Goal: Task Accomplishment & Management: Manage account settings

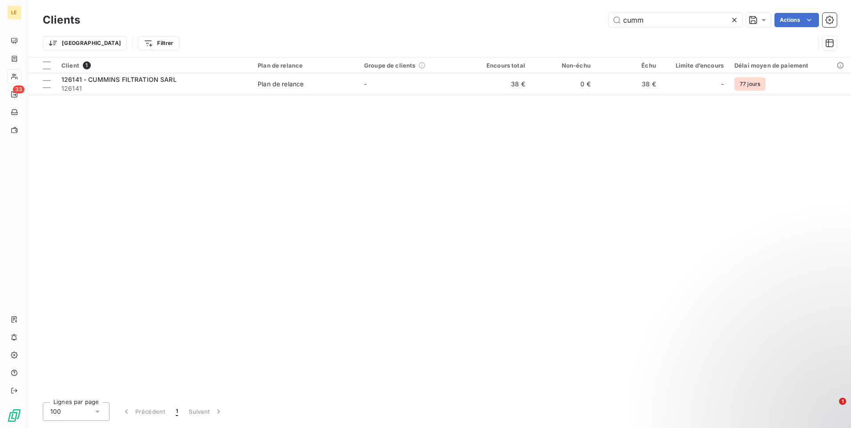
click at [736, 23] on icon at bounding box center [734, 20] width 9 height 9
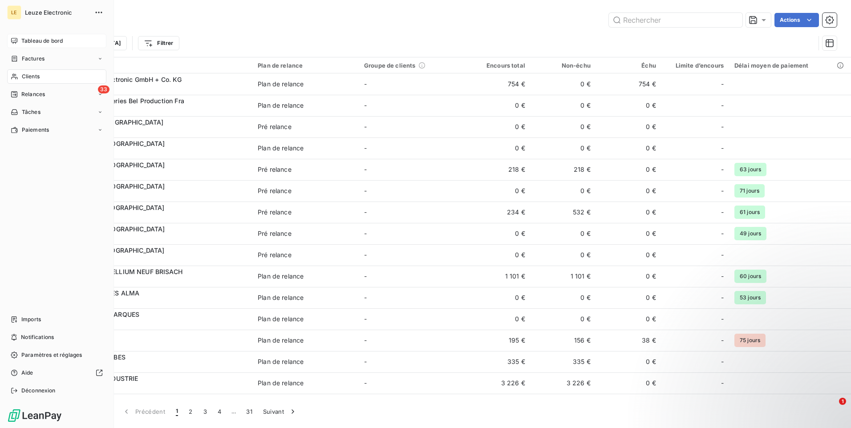
click at [43, 37] on span "Tableau de bord" at bounding box center [41, 41] width 41 height 8
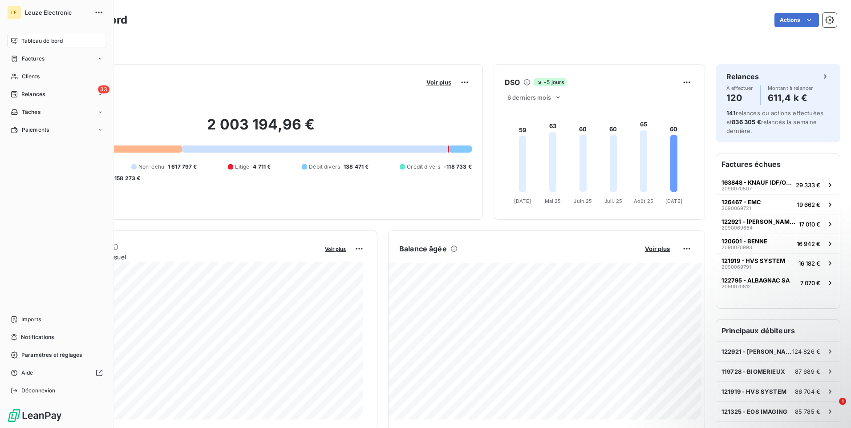
click at [27, 93] on span "Relances" at bounding box center [33, 94] width 24 height 8
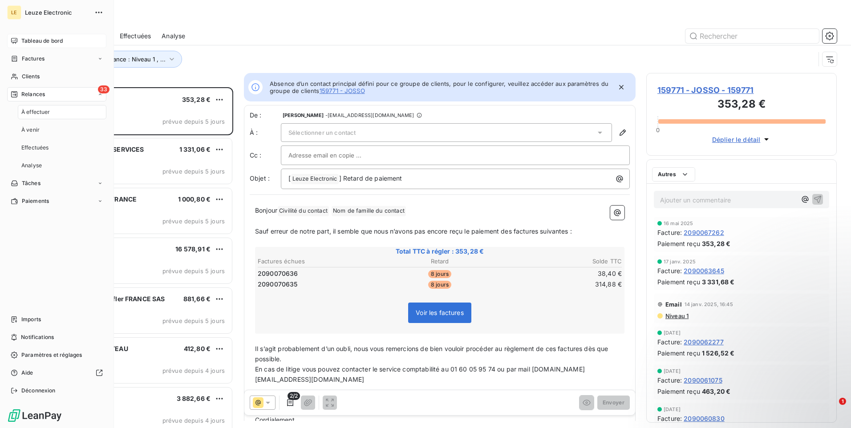
scroll to position [334, 184]
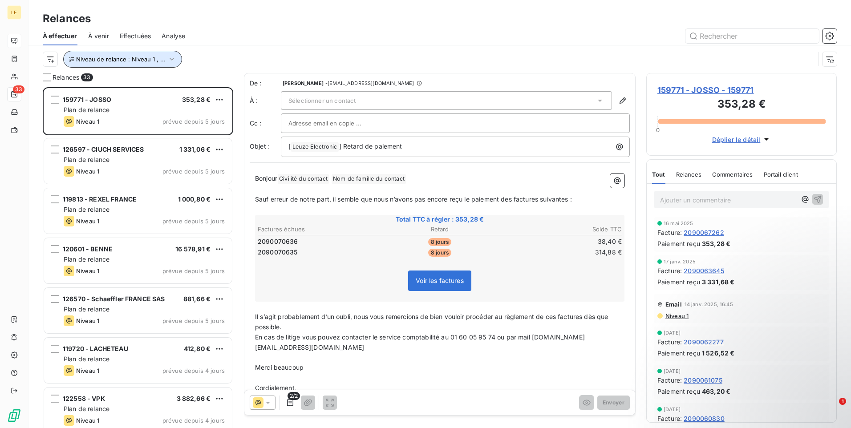
click at [173, 58] on icon "button" at bounding box center [171, 59] width 9 height 9
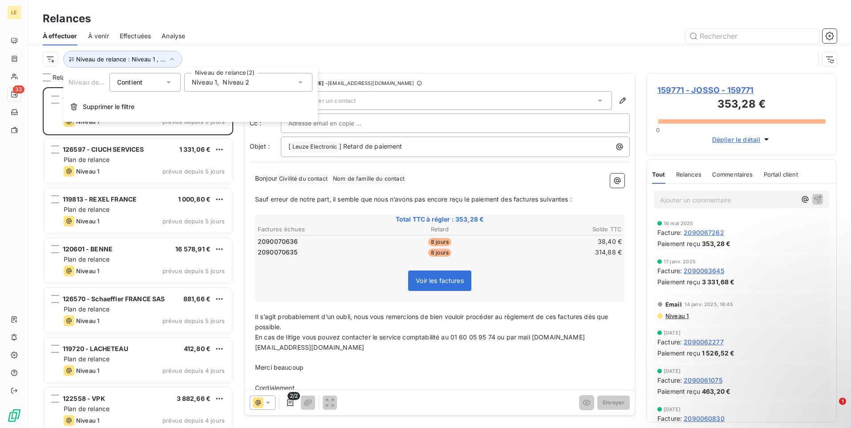
click at [283, 50] on div "Niveau de relance : Niveau 1 , ..." at bounding box center [440, 59] width 794 height 28
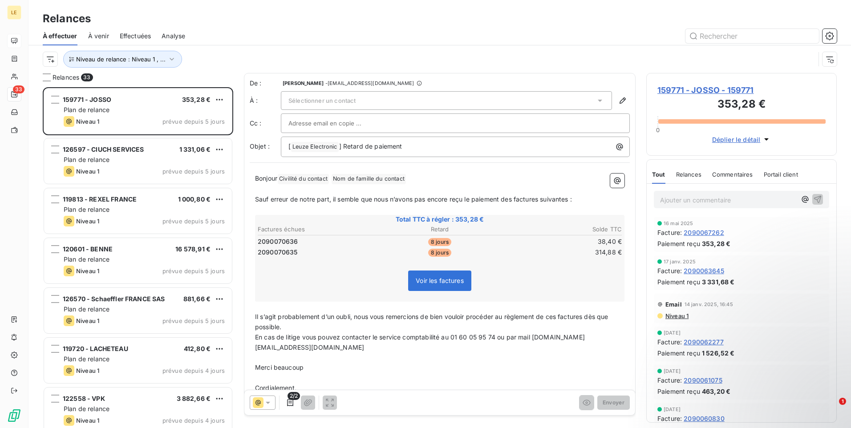
click at [740, 87] on span "159771 - JOSSO - 159771" at bounding box center [741, 90] width 168 height 12
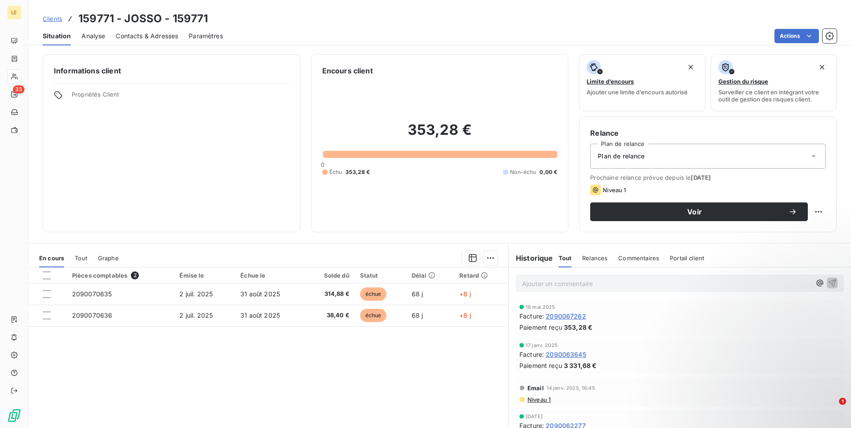
click at [165, 36] on span "Contacts & Adresses" at bounding box center [147, 36] width 62 height 9
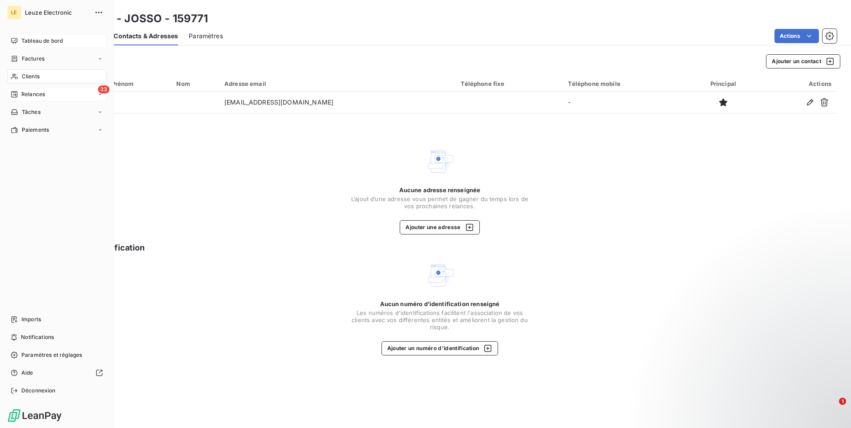
click at [29, 93] on span "Relances" at bounding box center [33, 94] width 24 height 8
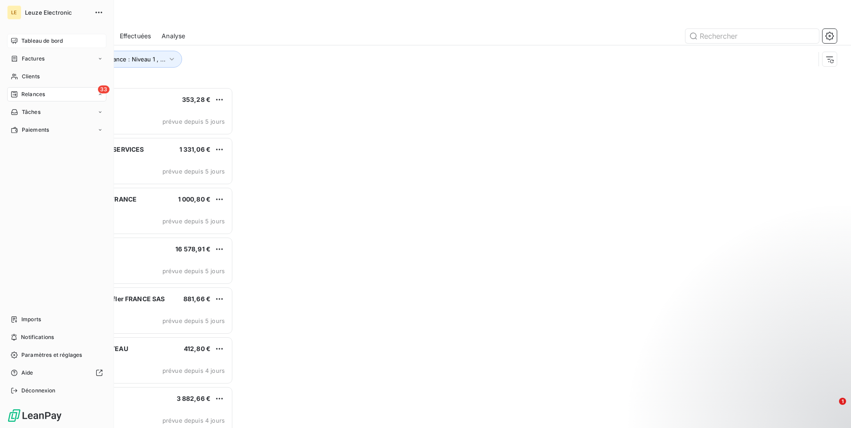
scroll to position [334, 184]
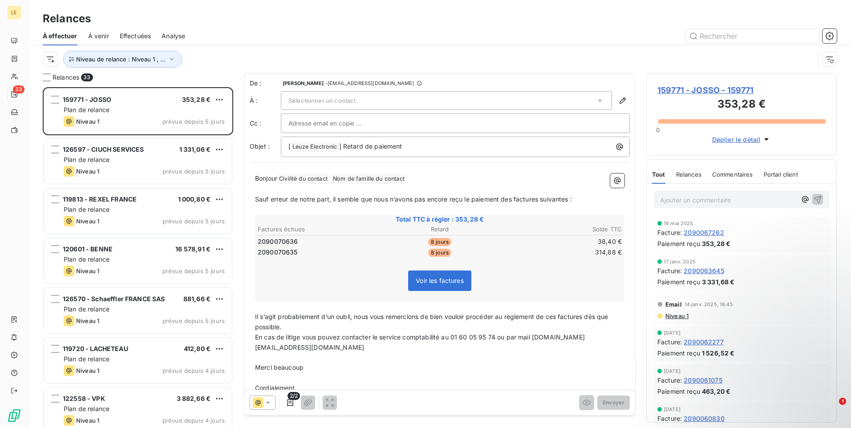
click at [595, 103] on icon at bounding box center [599, 100] width 9 height 9
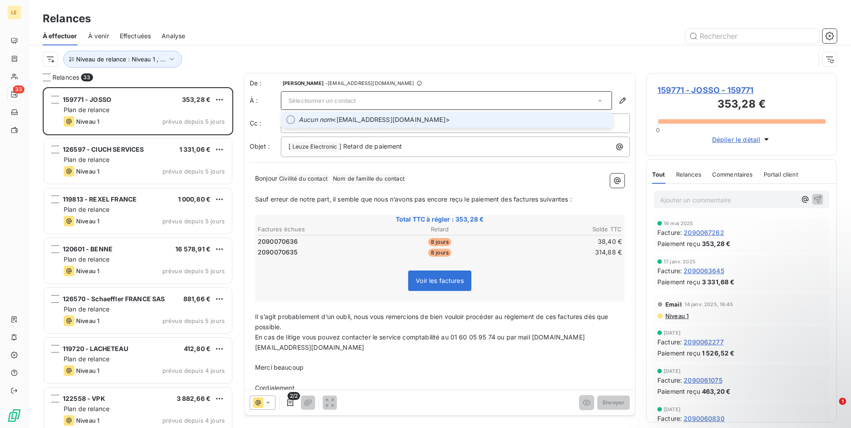
click at [383, 117] on span "Aucun nom <[EMAIL_ADDRESS][DOMAIN_NAME]>" at bounding box center [453, 119] width 308 height 9
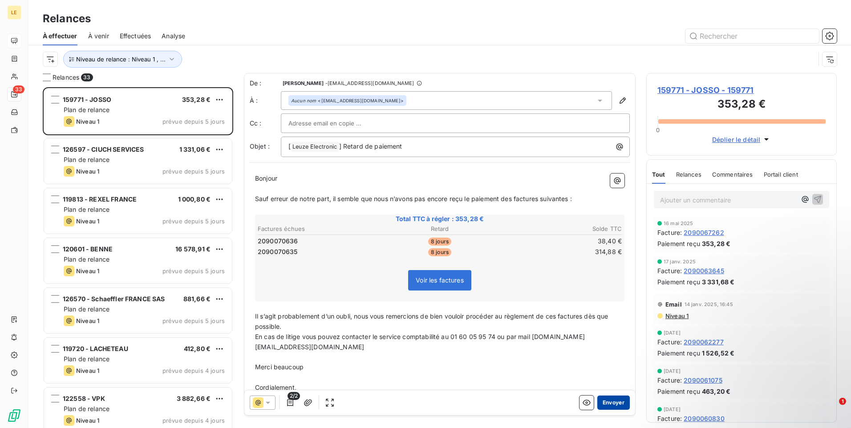
click at [598, 398] on button "Envoyer" at bounding box center [613, 403] width 32 height 14
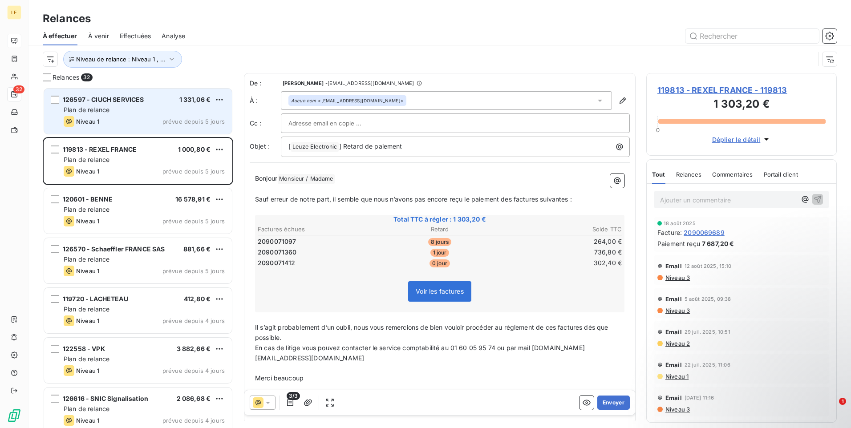
click at [138, 111] on div "Plan de relance" at bounding box center [144, 109] width 161 height 9
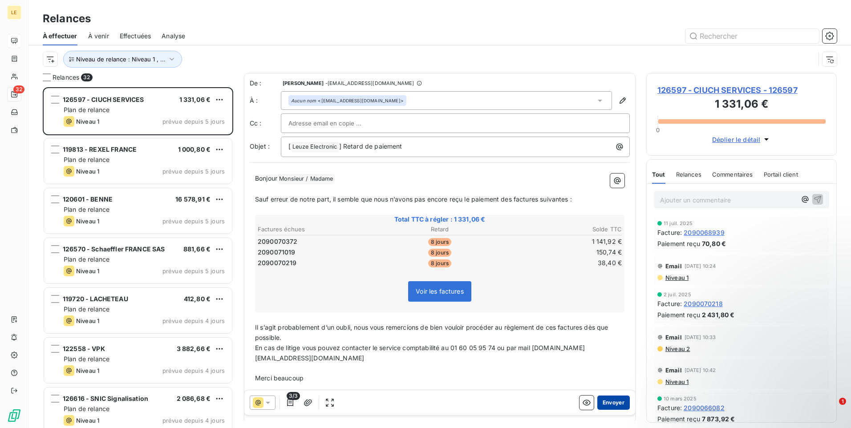
click at [605, 403] on button "Envoyer" at bounding box center [613, 403] width 32 height 14
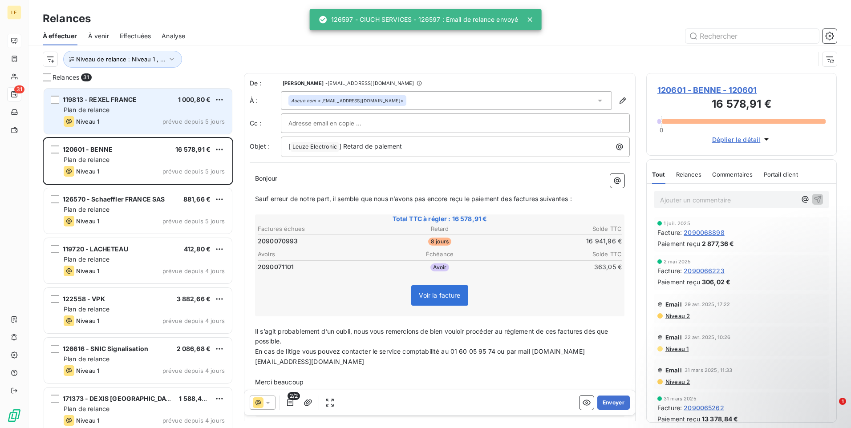
click at [143, 112] on div "Plan de relance" at bounding box center [144, 109] width 161 height 9
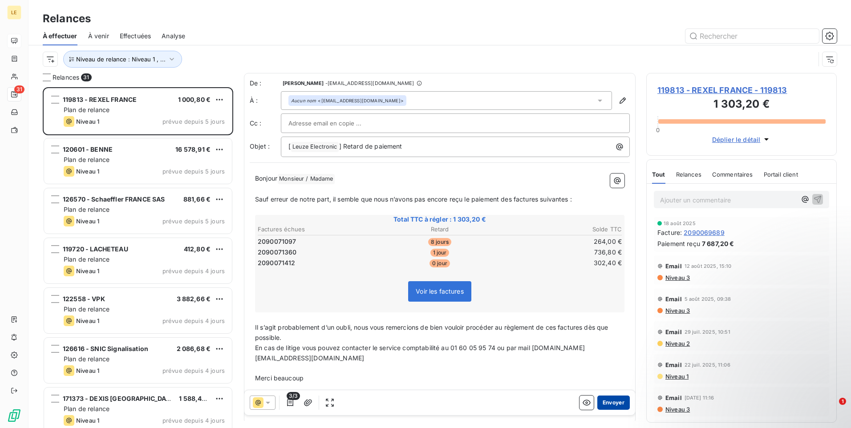
click at [613, 405] on button "Envoyer" at bounding box center [613, 403] width 32 height 14
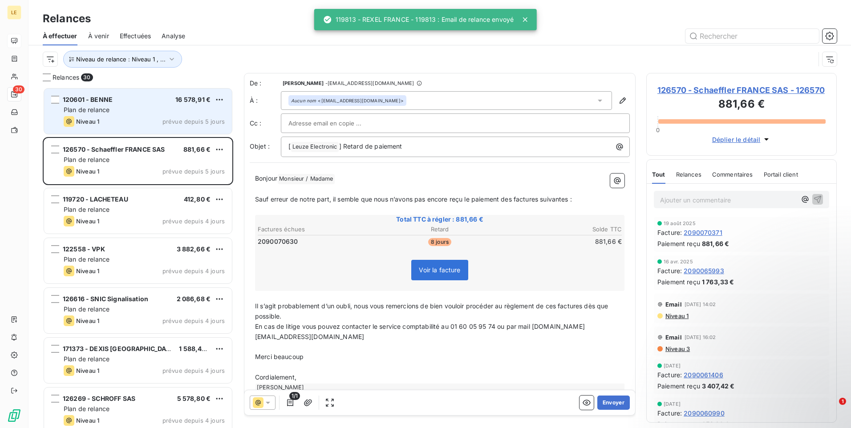
click at [143, 99] on div "120601 - BENNE 16 578,91 €" at bounding box center [144, 100] width 161 height 8
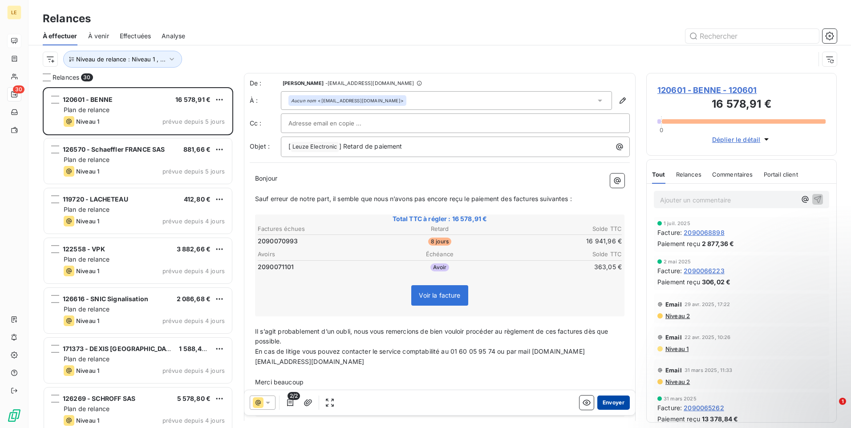
click at [612, 403] on button "Envoyer" at bounding box center [613, 403] width 32 height 14
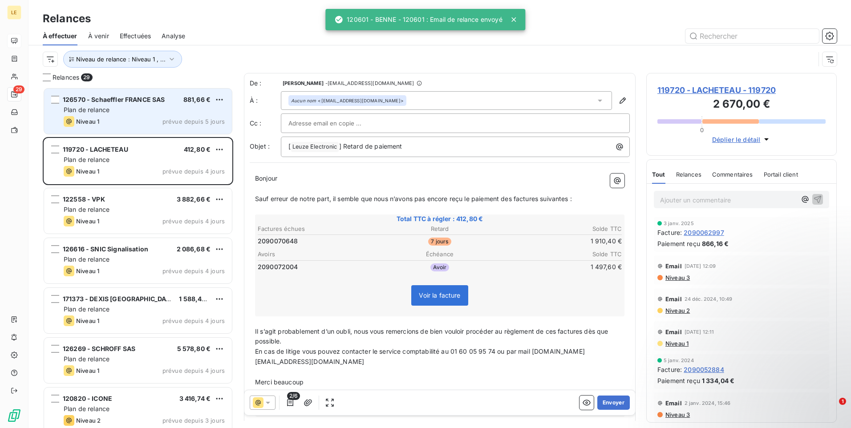
click at [173, 119] on span "prévue depuis 5 jours" at bounding box center [193, 121] width 62 height 7
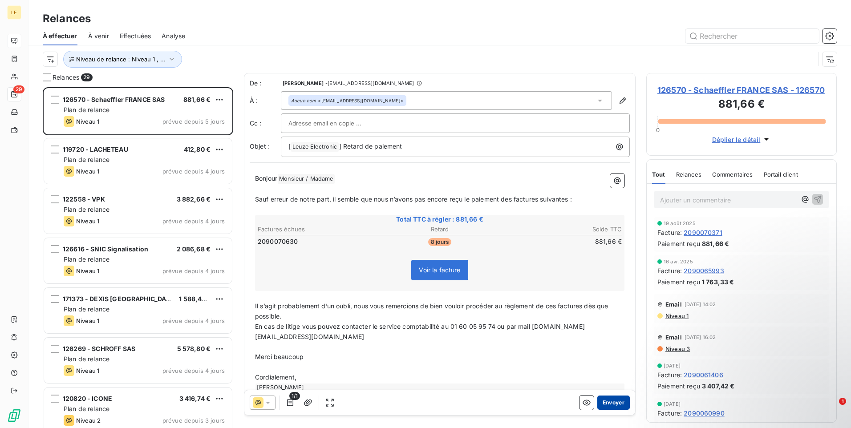
click at [615, 403] on button "Envoyer" at bounding box center [613, 403] width 32 height 14
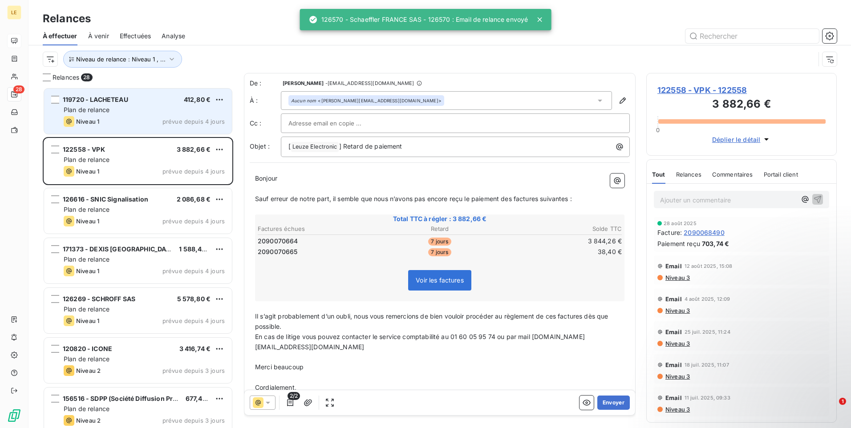
click at [136, 118] on div "Niveau 1 prévue depuis 4 jours" at bounding box center [144, 121] width 161 height 11
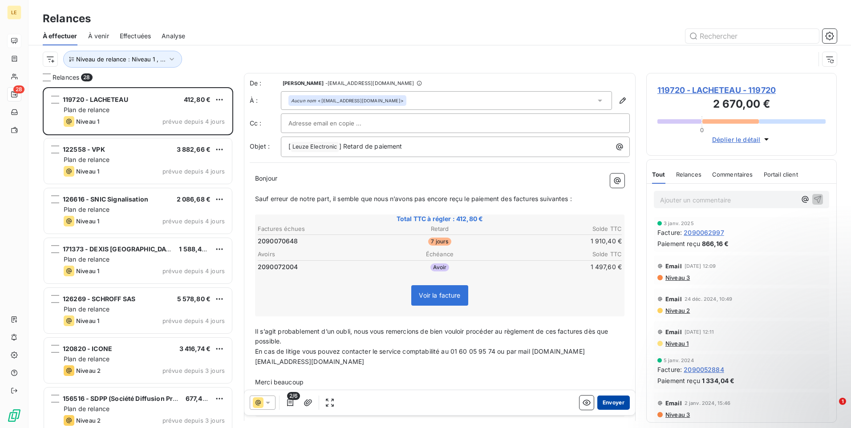
click at [603, 400] on button "Envoyer" at bounding box center [613, 403] width 32 height 14
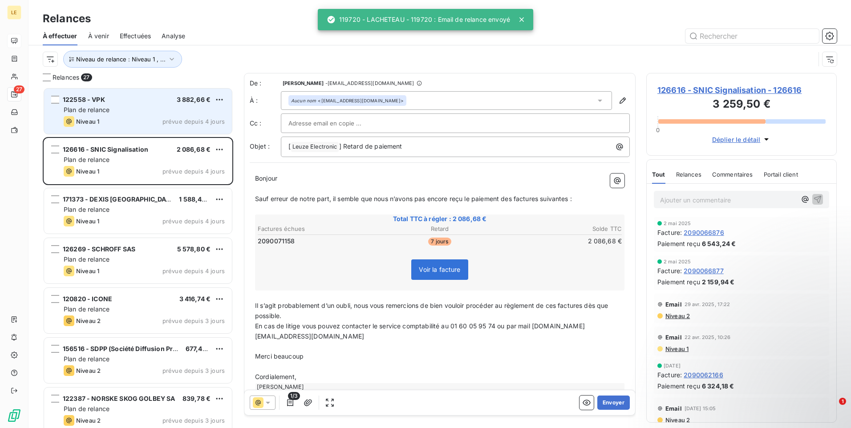
click at [151, 109] on div "Plan de relance" at bounding box center [144, 109] width 161 height 9
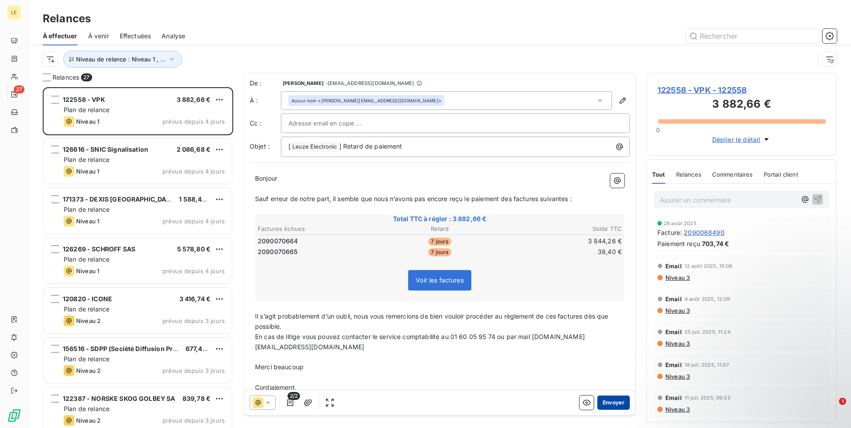
click at [606, 406] on button "Envoyer" at bounding box center [613, 403] width 32 height 14
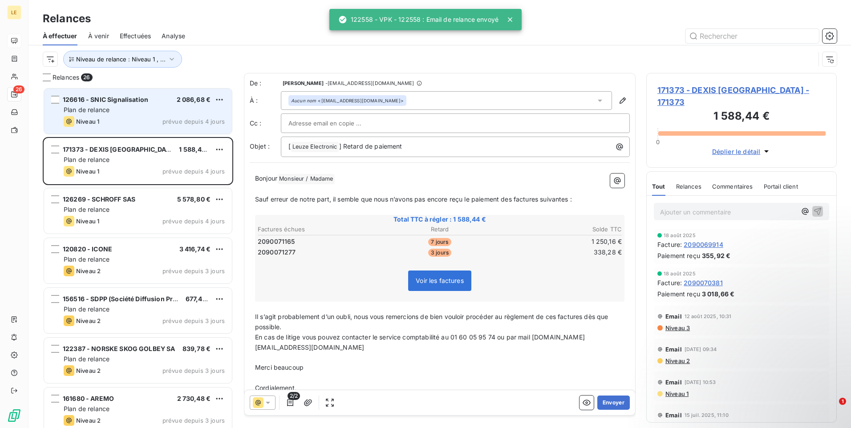
click at [150, 106] on div "Plan de relance" at bounding box center [144, 109] width 161 height 9
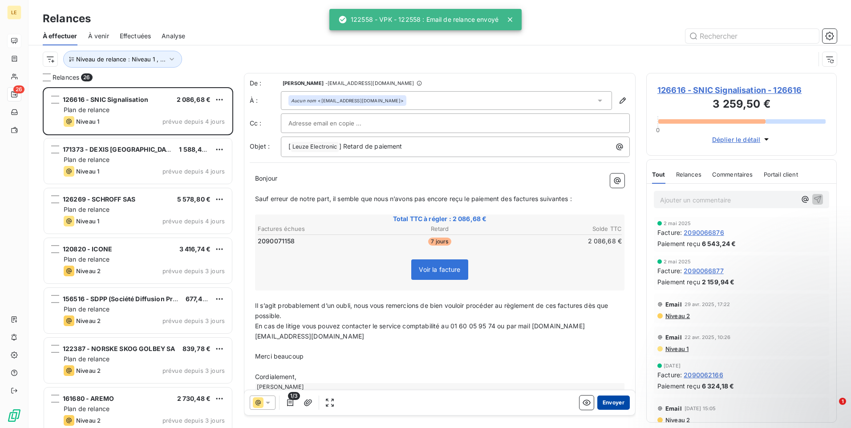
click at [610, 406] on button "Envoyer" at bounding box center [613, 403] width 32 height 14
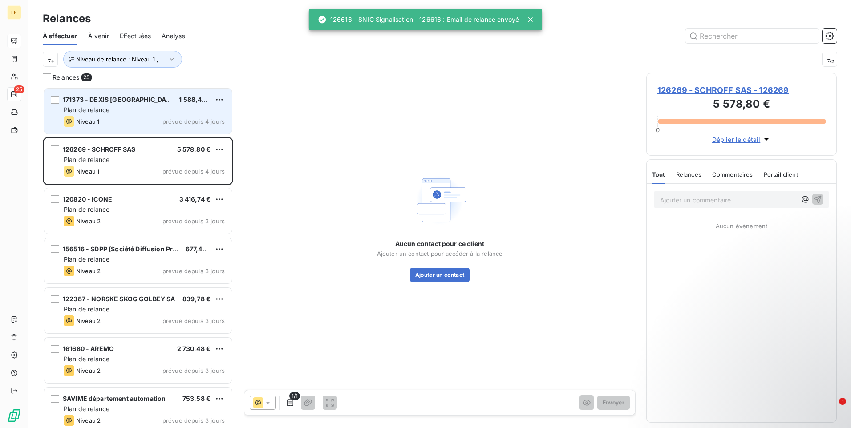
click at [141, 113] on div "Plan de relance" at bounding box center [144, 109] width 161 height 9
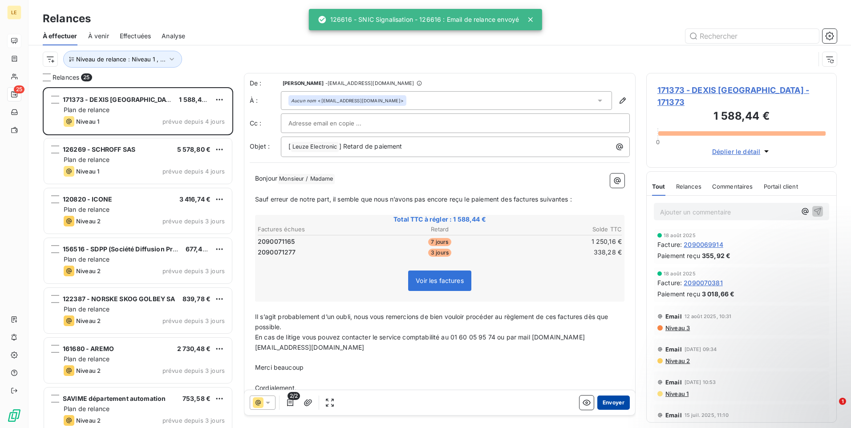
click at [604, 405] on button "Envoyer" at bounding box center [613, 403] width 32 height 14
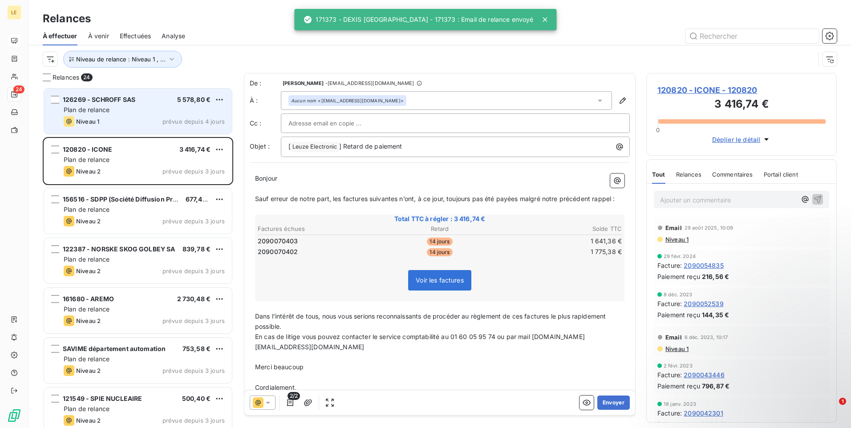
click at [148, 104] on div "126269 - SCHROFF SAS 5 578,80 € Plan de relance Niveau 1 prévue depuis 4 jours" at bounding box center [138, 111] width 188 height 45
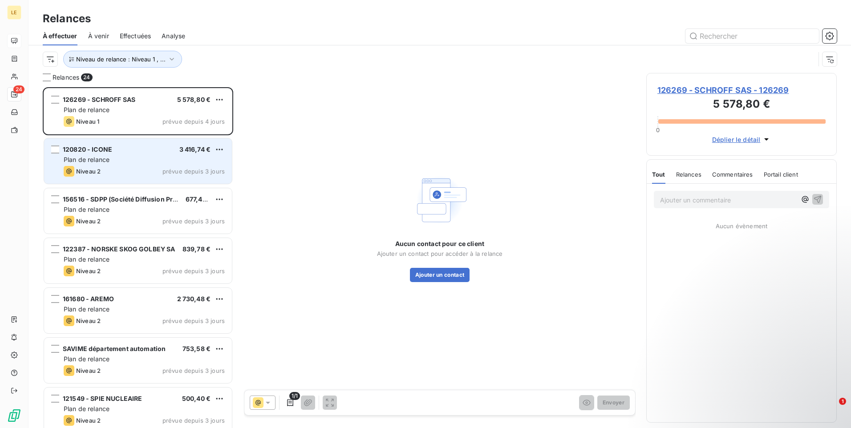
click at [158, 162] on div "Plan de relance" at bounding box center [144, 159] width 161 height 9
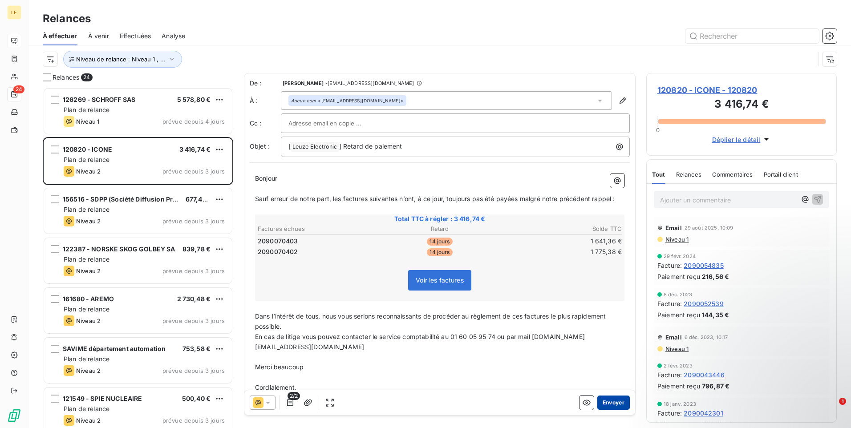
click at [617, 405] on button "Envoyer" at bounding box center [613, 403] width 32 height 14
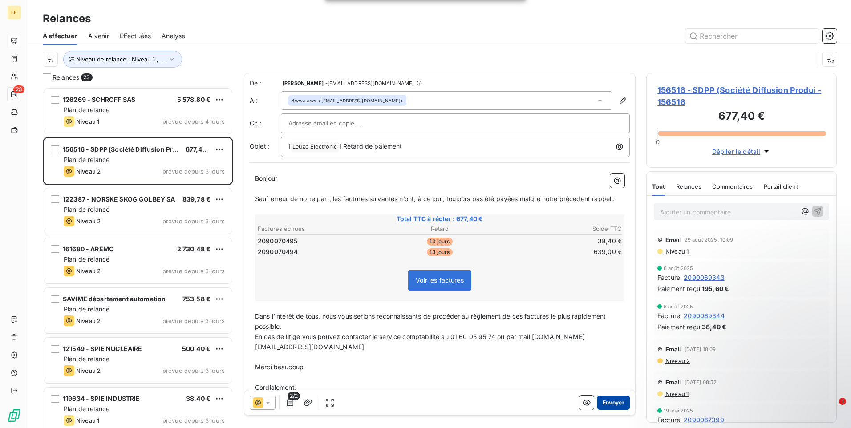
click at [600, 401] on button "Envoyer" at bounding box center [613, 403] width 32 height 14
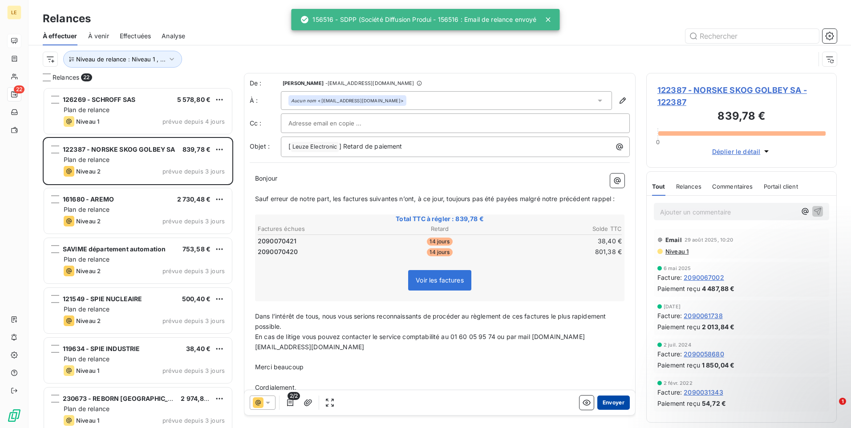
click at [604, 402] on button "Envoyer" at bounding box center [613, 403] width 32 height 14
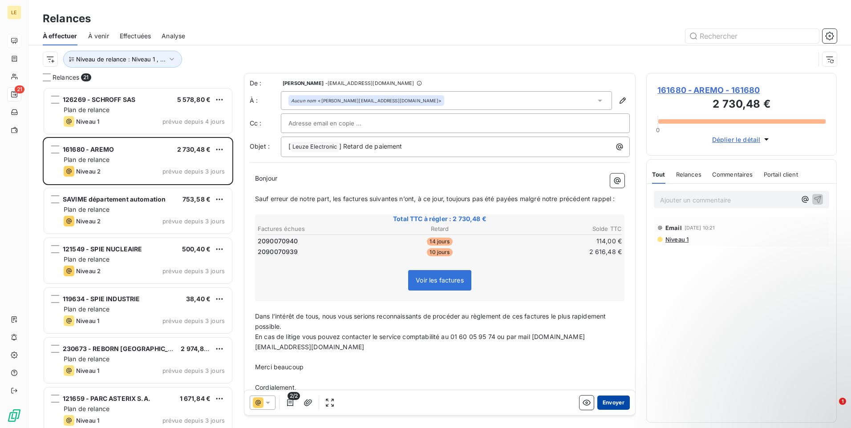
click at [603, 405] on button "Envoyer" at bounding box center [613, 403] width 32 height 14
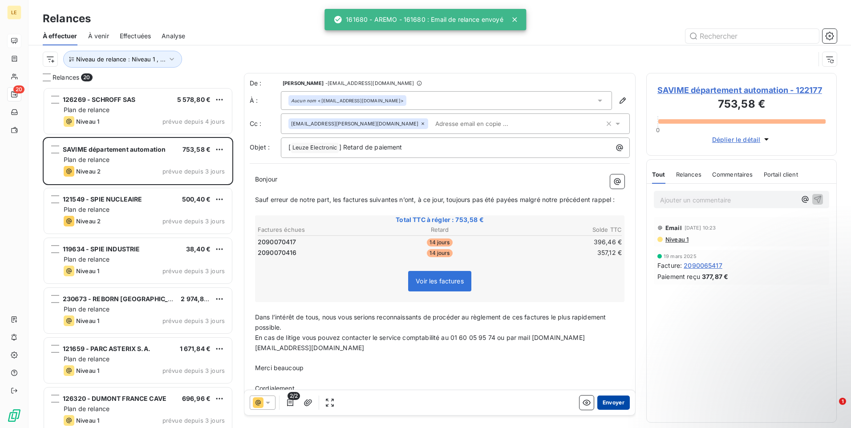
click at [603, 404] on button "Envoyer" at bounding box center [613, 403] width 32 height 14
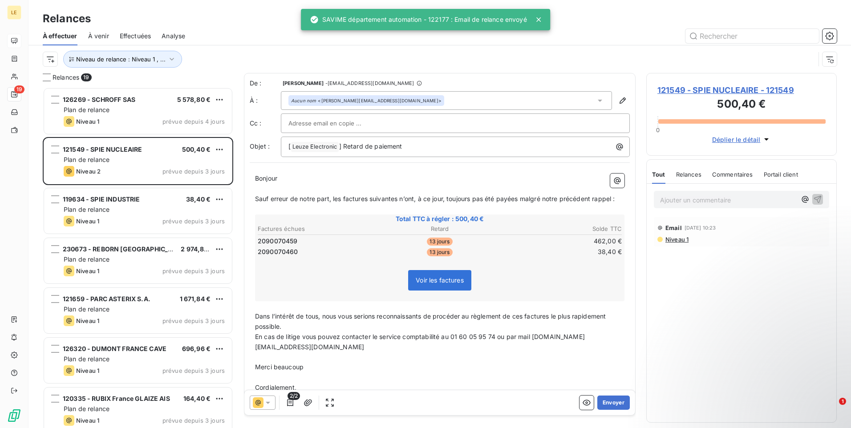
click at [603, 404] on button "Envoyer" at bounding box center [613, 403] width 32 height 14
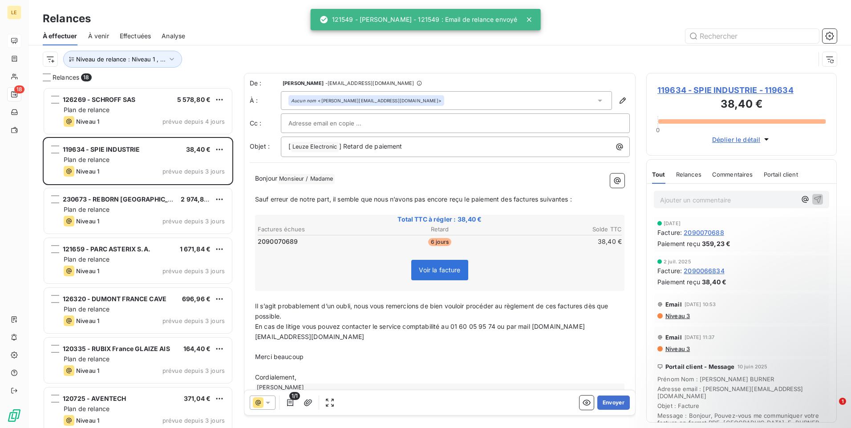
click at [603, 404] on button "Envoyer" at bounding box center [613, 403] width 32 height 14
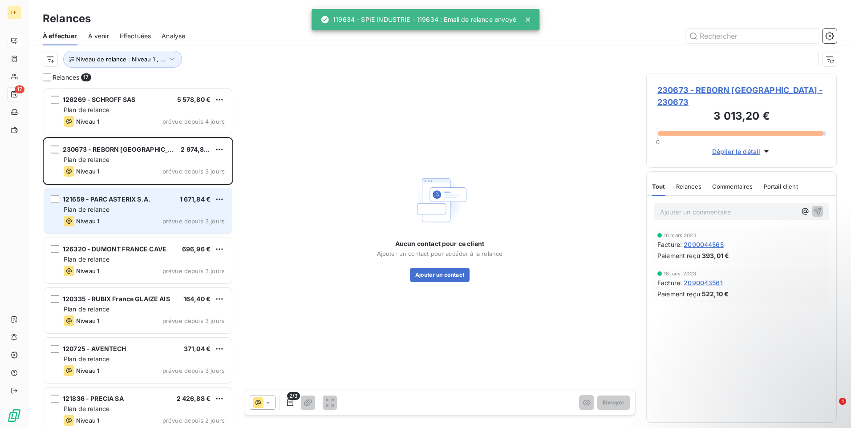
click at [133, 211] on div "Plan de relance" at bounding box center [144, 209] width 161 height 9
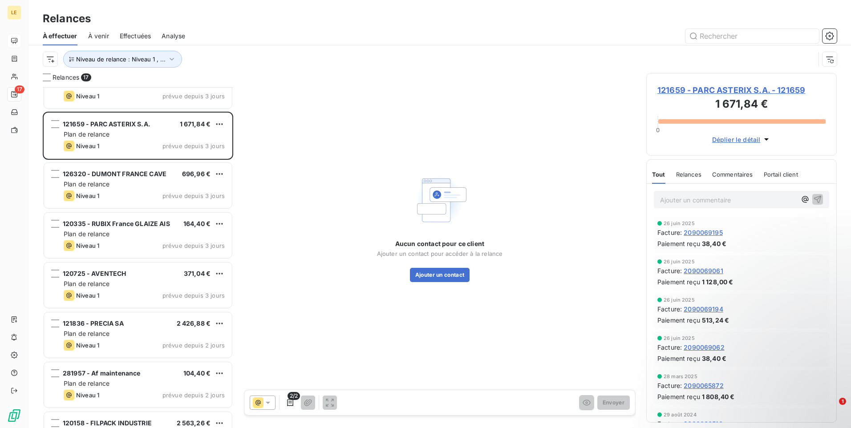
scroll to position [89, 0]
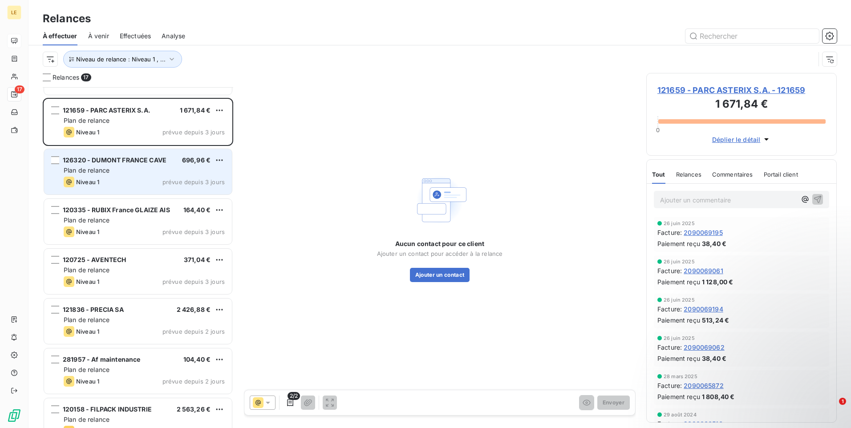
click at [127, 169] on div "Plan de relance" at bounding box center [144, 170] width 161 height 9
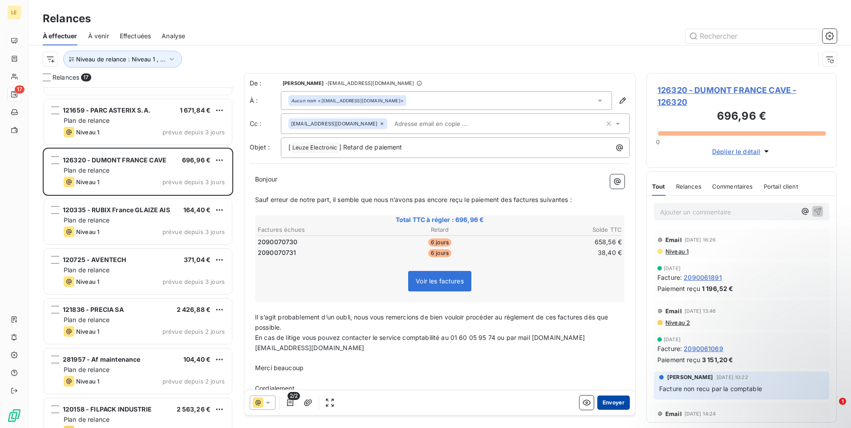
click at [614, 400] on button "Envoyer" at bounding box center [613, 403] width 32 height 14
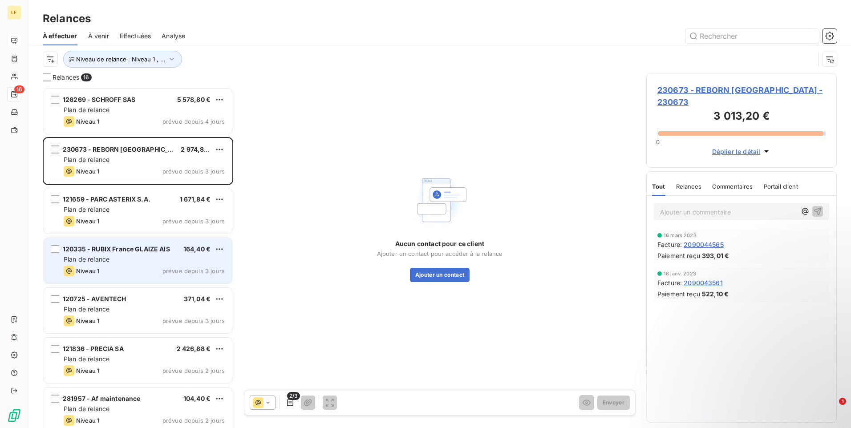
click at [127, 275] on div "Niveau 1 prévue depuis 3 jours" at bounding box center [144, 271] width 161 height 11
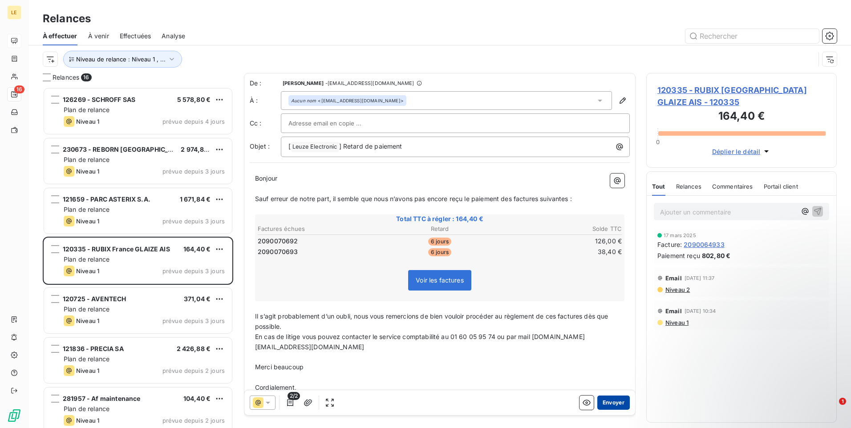
click at [613, 398] on button "Envoyer" at bounding box center [613, 403] width 32 height 14
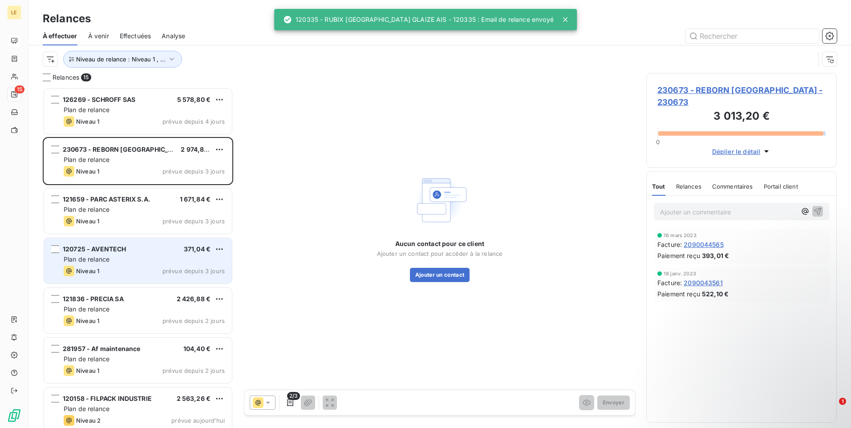
click at [121, 265] on div "120725 - AVENTECH 371,04 € Plan de relance Niveau 1 prévue depuis 3 jours" at bounding box center [138, 260] width 188 height 45
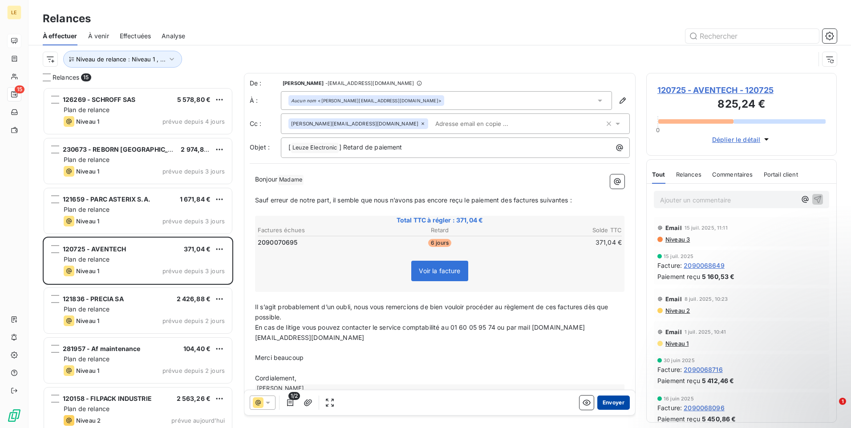
click at [616, 400] on button "Envoyer" at bounding box center [613, 403] width 32 height 14
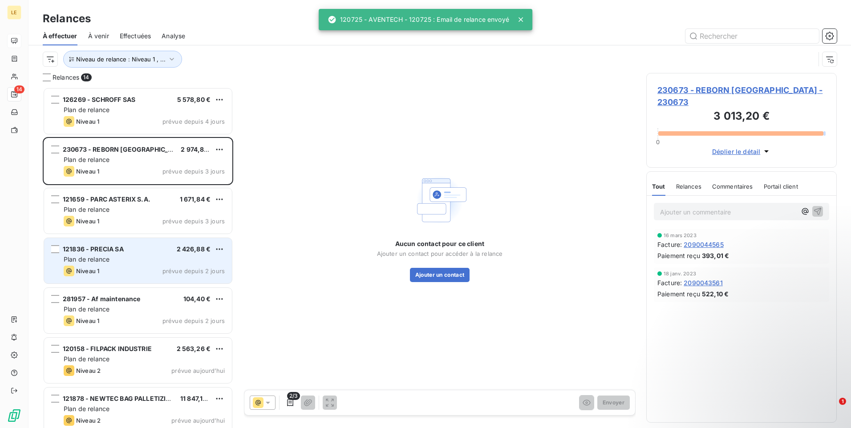
click at [141, 259] on div "Plan de relance" at bounding box center [144, 259] width 161 height 9
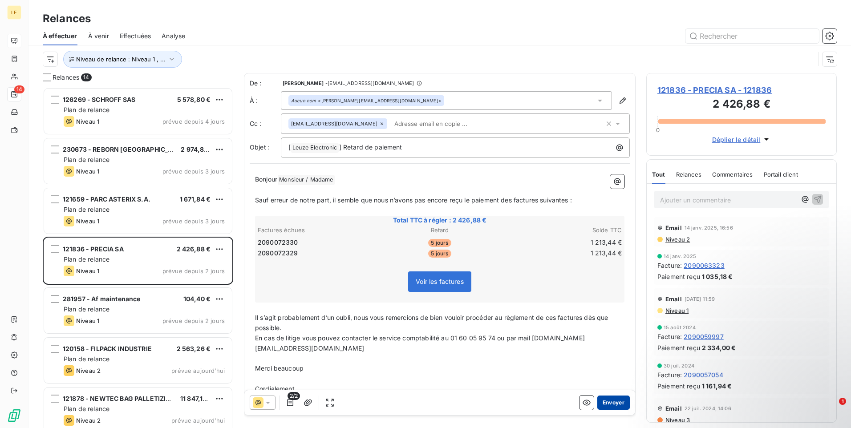
click at [613, 401] on button "Envoyer" at bounding box center [613, 403] width 32 height 14
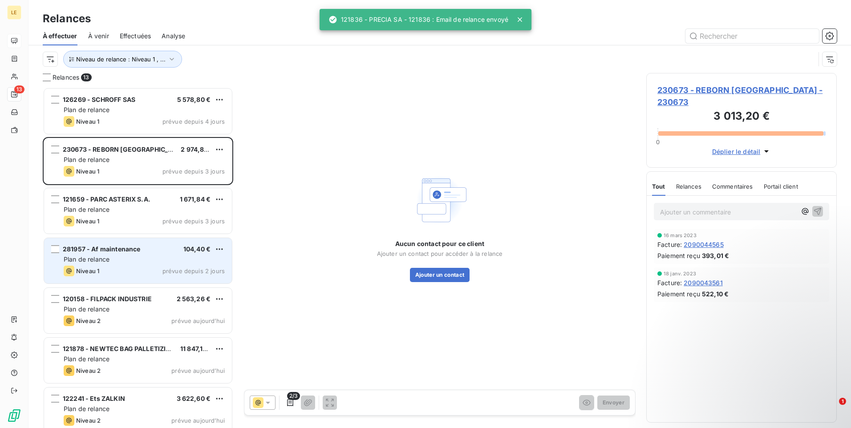
click at [126, 251] on span "281957 - Af maintenance" at bounding box center [101, 249] width 77 height 8
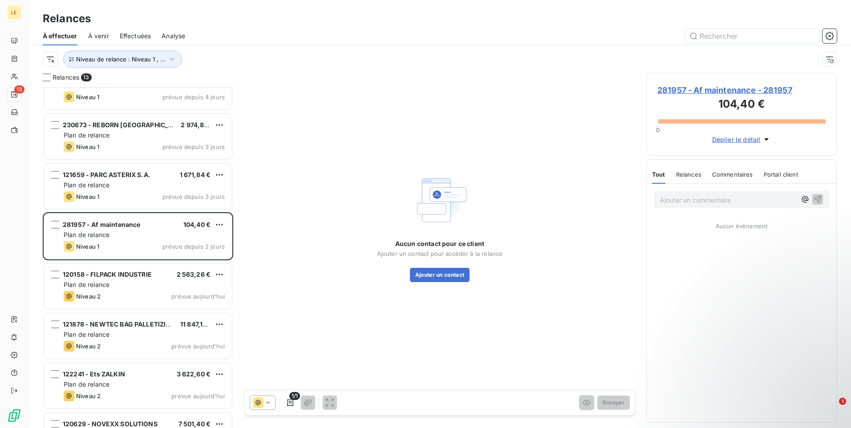
scroll to position [45, 0]
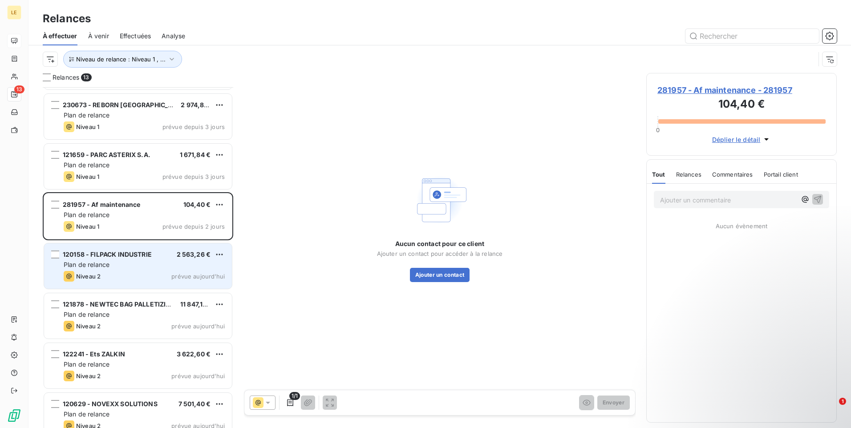
click at [151, 263] on div "Plan de relance" at bounding box center [144, 264] width 161 height 9
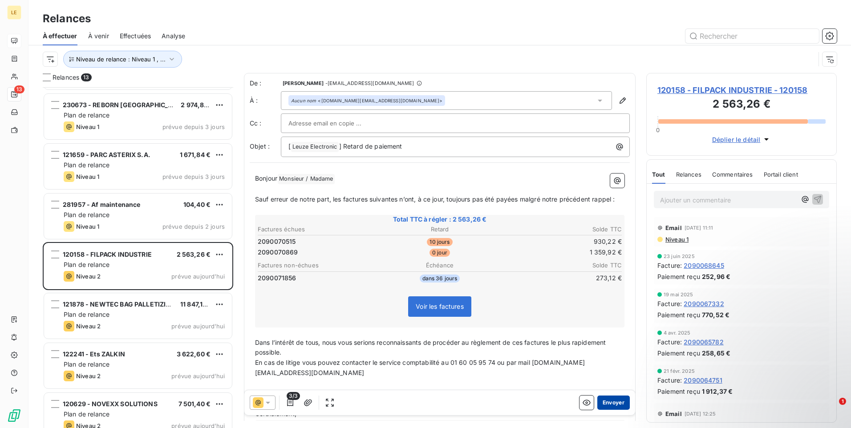
click at [614, 403] on button "Envoyer" at bounding box center [613, 403] width 32 height 14
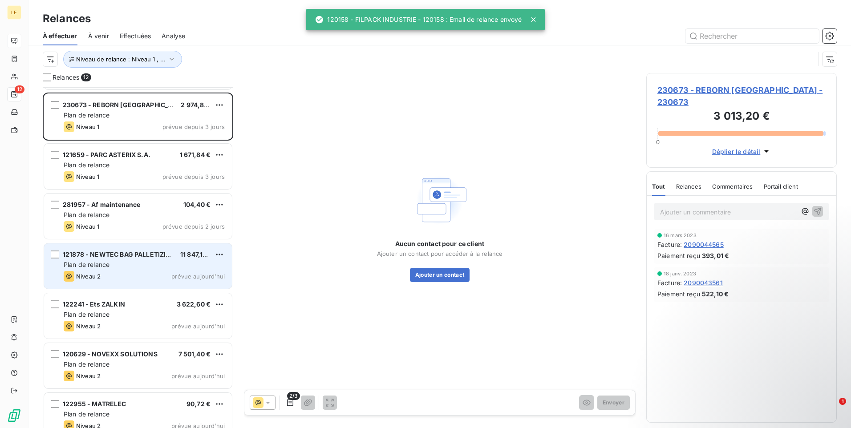
click at [120, 271] on div "Niveau 2 prévue aujourd’hui" at bounding box center [144, 276] width 161 height 11
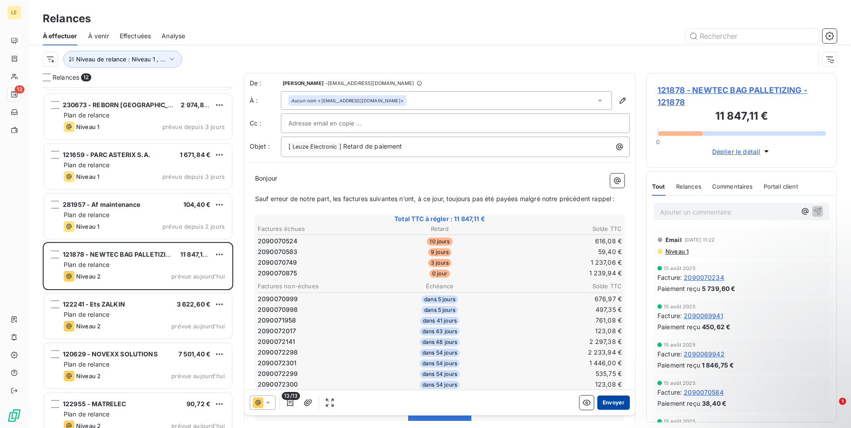
click at [597, 402] on button "Envoyer" at bounding box center [613, 403] width 32 height 14
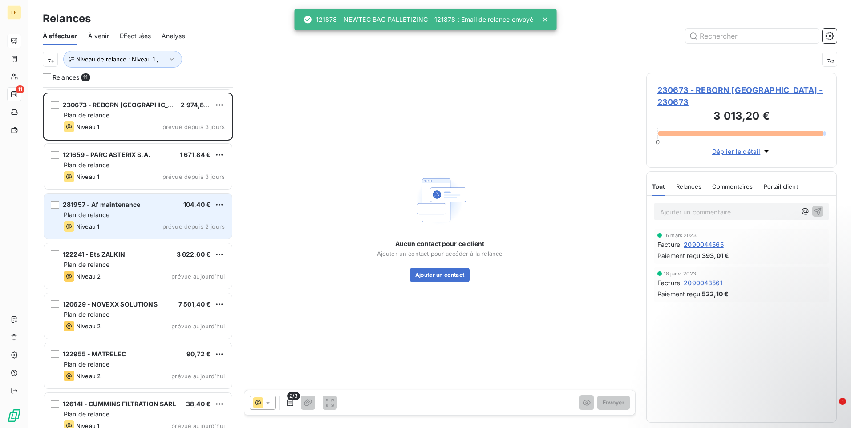
click at [138, 228] on div "Niveau 1 prévue depuis 2 jours" at bounding box center [144, 226] width 161 height 11
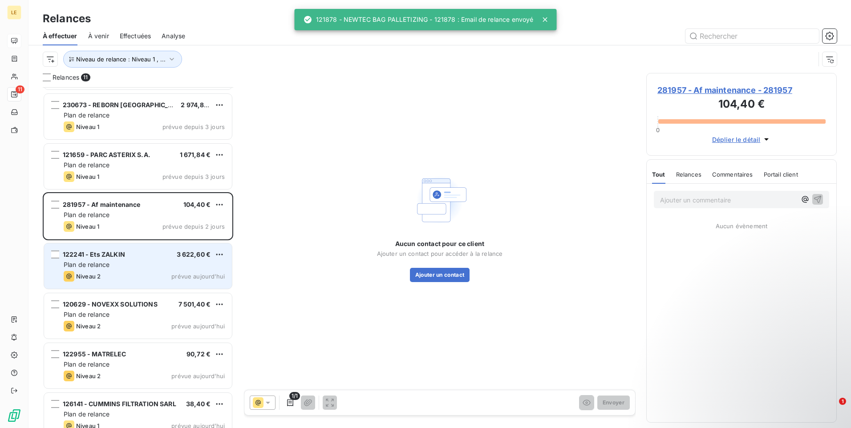
click at [138, 260] on div "Plan de relance" at bounding box center [144, 264] width 161 height 9
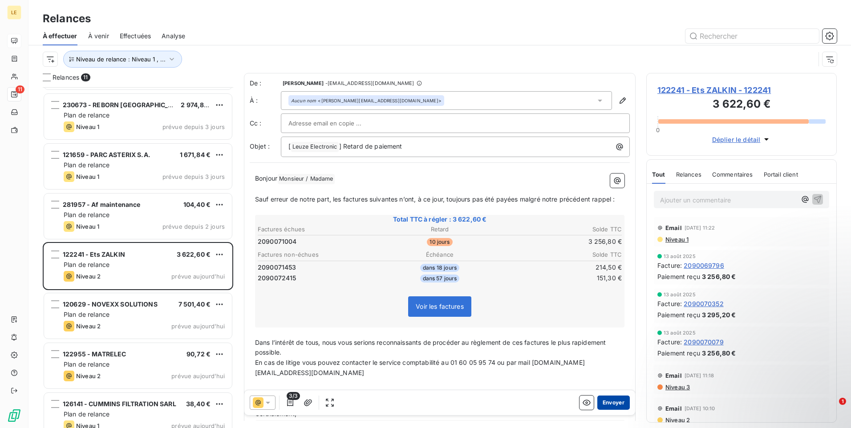
click at [616, 401] on button "Envoyer" at bounding box center [613, 403] width 32 height 14
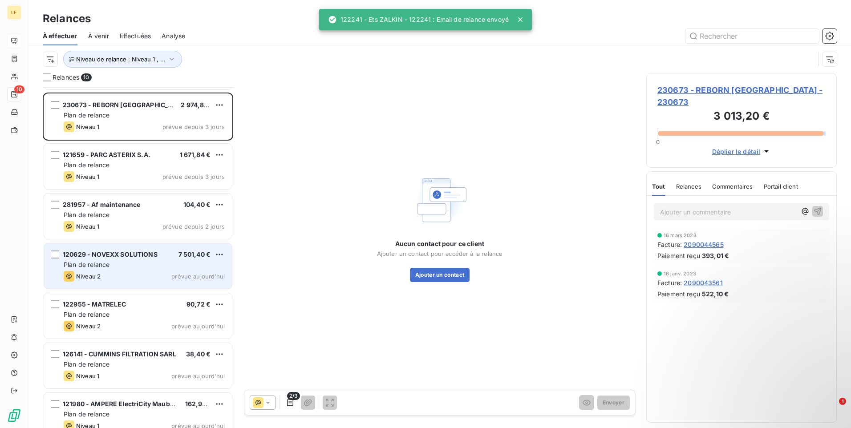
click at [127, 266] on div "Plan de relance" at bounding box center [144, 264] width 161 height 9
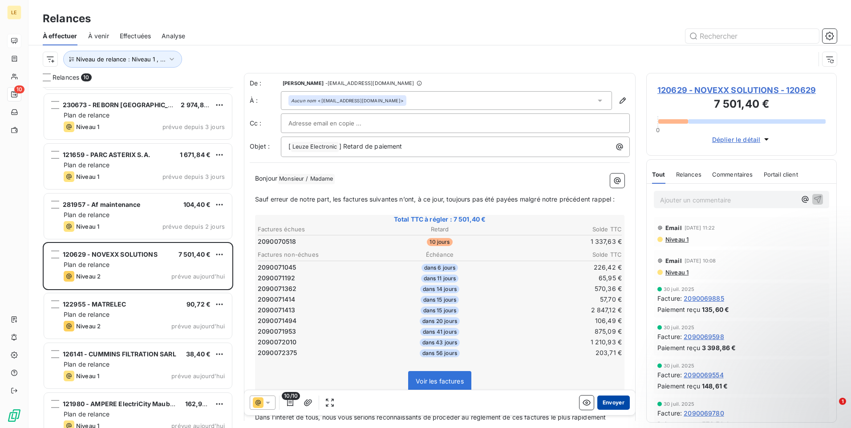
click at [609, 404] on button "Envoyer" at bounding box center [613, 403] width 32 height 14
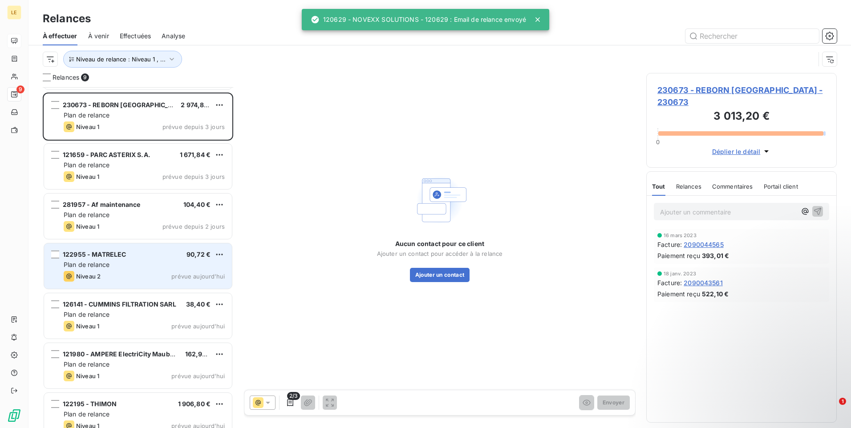
click at [126, 263] on div "Plan de relance" at bounding box center [144, 264] width 161 height 9
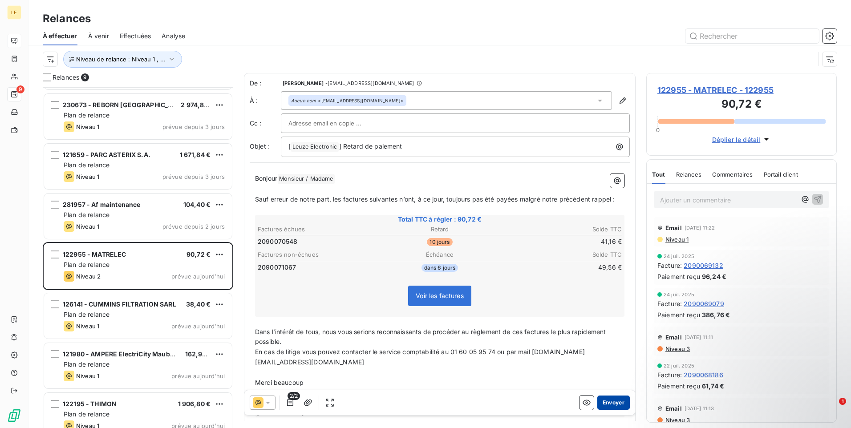
click at [602, 406] on button "Envoyer" at bounding box center [613, 403] width 32 height 14
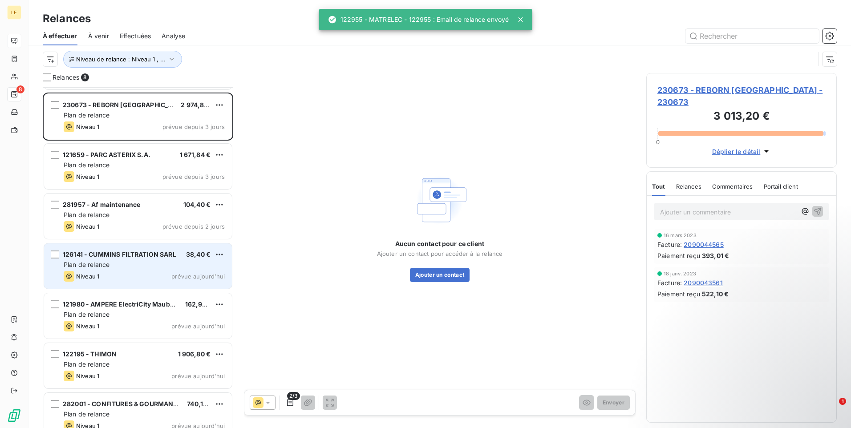
click at [142, 267] on div "Plan de relance" at bounding box center [144, 264] width 161 height 9
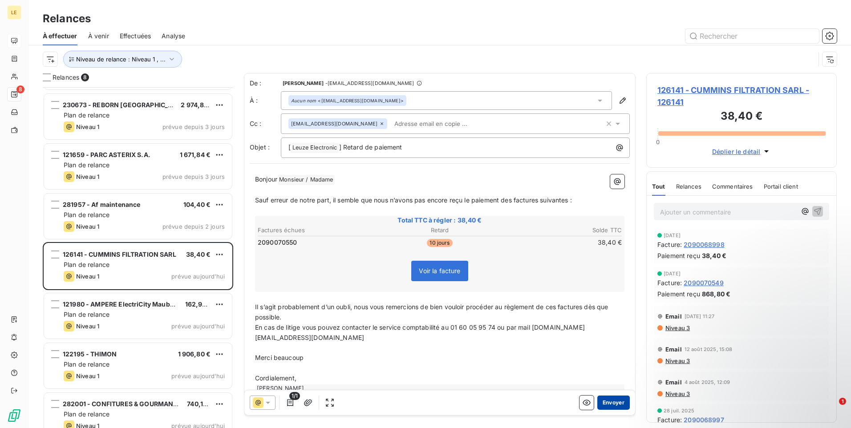
click at [615, 402] on button "Envoyer" at bounding box center [613, 403] width 32 height 14
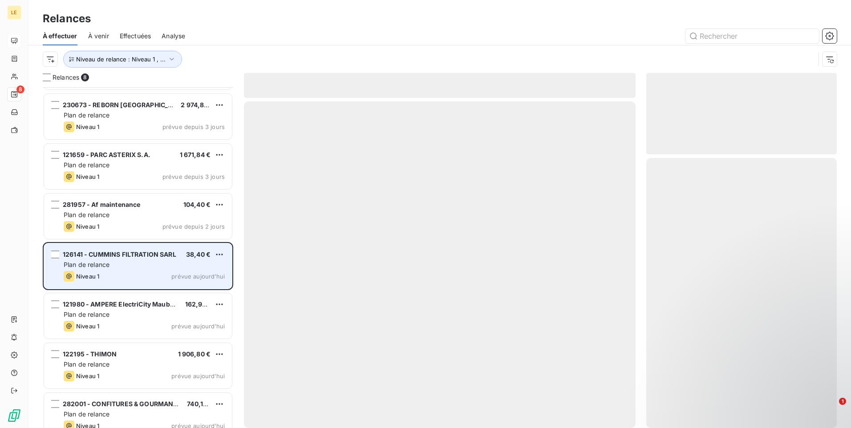
scroll to position [8, 0]
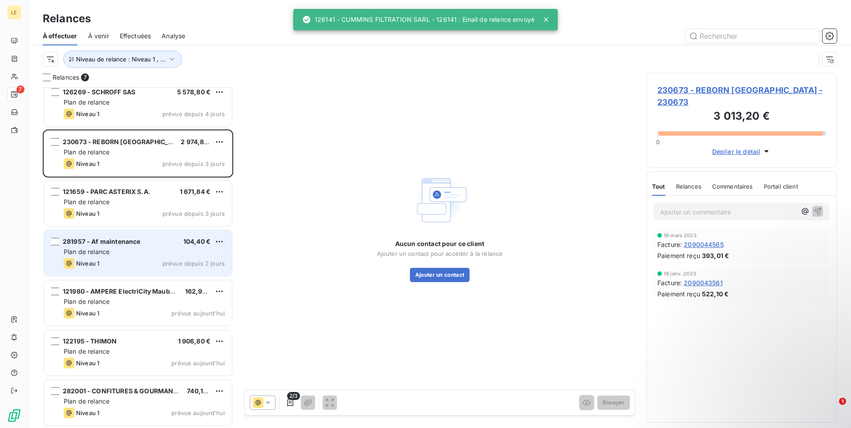
click at [130, 253] on div "Plan de relance" at bounding box center [144, 251] width 161 height 9
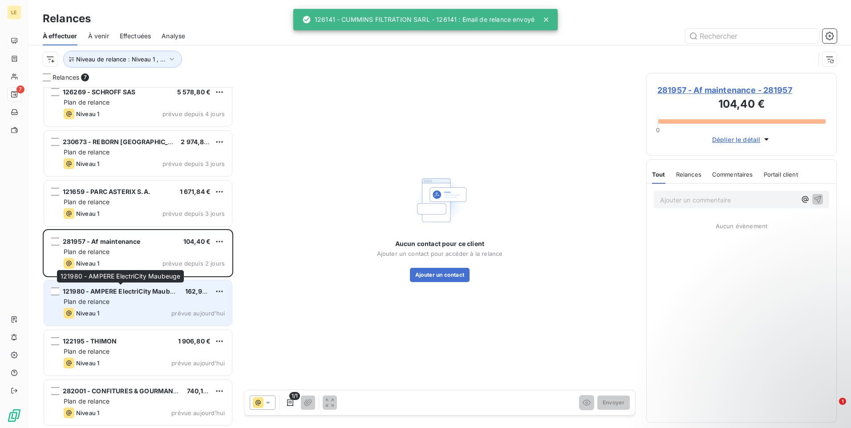
click at [130, 291] on span "121980 - AMPERE ElectriCity Maubeuge" at bounding box center [124, 291] width 122 height 8
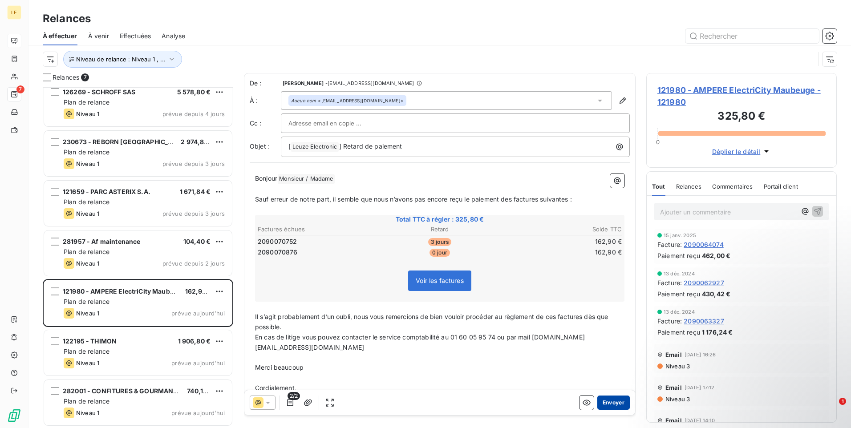
click at [613, 405] on button "Envoyer" at bounding box center [613, 403] width 32 height 14
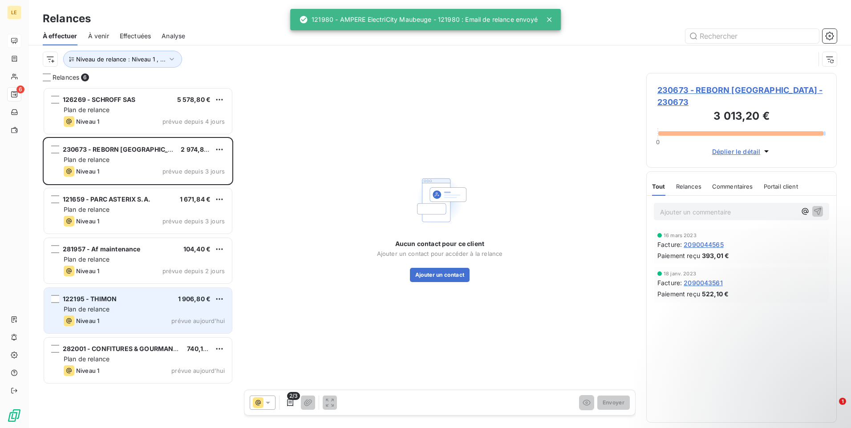
click at [115, 308] on div "Plan de relance" at bounding box center [144, 309] width 161 height 9
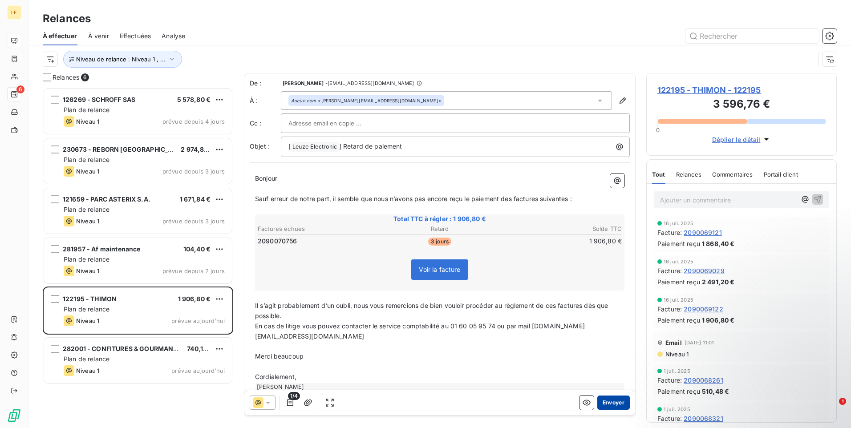
click at [612, 404] on button "Envoyer" at bounding box center [613, 403] width 32 height 14
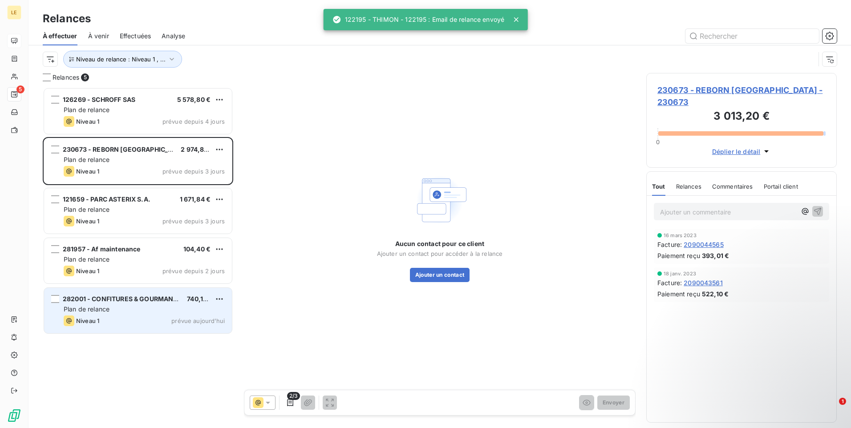
click at [134, 312] on div "Plan de relance" at bounding box center [144, 309] width 161 height 9
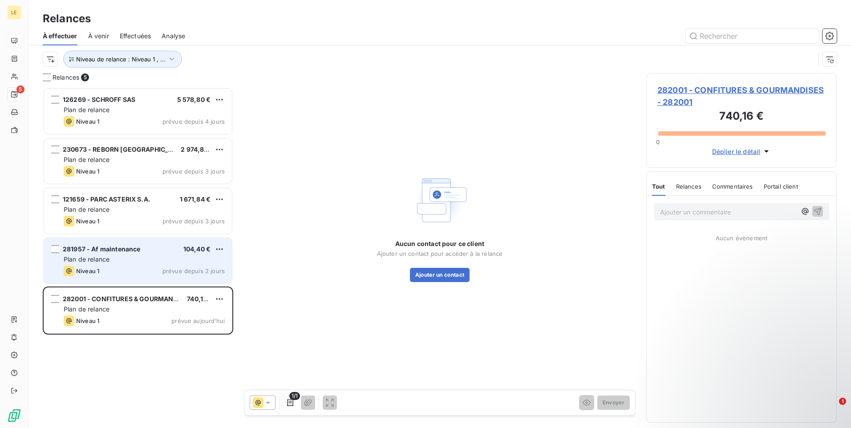
click at [142, 258] on div "Plan de relance" at bounding box center [144, 259] width 161 height 9
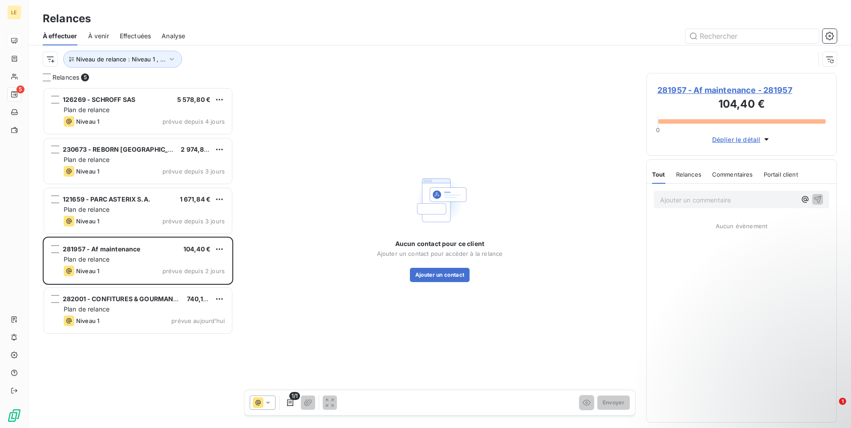
click at [779, 88] on span "281957 - Af maintenance - 281957" at bounding box center [741, 90] width 168 height 12
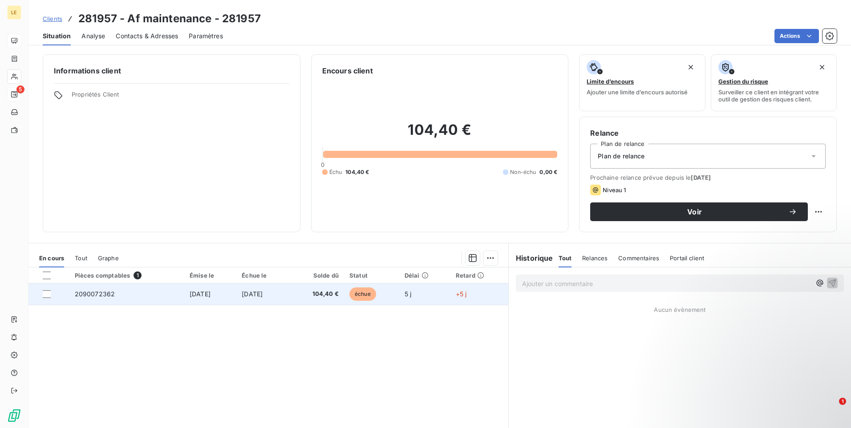
click at [84, 294] on span "2090072362" at bounding box center [95, 294] width 40 height 8
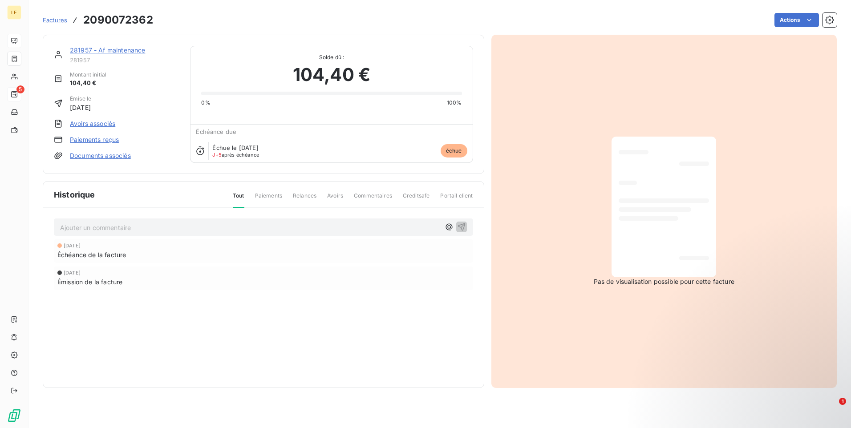
click at [128, 231] on p "Ajouter un commentaire ﻿" at bounding box center [250, 227] width 380 height 11
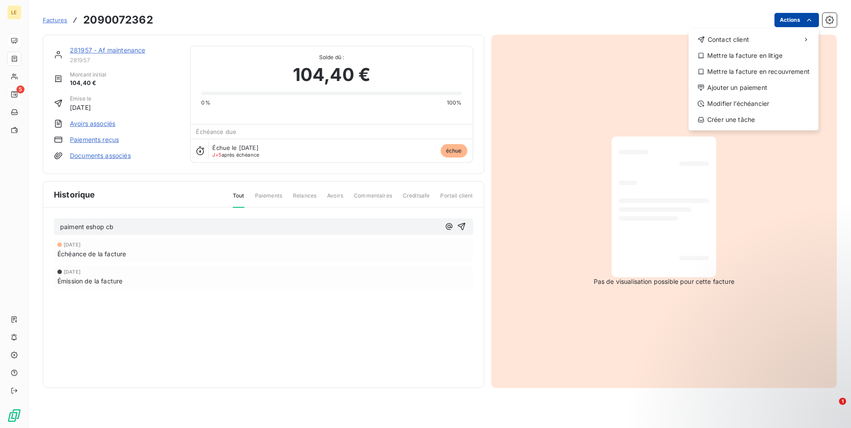
click at [814, 21] on html "LE 5 Factures [PHONE_NUMBER] Actions Contact client Mettre la facture en litige…" at bounding box center [425, 214] width 851 height 428
click at [727, 89] on div "Ajouter un paiement" at bounding box center [753, 88] width 123 height 14
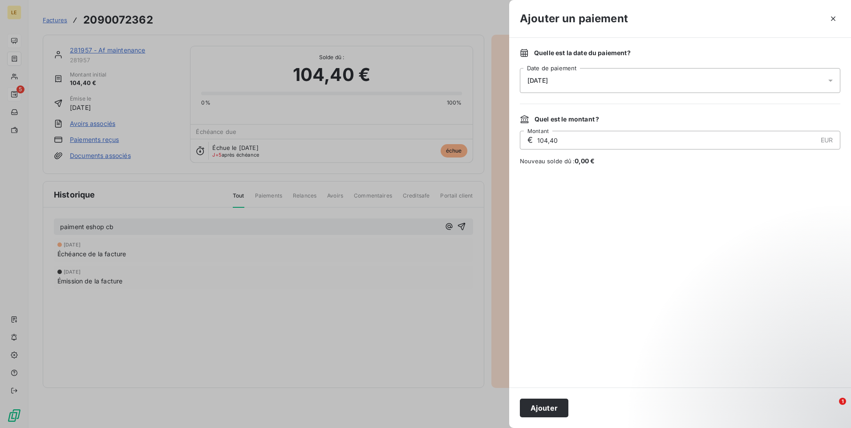
click at [553, 402] on button "Ajouter" at bounding box center [544, 408] width 49 height 19
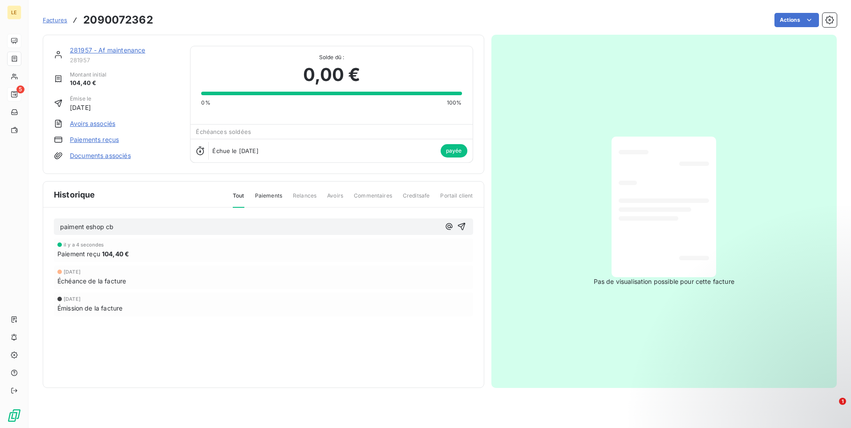
click at [264, 227] on p "paiment eshop cb" at bounding box center [250, 227] width 380 height 10
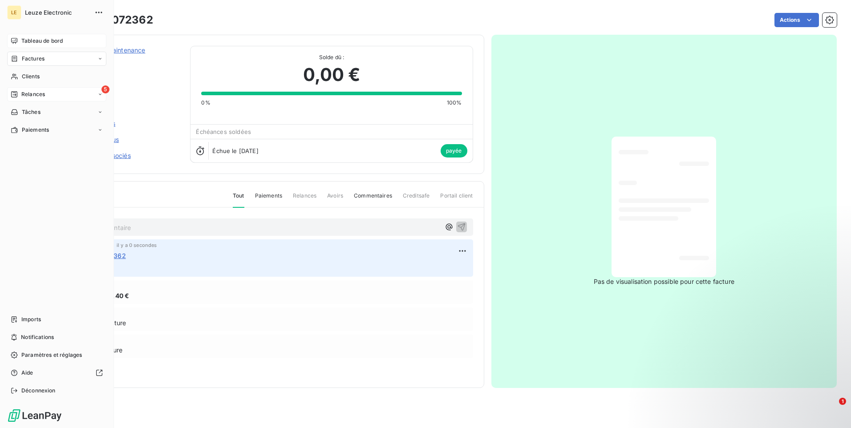
click at [28, 94] on span "Relances" at bounding box center [33, 94] width 24 height 8
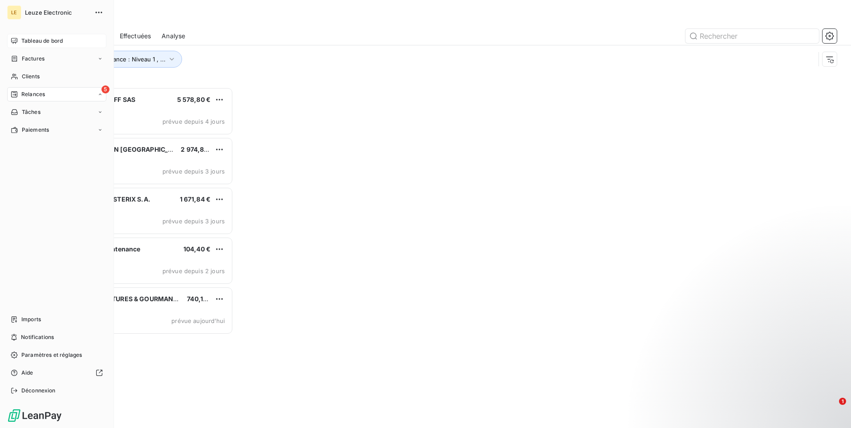
scroll to position [334, 184]
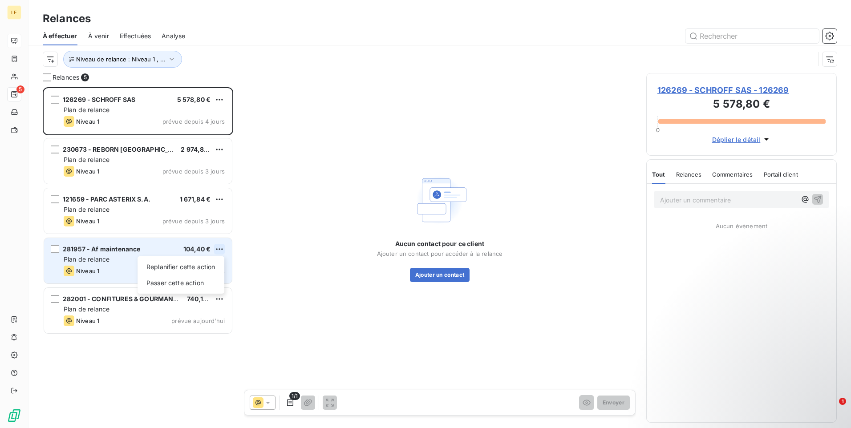
click at [221, 248] on html "LE 5 Relances À effectuer À venir Effectuées Analyse Niveau de relance : Niveau…" at bounding box center [425, 214] width 851 height 428
click at [186, 280] on div "Passer cette action" at bounding box center [181, 283] width 80 height 14
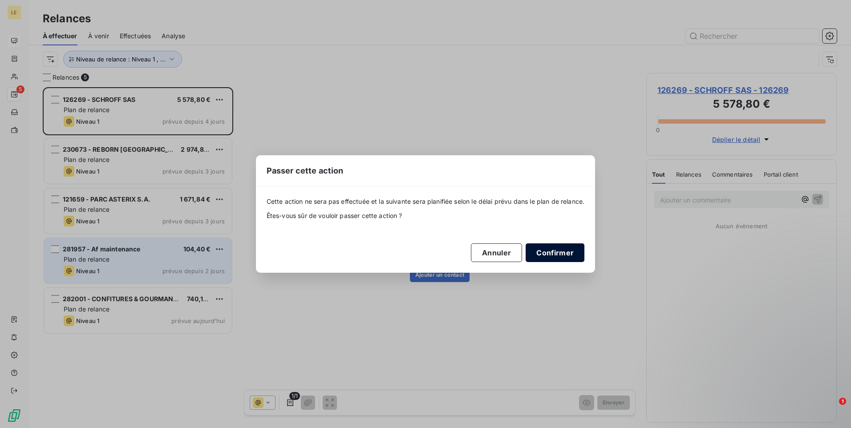
click at [554, 256] on button "Confirmer" at bounding box center [555, 252] width 59 height 19
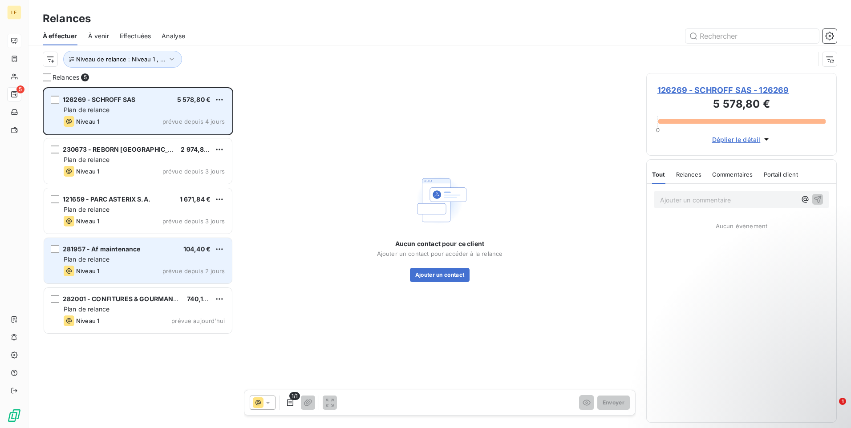
click at [138, 93] on div "126269 - SCHROFF SAS 5 578,80 € Plan de relance Niveau 1 prévue depuis 4 jours" at bounding box center [138, 111] width 188 height 45
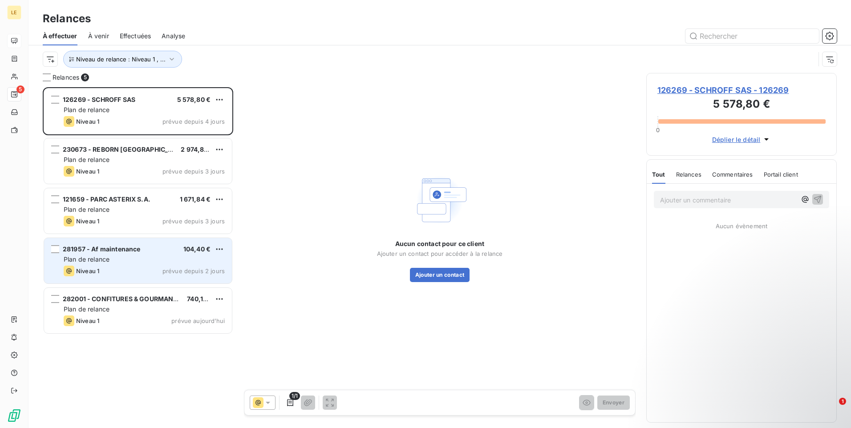
click at [709, 90] on span "126269 - SCHROFF SAS - 126269" at bounding box center [741, 90] width 168 height 12
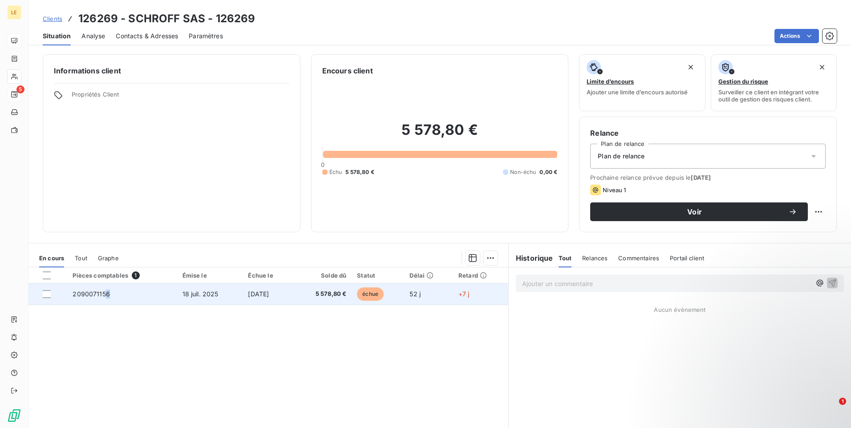
drag, startPoint x: 111, startPoint y: 296, endPoint x: 103, endPoint y: 296, distance: 8.0
click at [103, 296] on td "2090071156" at bounding box center [121, 293] width 109 height 21
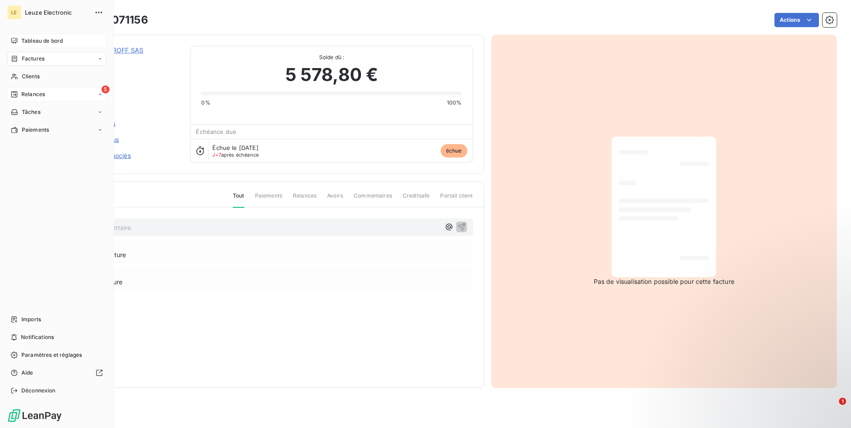
click at [17, 94] on icon at bounding box center [14, 94] width 6 height 6
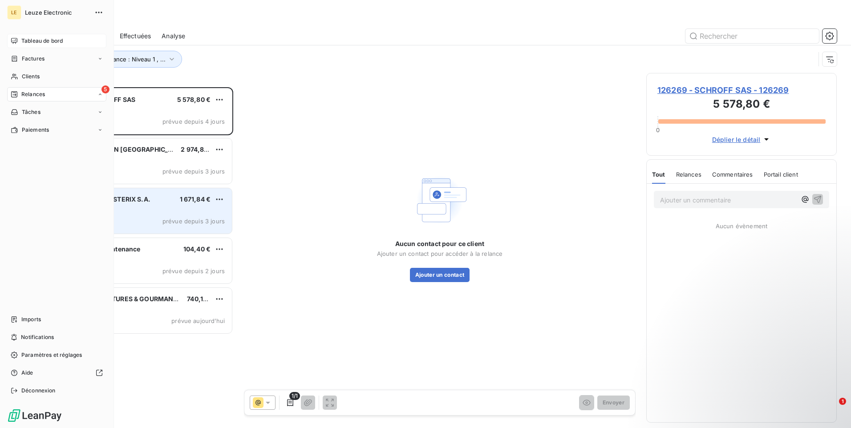
scroll to position [334, 184]
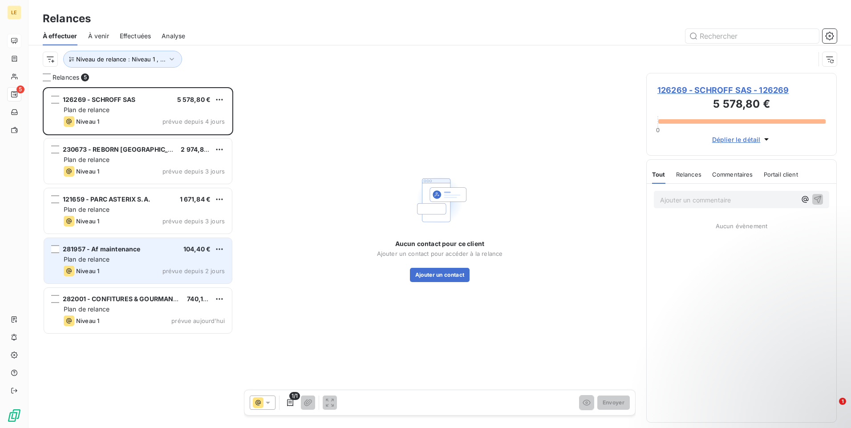
click at [107, 265] on div "281957 - Af maintenance 104,40 € Plan de relance Niveau 1 prévue depuis 2 jours" at bounding box center [138, 260] width 188 height 45
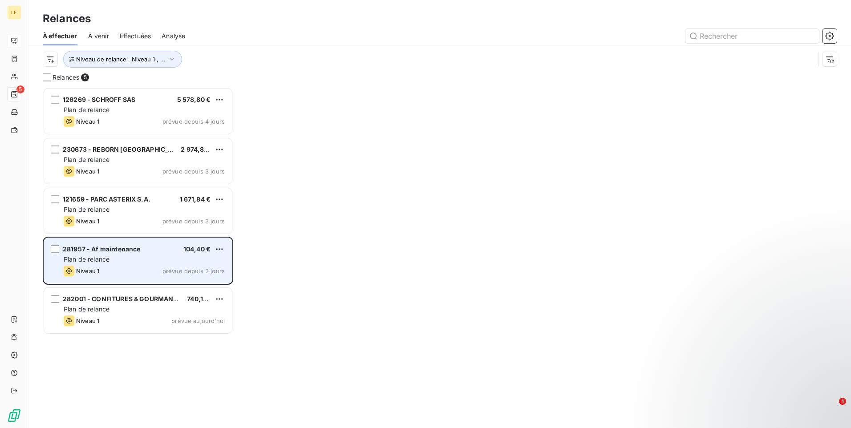
click at [129, 249] on span "281957 - Af maintenance" at bounding box center [101, 249] width 77 height 8
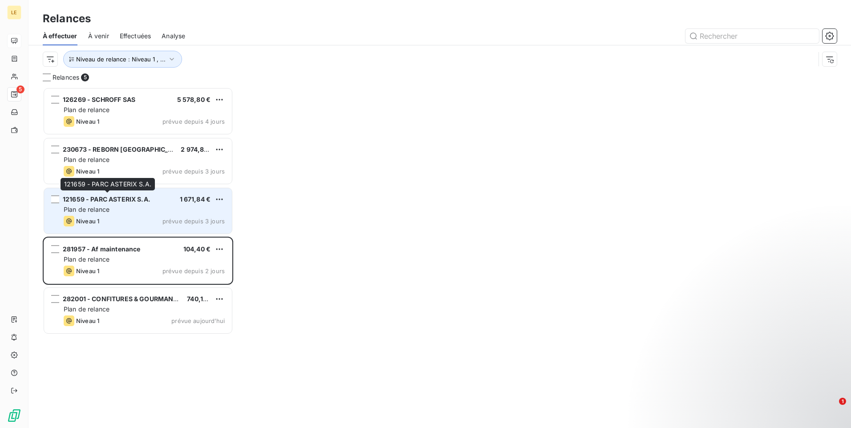
drag, startPoint x: 84, startPoint y: 202, endPoint x: 166, endPoint y: 214, distance: 83.2
click at [85, 202] on span "121659 - PARC ASTERIX S.A." at bounding box center [107, 199] width 88 height 8
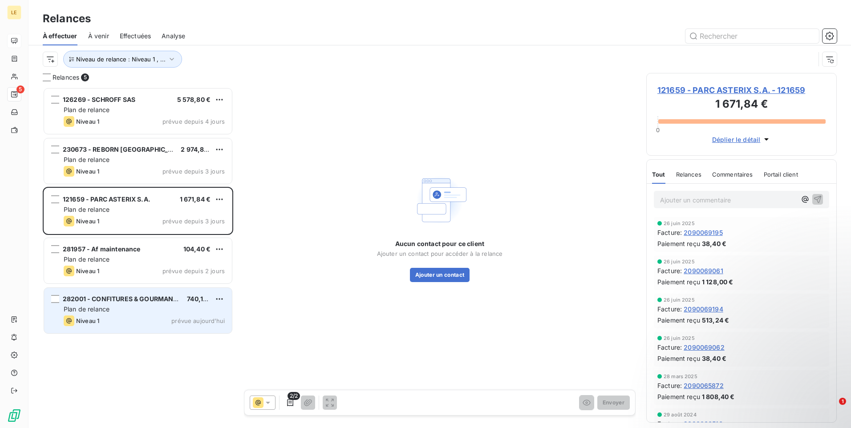
click at [131, 306] on div "Plan de relance" at bounding box center [144, 309] width 161 height 9
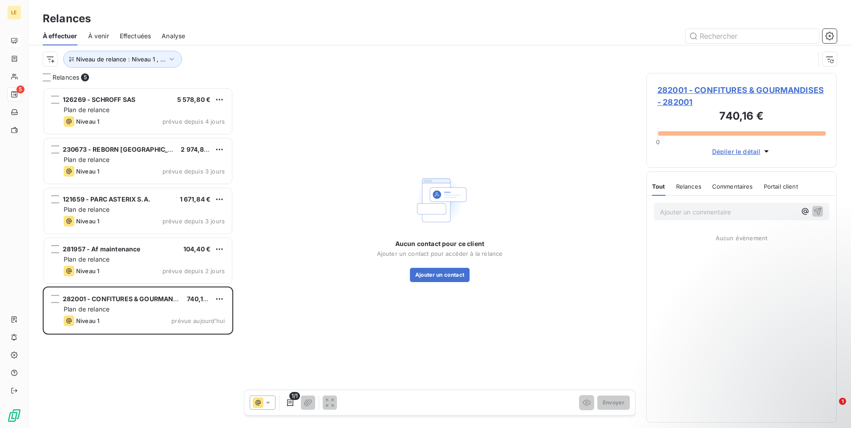
click at [686, 87] on span "282001 - CONFITURES & GOURMANDISES - 282001" at bounding box center [741, 96] width 168 height 24
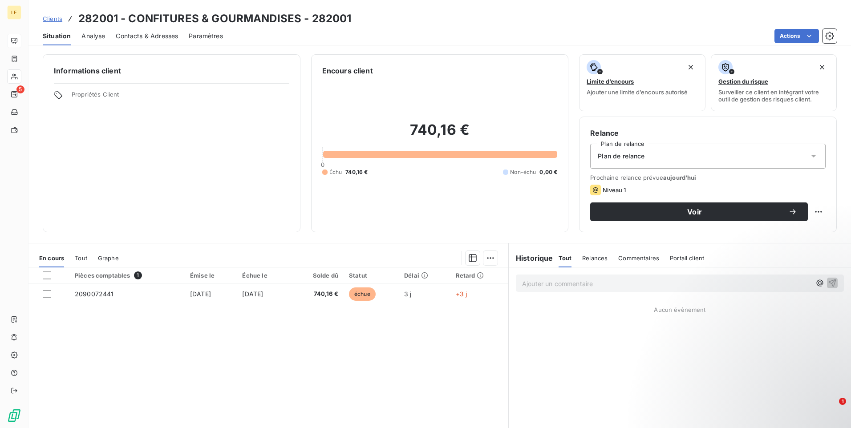
click at [21, 89] on div "5" at bounding box center [14, 94] width 14 height 14
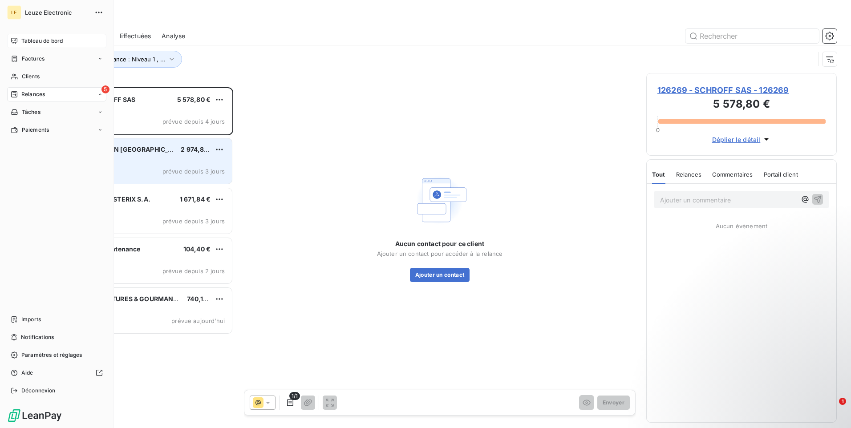
scroll to position [334, 184]
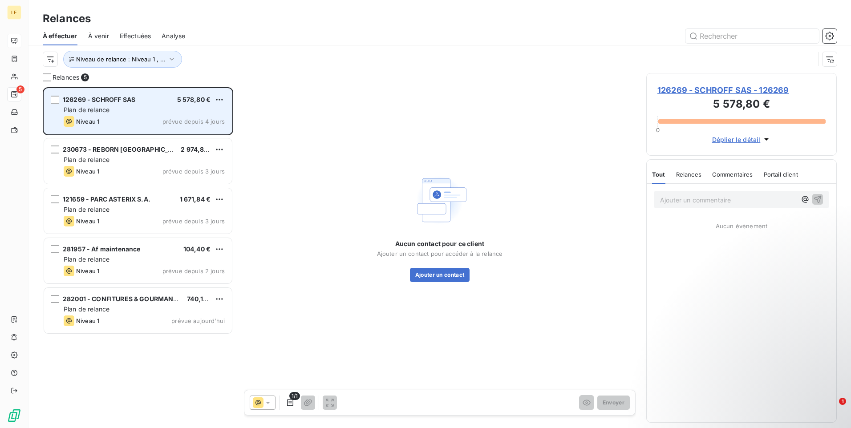
click at [91, 101] on span "126269 - SCHROFF SAS" at bounding box center [99, 100] width 73 height 8
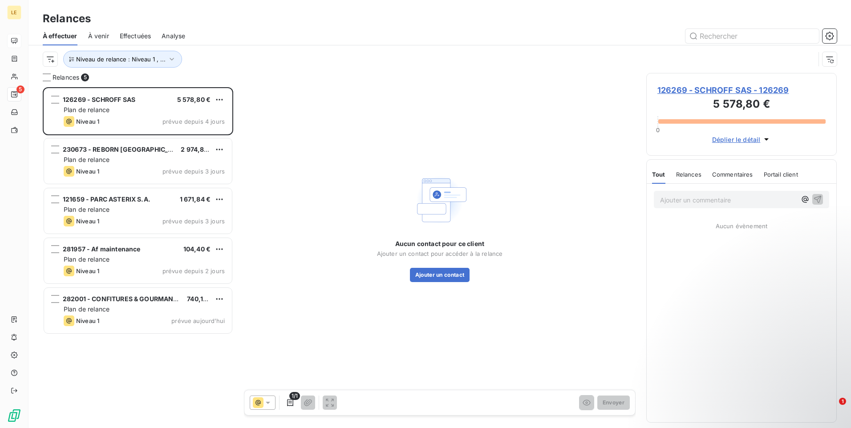
click at [695, 86] on span "126269 - SCHROFF SAS - 126269" at bounding box center [741, 90] width 168 height 12
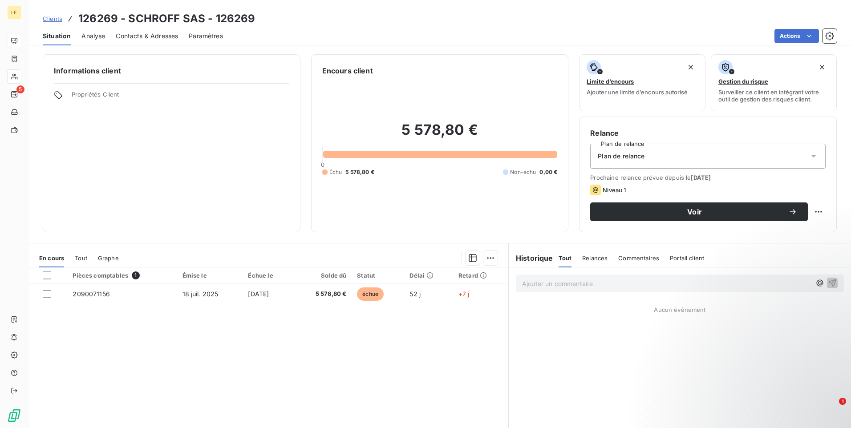
click at [138, 38] on span "Contacts & Adresses" at bounding box center [147, 36] width 62 height 9
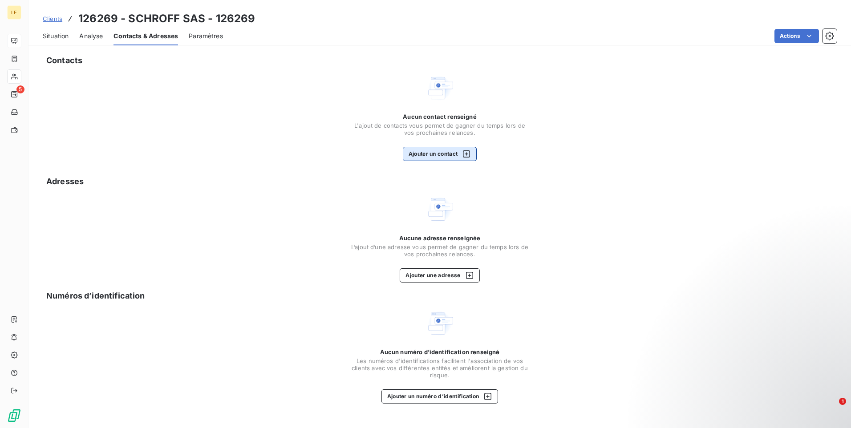
click at [445, 160] on button "Ajouter un contact" at bounding box center [440, 154] width 74 height 14
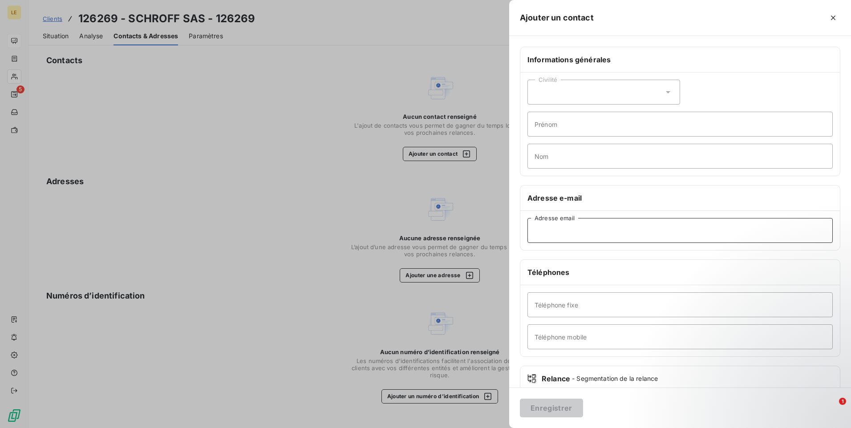
click at [563, 231] on input "Adresse email" at bounding box center [679, 230] width 305 height 25
paste input "[DOMAIN_NAME]"
click at [635, 223] on input "[DOMAIN_NAME]" at bounding box center [679, 230] width 305 height 25
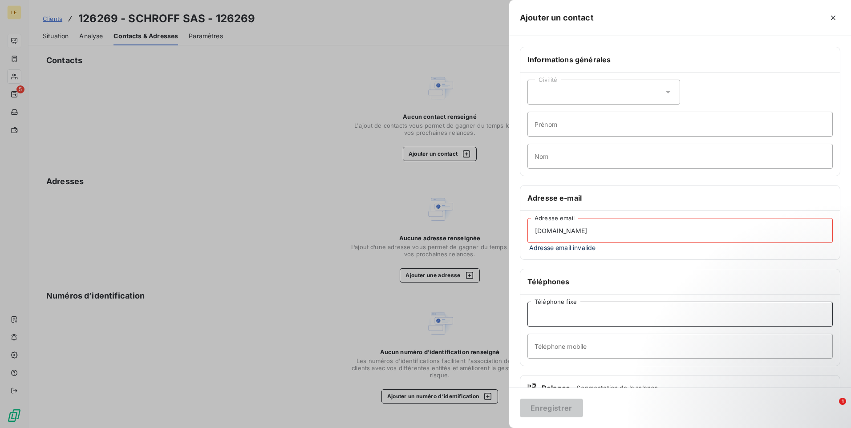
click at [608, 301] on div "Téléphone fixe Téléphone mobile" at bounding box center [680, 330] width 320 height 71
click at [587, 237] on input "[DOMAIN_NAME]" at bounding box center [679, 230] width 305 height 25
drag, startPoint x: 627, startPoint y: 233, endPoint x: 425, endPoint y: 231, distance: 201.6
click at [425, 428] on div "Ajouter un contact Informations générales Civilité Prénom Nom Adresse e-mail [D…" at bounding box center [425, 428] width 851 height 0
paste input "[PERSON_NAME]"
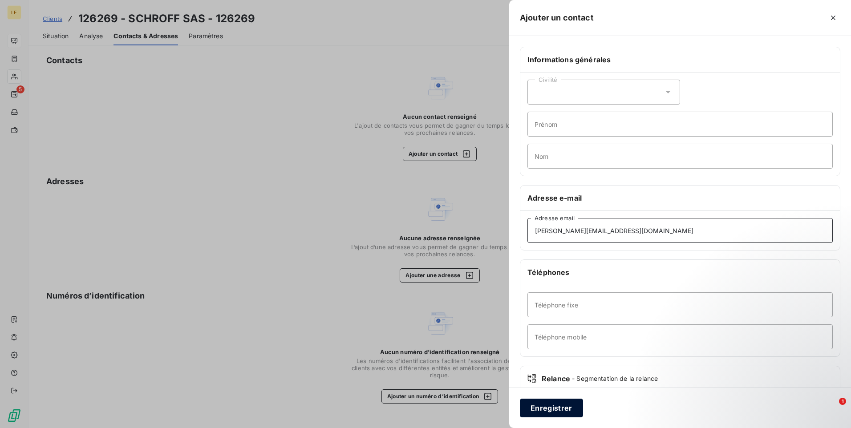
type input "[PERSON_NAME][EMAIL_ADDRESS][DOMAIN_NAME]"
click at [555, 413] on button "Enregistrer" at bounding box center [551, 408] width 63 height 19
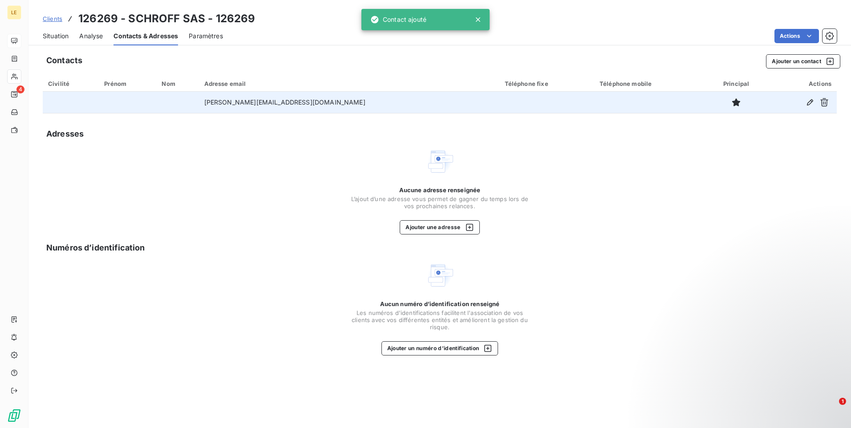
click at [334, 99] on td "[PERSON_NAME][EMAIL_ADDRESS][DOMAIN_NAME]" at bounding box center [349, 102] width 300 height 21
click at [287, 96] on td "[PERSON_NAME][EMAIL_ADDRESS][DOMAIN_NAME]" at bounding box center [349, 102] width 300 height 21
click at [809, 98] on icon "button" at bounding box center [810, 102] width 9 height 9
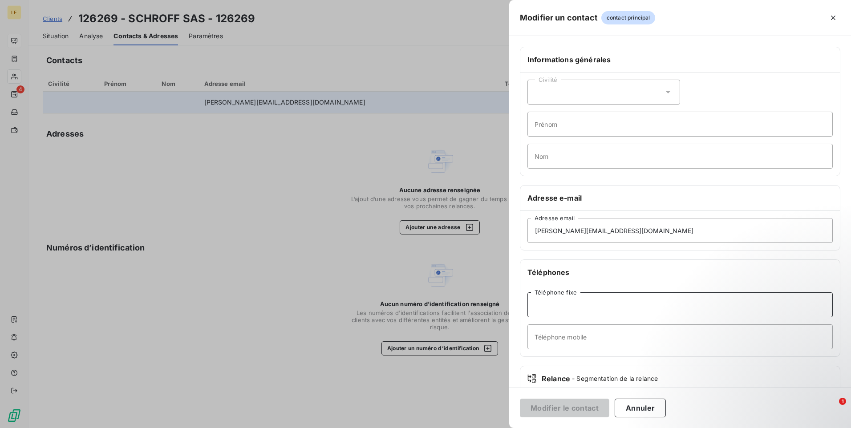
click at [564, 316] on input "Téléphone fixe" at bounding box center [679, 304] width 305 height 25
click at [542, 297] on input "Téléphone fixe" at bounding box center [679, 304] width 305 height 25
type input "0388906473"
click at [569, 408] on button "Modifier le contact" at bounding box center [564, 408] width 89 height 19
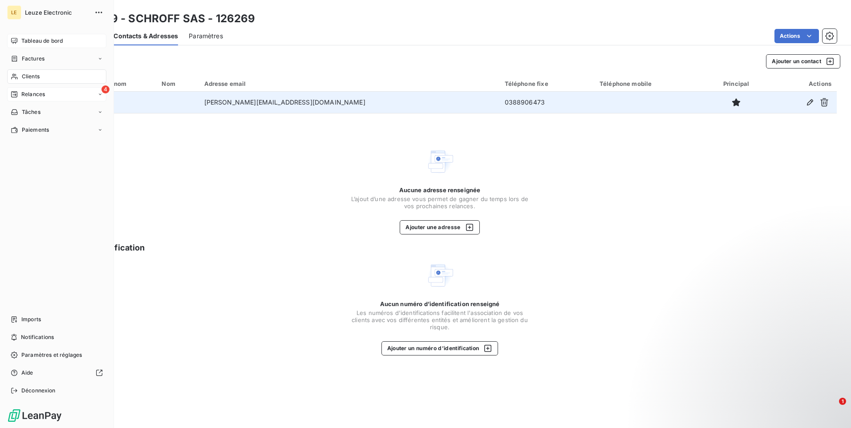
click at [22, 90] on div "4 Relances" at bounding box center [56, 94] width 99 height 14
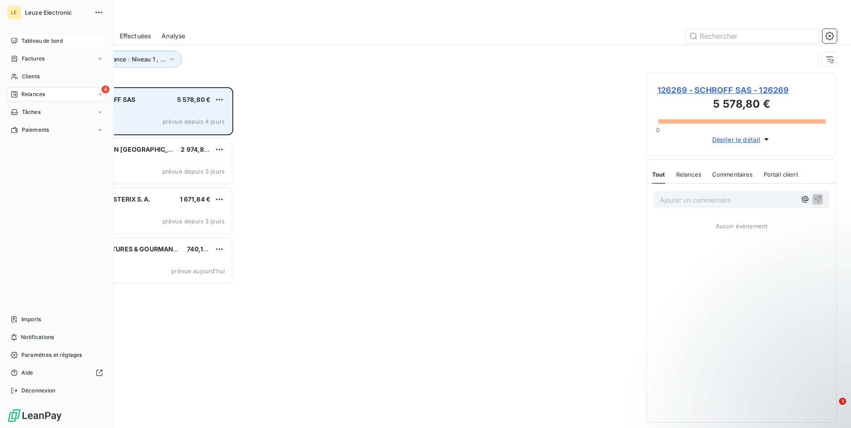
scroll to position [334, 184]
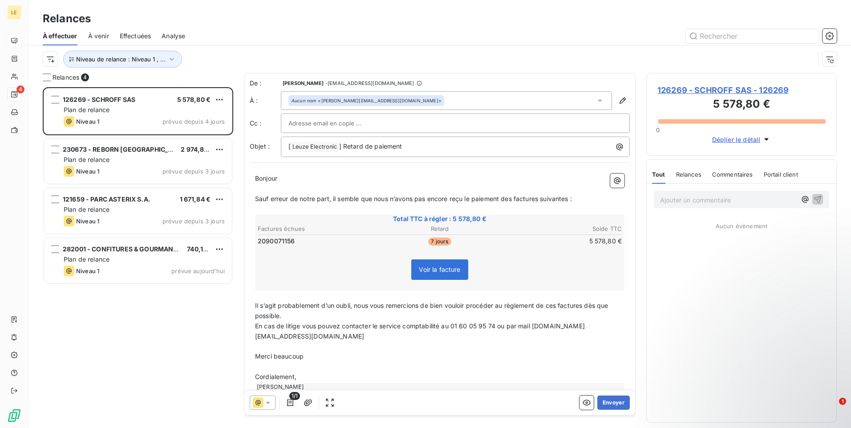
click at [604, 395] on div "1/1 Envoyer" at bounding box center [439, 402] width 391 height 25
click at [606, 405] on button "Envoyer" at bounding box center [613, 403] width 32 height 14
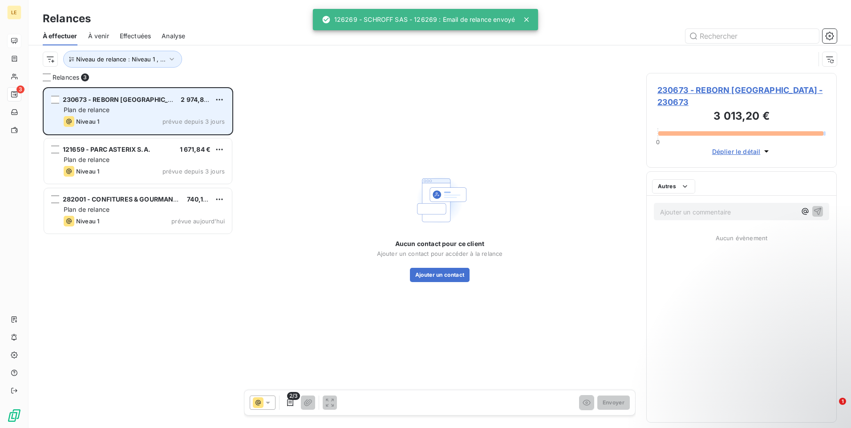
click at [111, 106] on div "Plan de relance" at bounding box center [144, 109] width 161 height 9
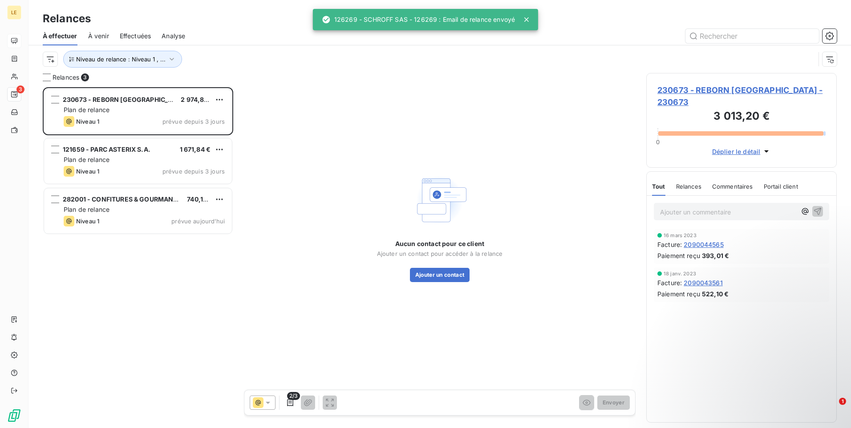
click at [741, 88] on span "230673 - REBORN [GEOGRAPHIC_DATA] - 230673" at bounding box center [741, 96] width 168 height 24
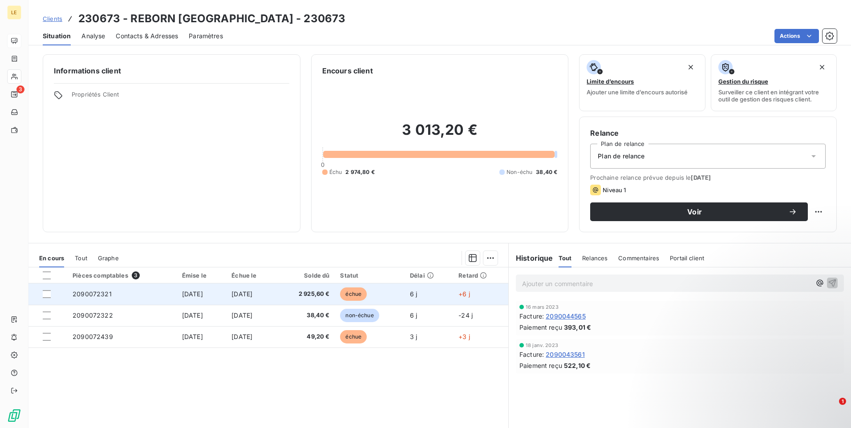
click at [83, 294] on span "2090072321" at bounding box center [92, 294] width 39 height 8
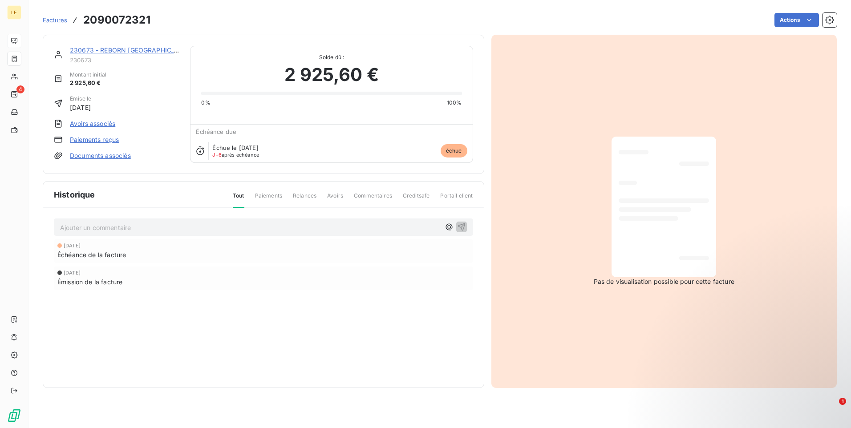
click at [109, 49] on link "230673 - REBORN [GEOGRAPHIC_DATA]" at bounding box center [131, 50] width 123 height 8
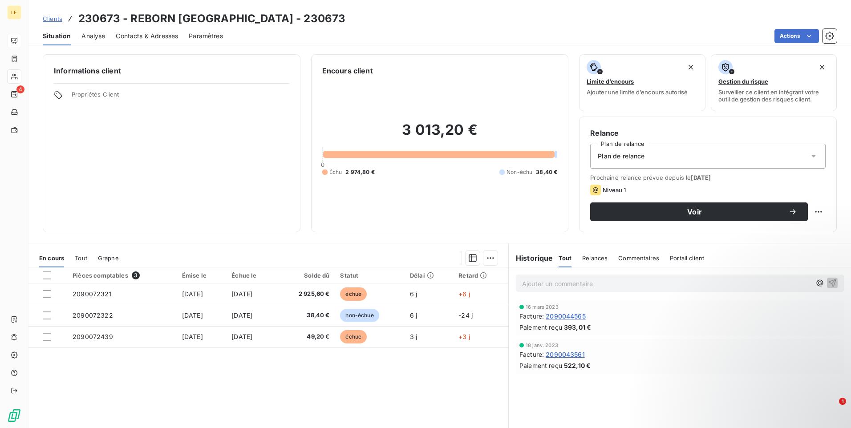
click at [133, 37] on span "Contacts & Adresses" at bounding box center [147, 36] width 62 height 9
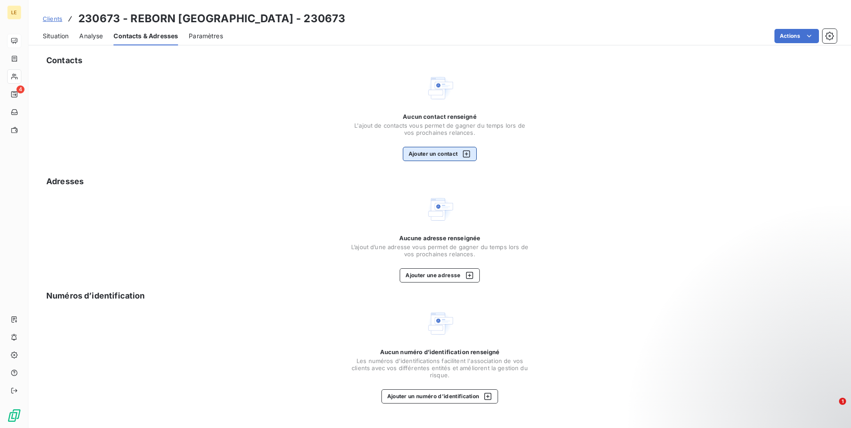
click at [431, 148] on button "Ajouter un contact" at bounding box center [440, 154] width 74 height 14
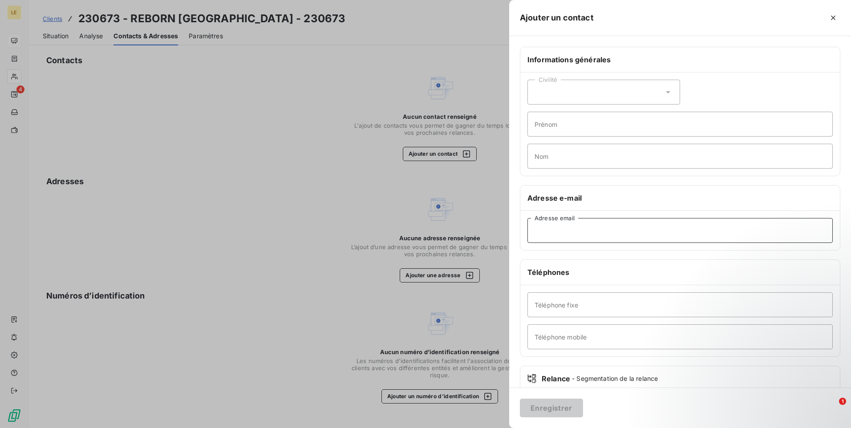
click at [588, 232] on input "Adresse email" at bounding box center [679, 230] width 305 height 25
paste input "[PERSON_NAME][EMAIL_ADDRESS][DOMAIN_NAME]"
type input "[PERSON_NAME][EMAIL_ADDRESS][DOMAIN_NAME]"
click at [555, 409] on button "Enregistrer" at bounding box center [551, 408] width 63 height 19
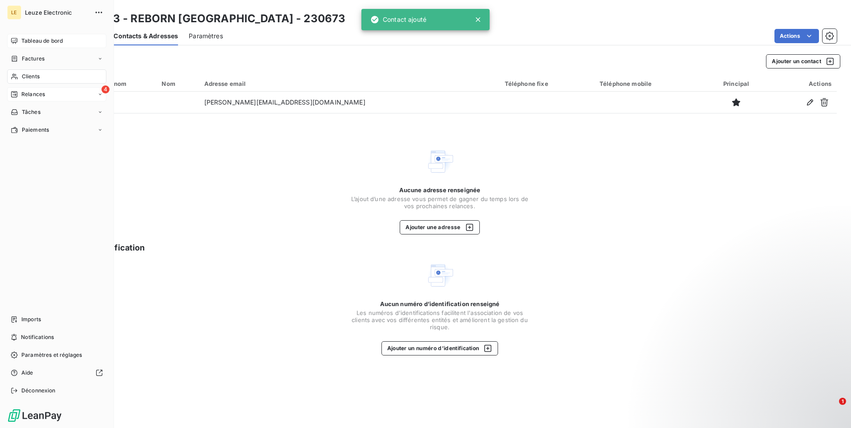
click at [41, 92] on span "Relances" at bounding box center [33, 94] width 24 height 8
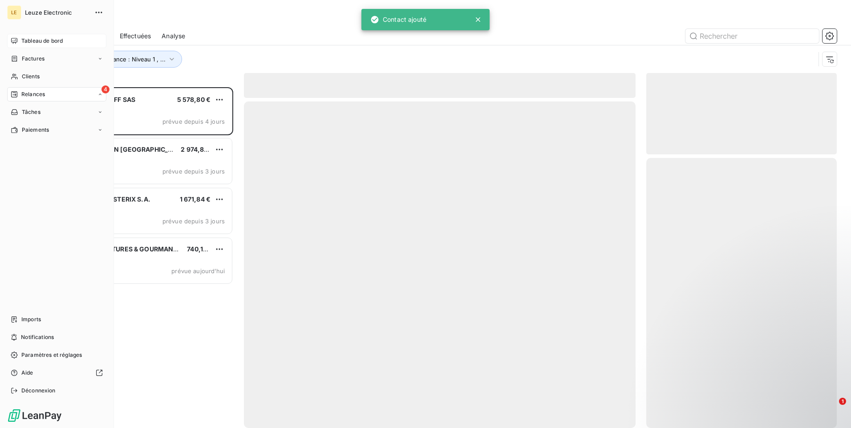
scroll to position [334, 184]
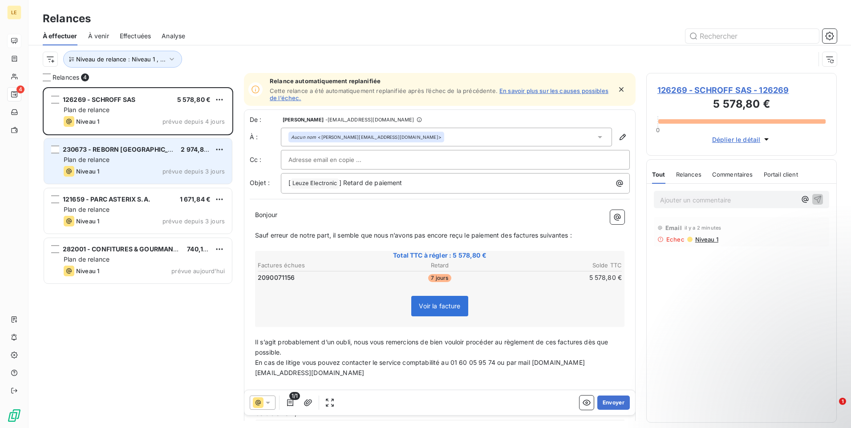
click at [141, 164] on div "Plan de relance" at bounding box center [144, 159] width 161 height 9
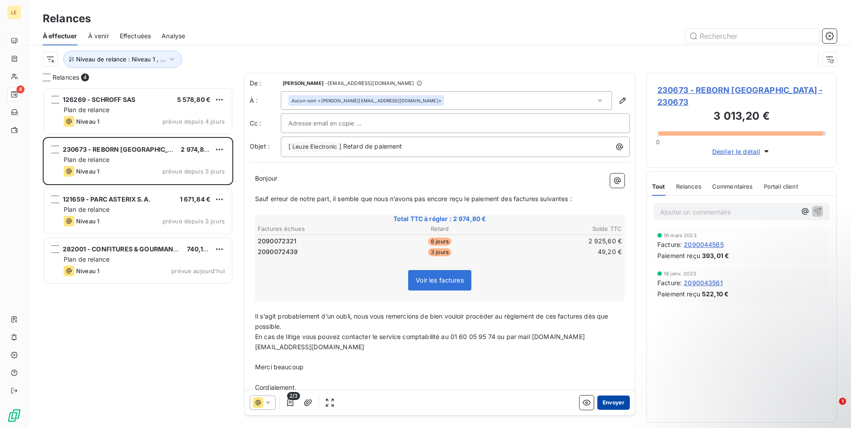
click at [611, 405] on button "Envoyer" at bounding box center [613, 403] width 32 height 14
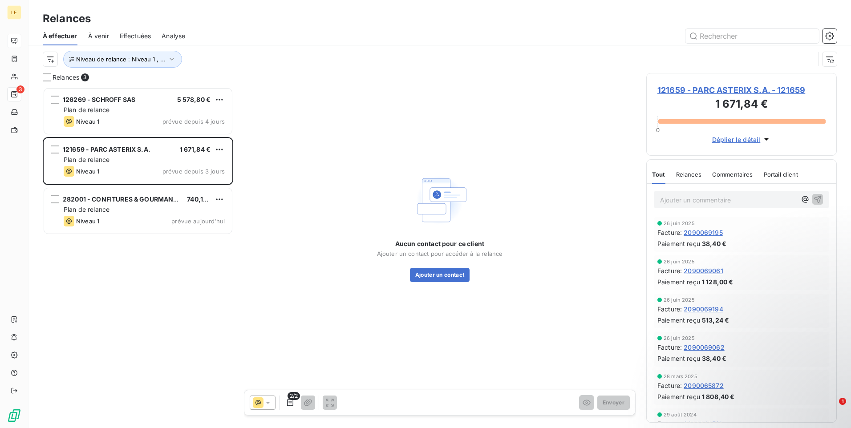
click at [741, 92] on span "121659 - PARC ASTERIX S.A. - 121659" at bounding box center [741, 90] width 168 height 12
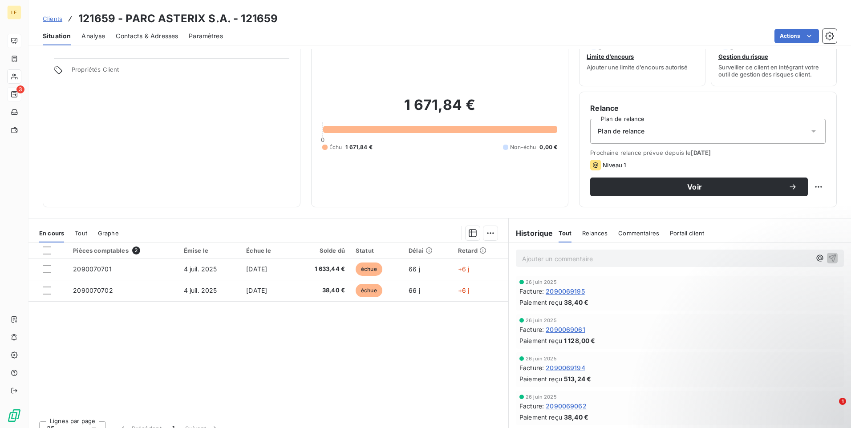
scroll to position [37, 0]
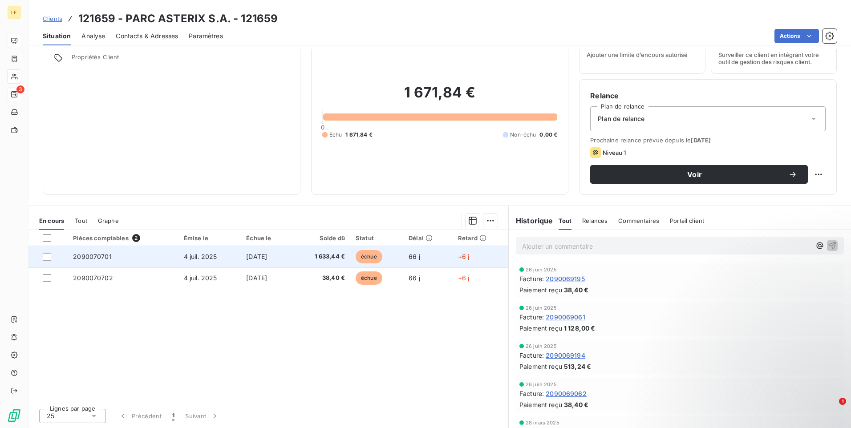
click at [167, 258] on td "2090070701" at bounding box center [123, 256] width 110 height 21
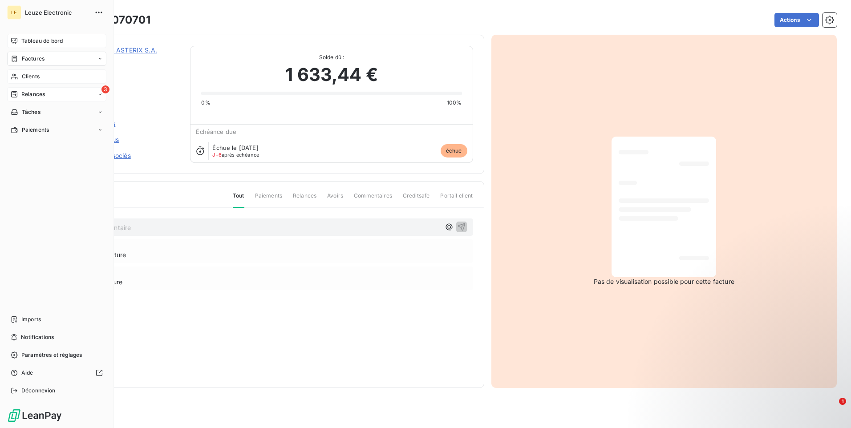
drag, startPoint x: 26, startPoint y: 74, endPoint x: 46, endPoint y: 73, distance: 20.0
click at [26, 74] on span "Clients" at bounding box center [31, 77] width 18 height 8
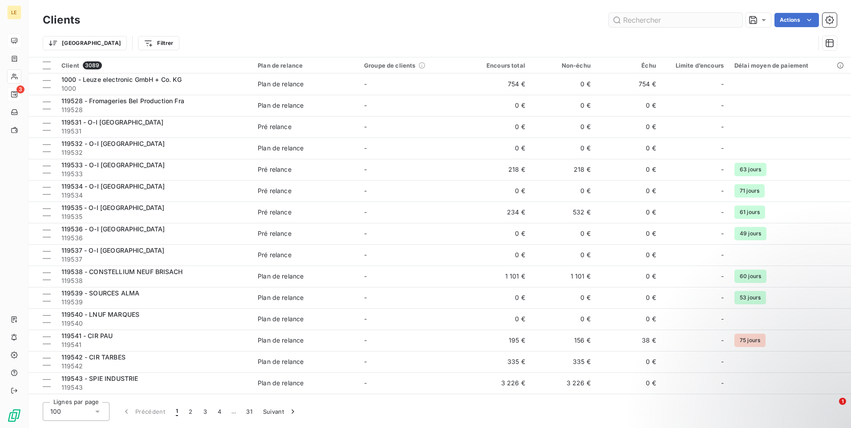
click at [657, 23] on input "text" at bounding box center [676, 20] width 134 height 14
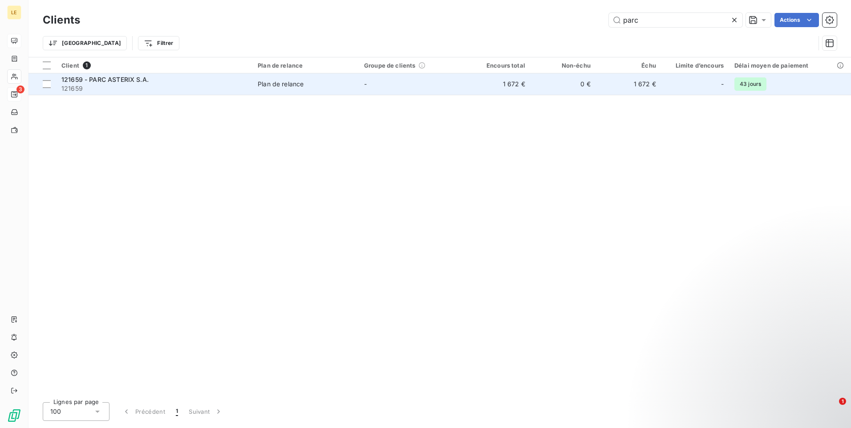
type input "parc"
click at [125, 88] on span "121659" at bounding box center [154, 88] width 186 height 9
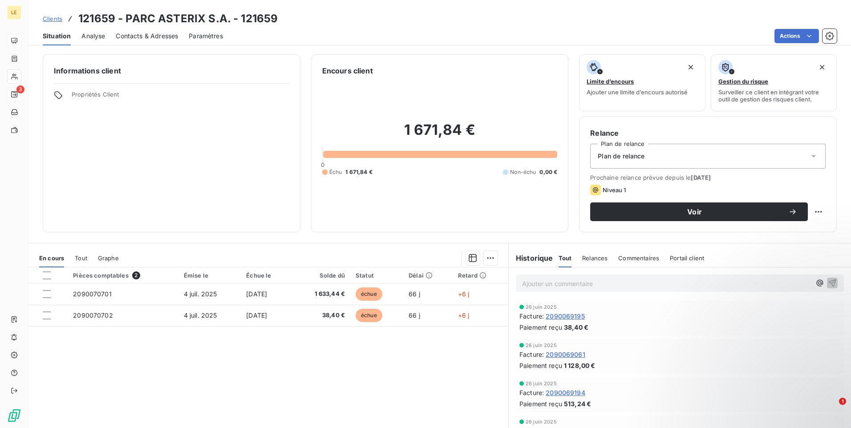
click at [120, 41] on div "Contacts & Adresses" at bounding box center [147, 36] width 62 height 19
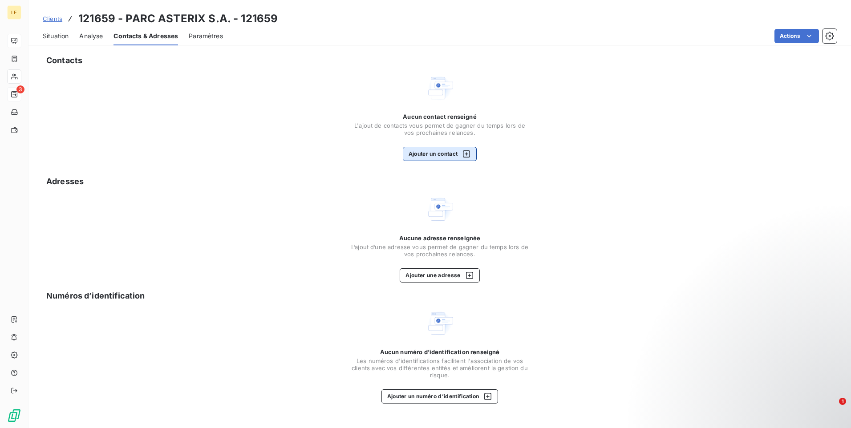
click at [447, 155] on button "Ajouter un contact" at bounding box center [440, 154] width 74 height 14
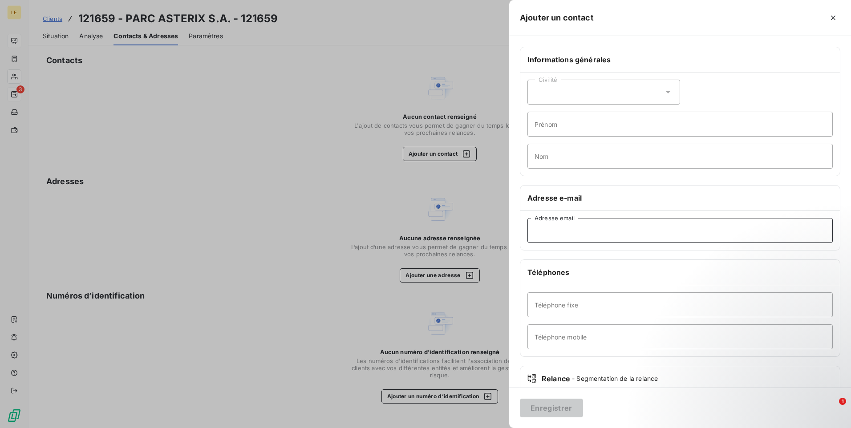
click at [571, 231] on input "Adresse email" at bounding box center [679, 230] width 305 height 25
paste input "[PERSON_NAME][EMAIL_ADDRESS][DOMAIN_NAME]>"
type input "[PERSON_NAME][EMAIL_ADDRESS][DOMAIN_NAME]"
click at [545, 406] on button "Enregistrer" at bounding box center [551, 408] width 63 height 19
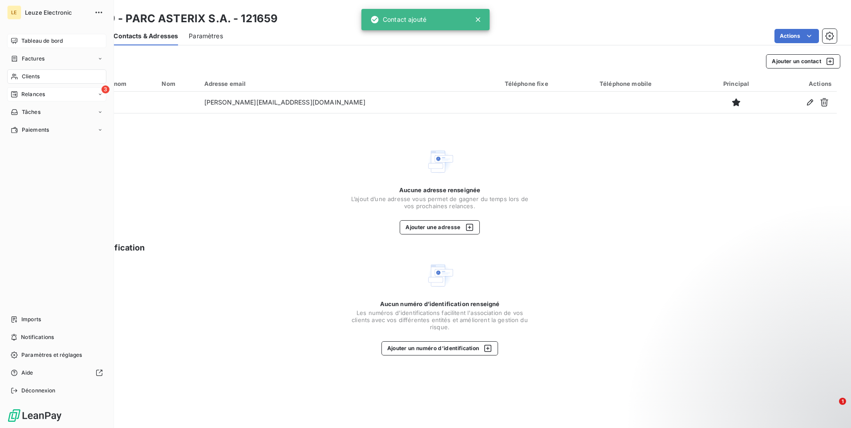
click at [21, 89] on div "3 Relances" at bounding box center [56, 94] width 99 height 14
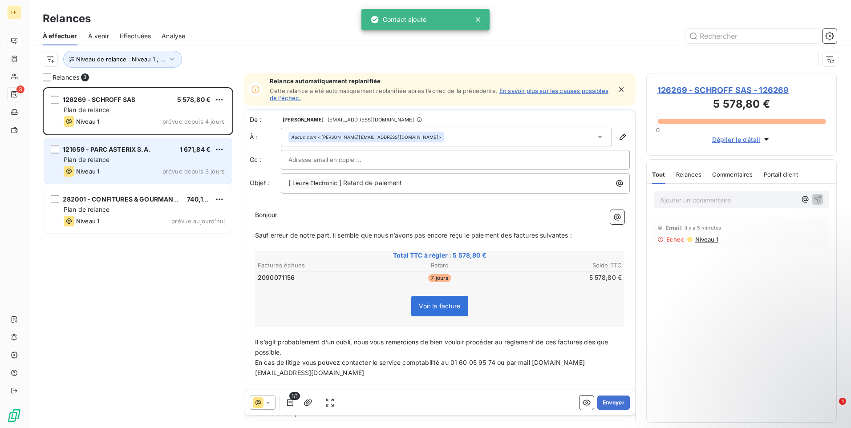
scroll to position [334, 184]
click at [176, 163] on div "Plan de relance" at bounding box center [144, 159] width 161 height 9
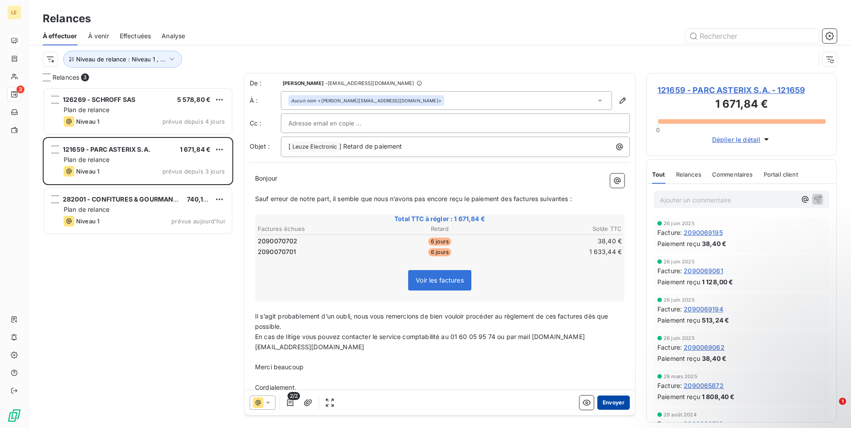
click at [610, 405] on button "Envoyer" at bounding box center [613, 403] width 32 height 14
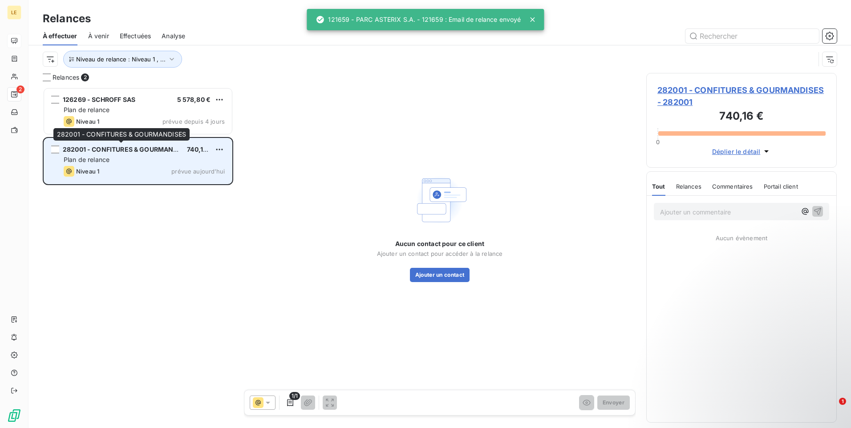
click at [113, 151] on span "282001 - CONFITURES & GOURMANDISES" at bounding box center [127, 150] width 129 height 8
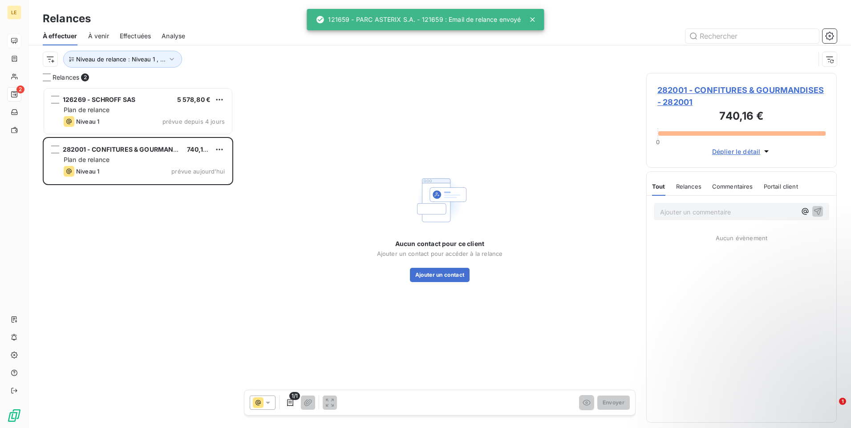
click at [706, 94] on span "282001 - CONFITURES & GOURMANDISES - 282001" at bounding box center [741, 96] width 168 height 24
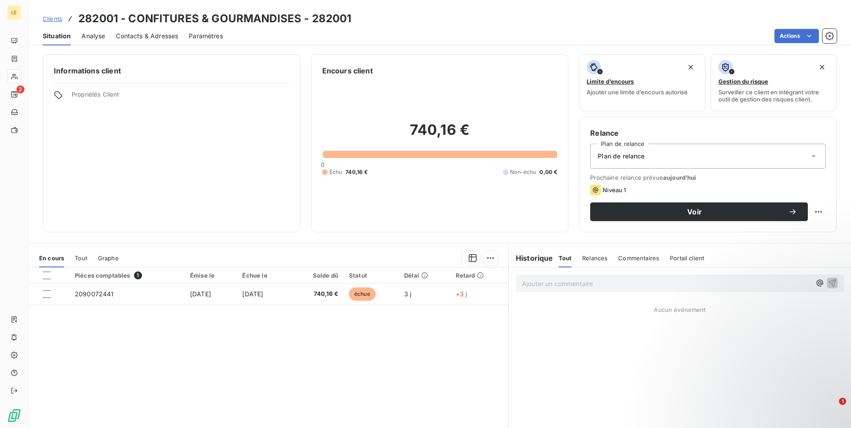
click at [162, 36] on span "Contacts & Adresses" at bounding box center [147, 36] width 62 height 9
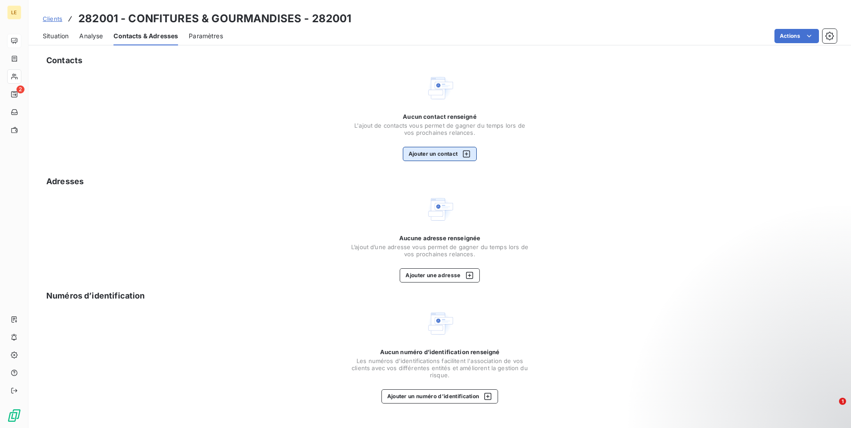
click at [424, 147] on button "Ajouter un contact" at bounding box center [440, 154] width 74 height 14
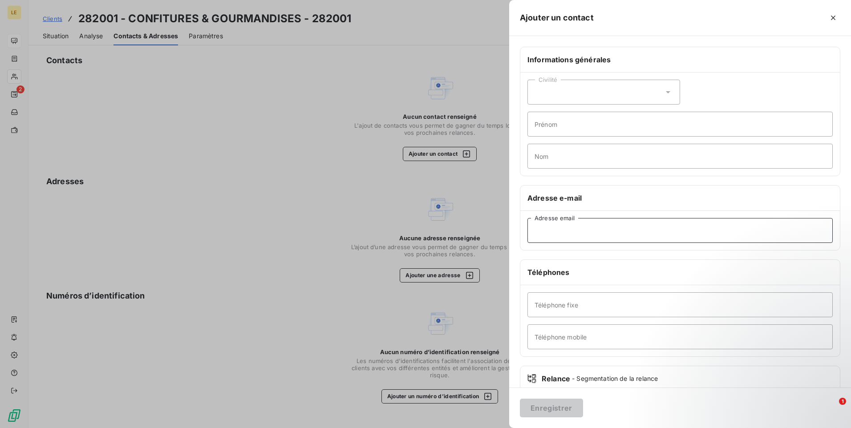
click at [543, 239] on input "Adresse email" at bounding box center [679, 230] width 305 height 25
paste input "[EMAIL_ADDRESS][DOMAIN_NAME]"
type input "[EMAIL_ADDRESS][DOMAIN_NAME]"
click at [561, 406] on button "Enregistrer" at bounding box center [551, 408] width 63 height 19
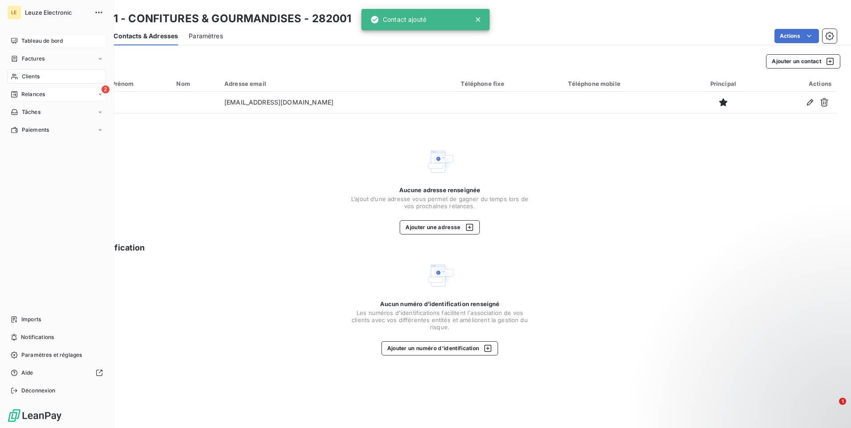
click at [10, 94] on div "2 Relances" at bounding box center [56, 94] width 99 height 14
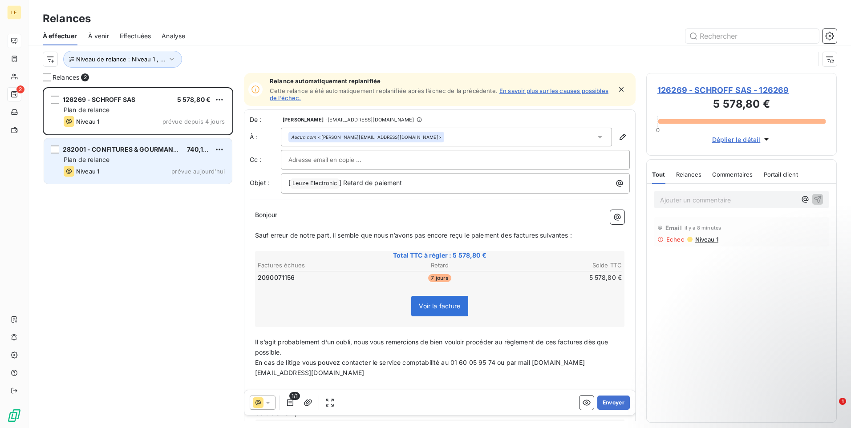
scroll to position [334, 184]
click at [144, 170] on div "Niveau 1 prévue aujourd’hui" at bounding box center [144, 171] width 161 height 11
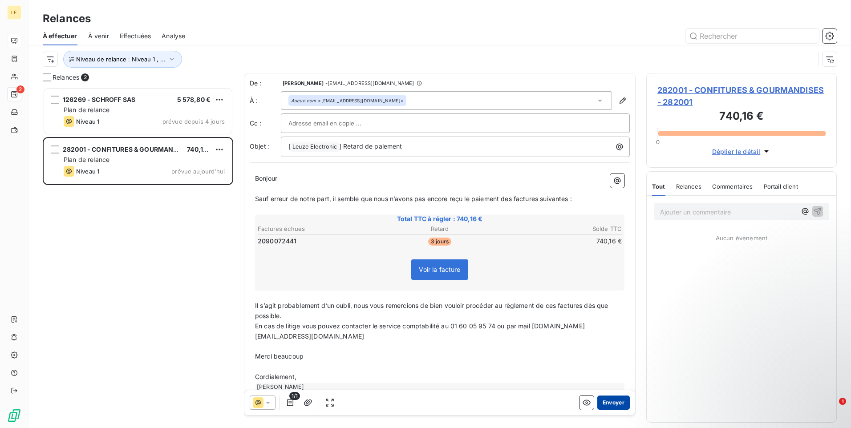
click at [611, 403] on button "Envoyer" at bounding box center [613, 403] width 32 height 14
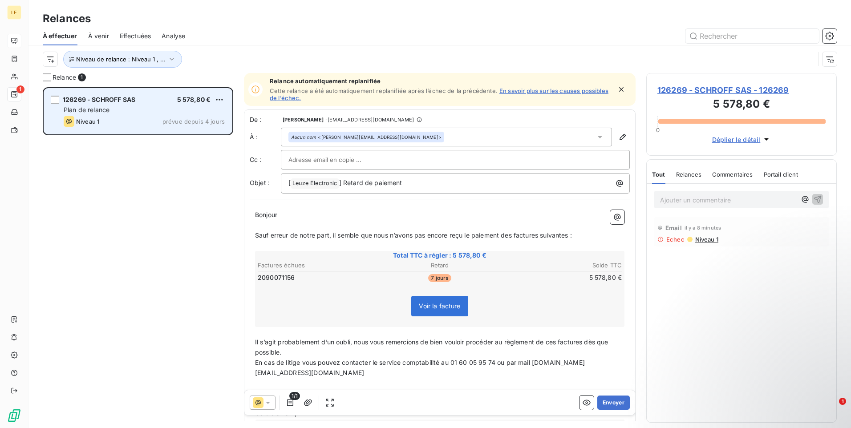
click at [133, 111] on div "Plan de relance" at bounding box center [144, 109] width 161 height 9
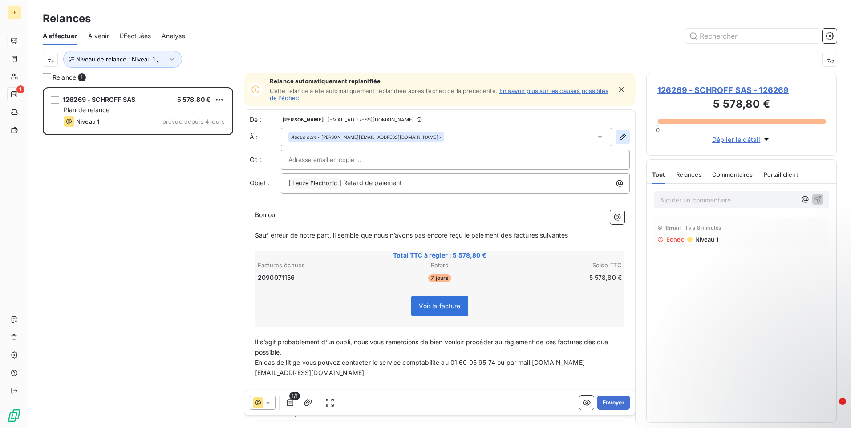
click at [618, 134] on icon "button" at bounding box center [622, 137] width 9 height 9
type input "[PERSON_NAME][EMAIL_ADDRESS][DOMAIN_NAME]"
type input "0388906473"
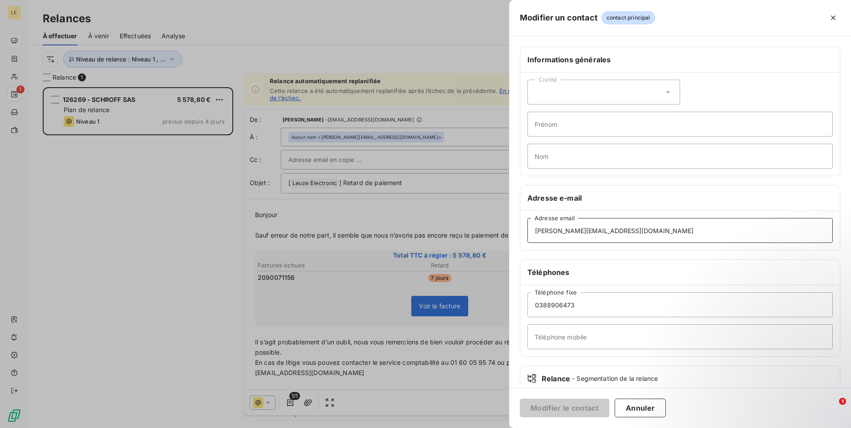
drag, startPoint x: 636, startPoint y: 230, endPoint x: 448, endPoint y: 240, distance: 188.1
click at [448, 428] on div "Modifier un contact contact principal Informations générales Civilité Prénom No…" at bounding box center [425, 428] width 851 height 0
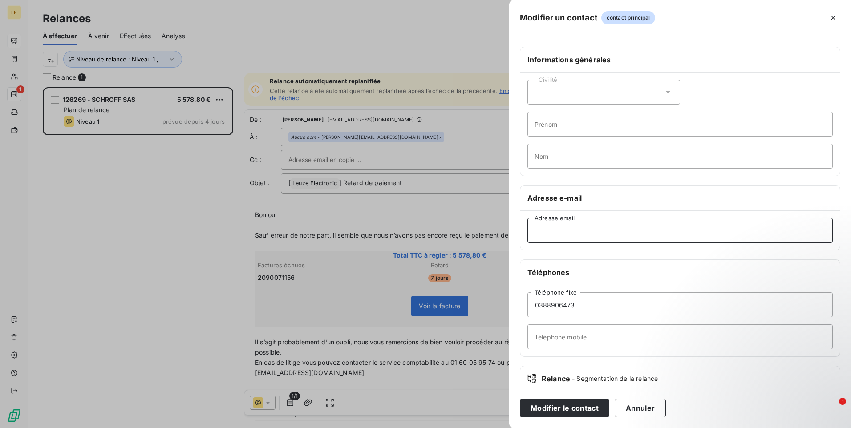
paste input "[EMAIL_ADDRESS][DOMAIN_NAME]"
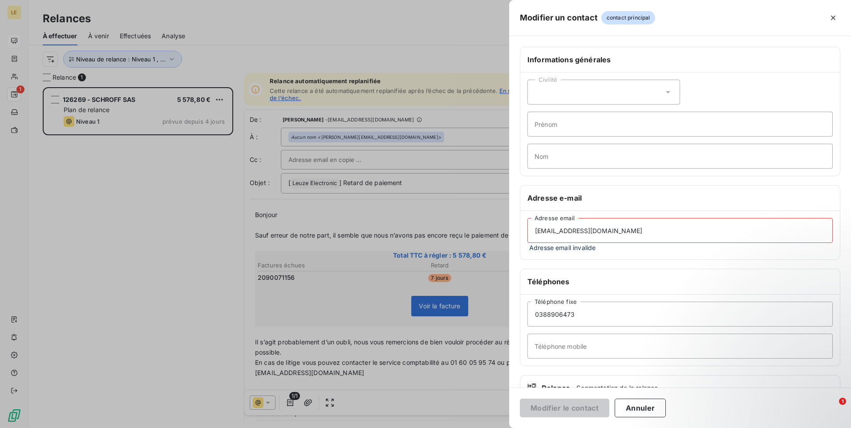
drag, startPoint x: 551, startPoint y: 230, endPoint x: 464, endPoint y: 207, distance: 90.2
click at [462, 428] on div "Modifier un contact contact principal Informations générales Civilité Prénom No…" at bounding box center [425, 428] width 851 height 0
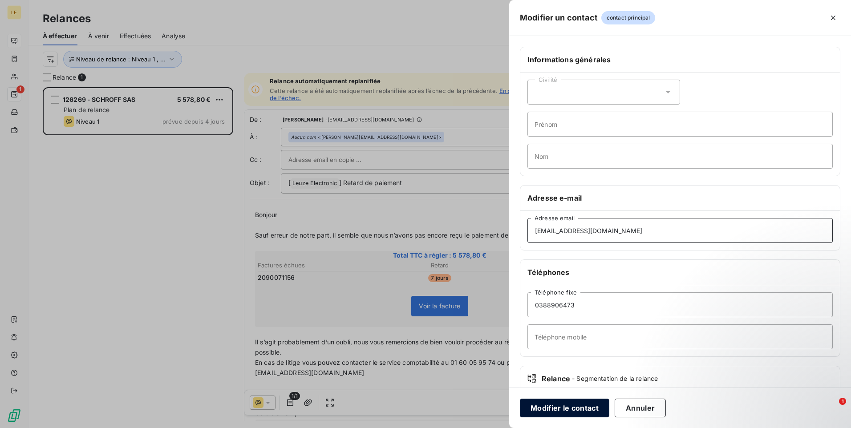
type input "[EMAIL_ADDRESS][DOMAIN_NAME]"
click at [551, 410] on button "Modifier le contact" at bounding box center [564, 408] width 89 height 19
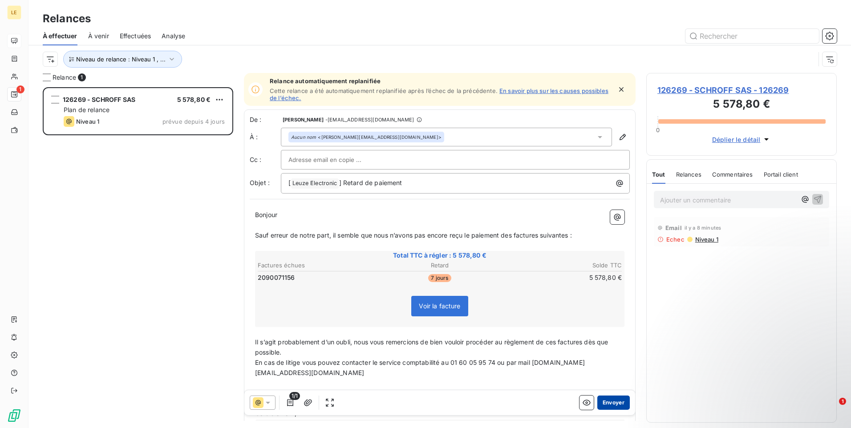
click at [618, 407] on button "Envoyer" at bounding box center [613, 403] width 32 height 14
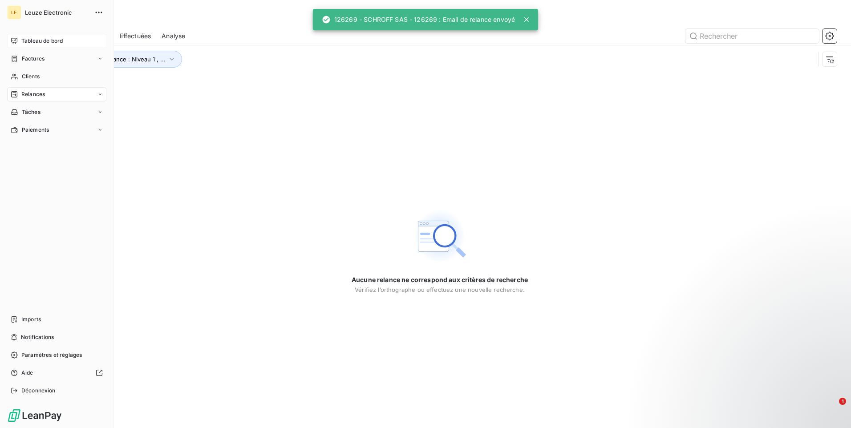
click at [87, 98] on div "Relances" at bounding box center [56, 94] width 99 height 14
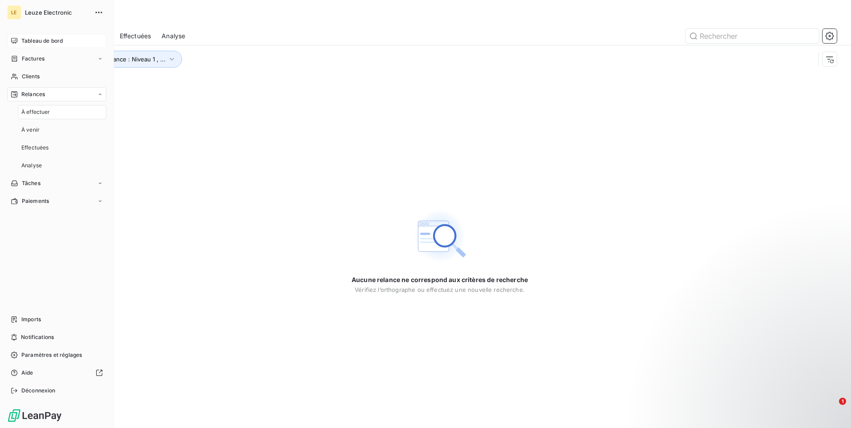
click at [68, 115] on div "À effectuer" at bounding box center [62, 112] width 89 height 14
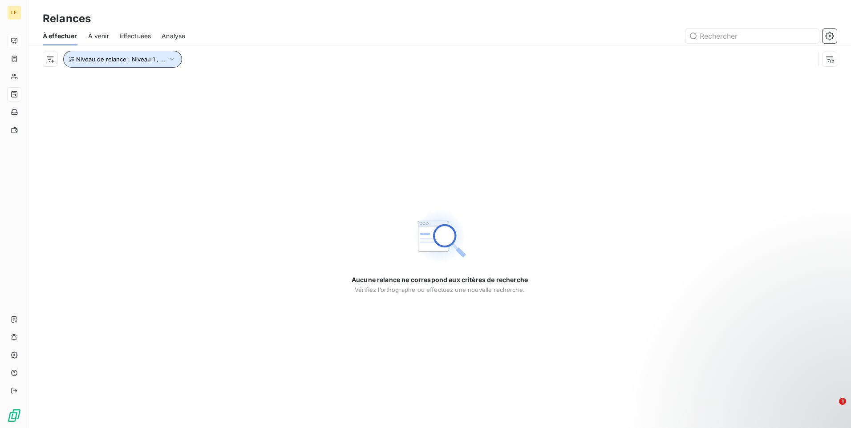
click at [147, 61] on span "Niveau de relance : Niveau 1 , ..." at bounding box center [120, 59] width 89 height 7
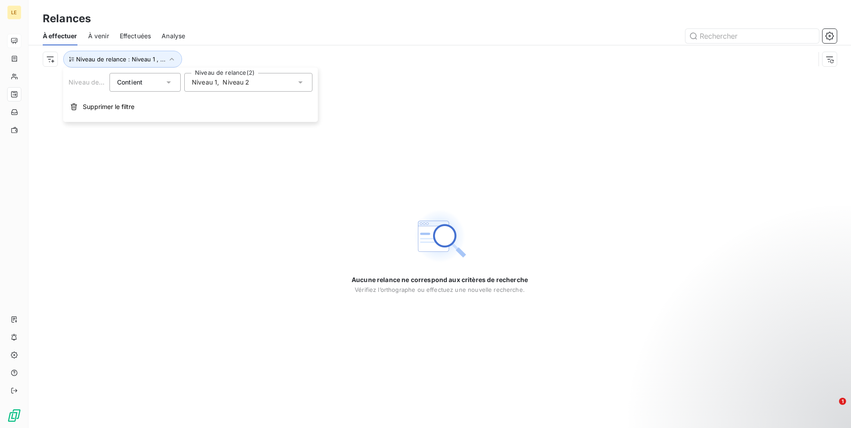
click at [215, 91] on div "Niveau 1 , Niveau 2" at bounding box center [248, 82] width 128 height 19
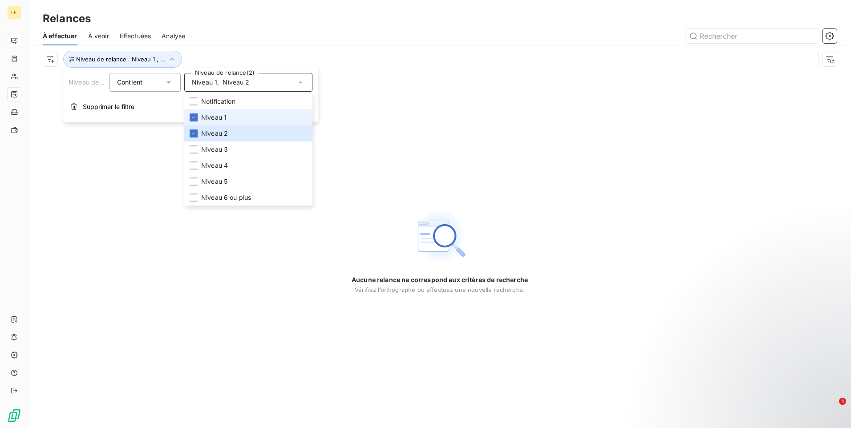
click at [220, 83] on div "Niveau 1 , Niveau 2" at bounding box center [221, 82] width 58 height 9
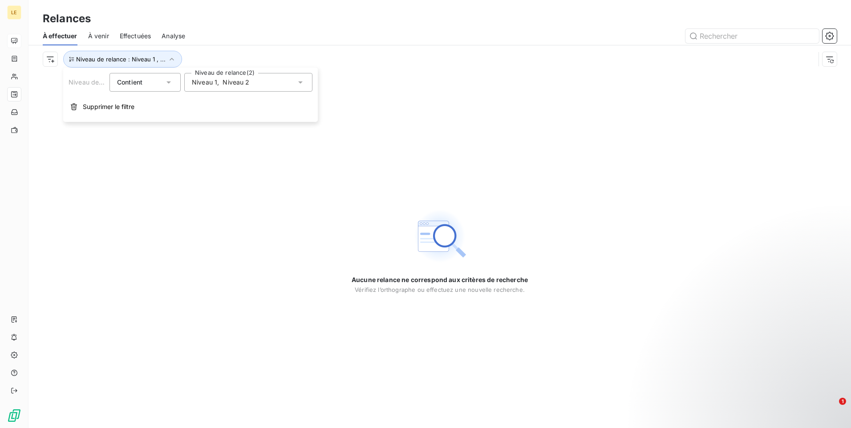
click at [220, 83] on div "Niveau 1 , Niveau 2" at bounding box center [221, 82] width 58 height 9
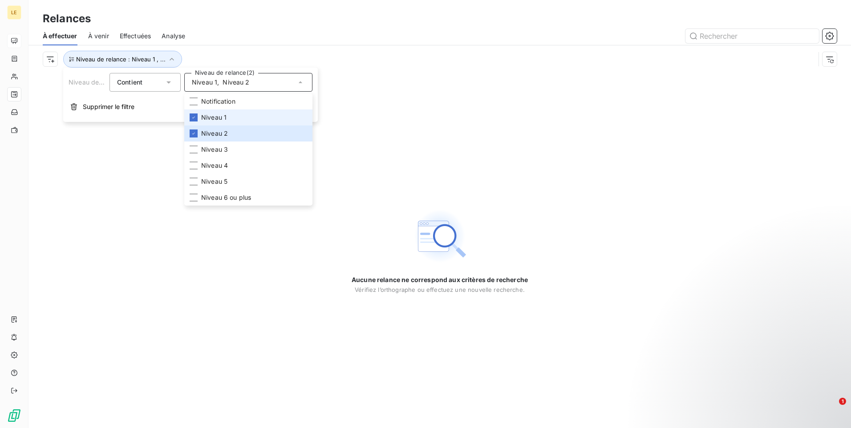
click at [201, 120] on li "Niveau 1" at bounding box center [248, 117] width 128 height 16
click at [201, 128] on li "Niveau 2" at bounding box center [248, 134] width 128 height 16
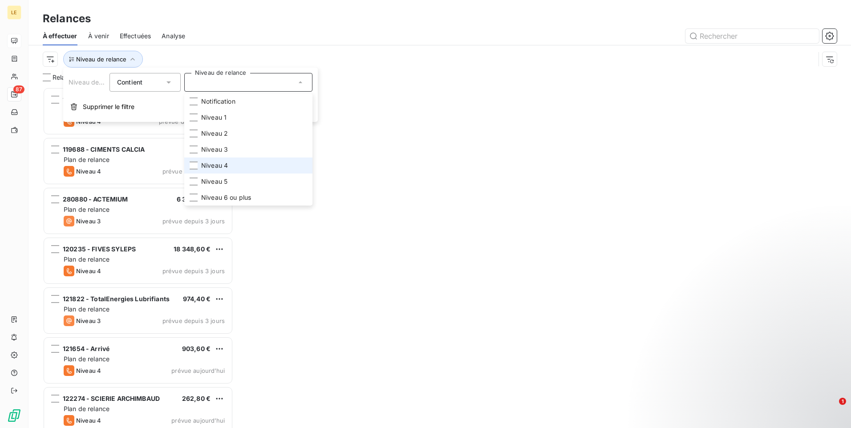
scroll to position [334, 184]
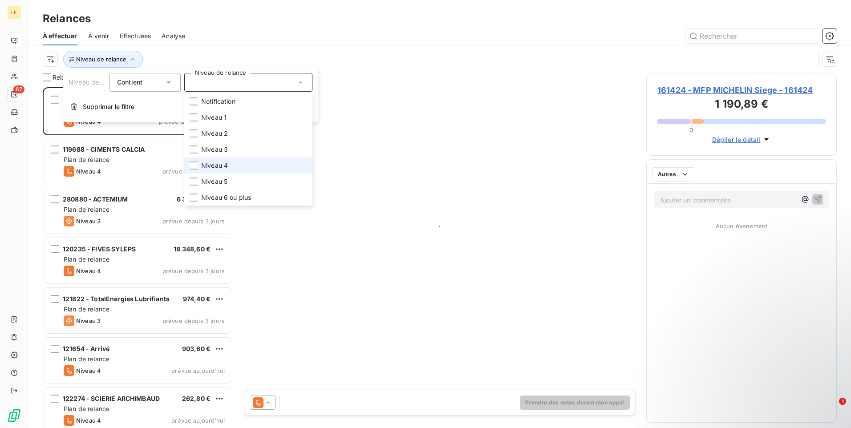
click at [202, 158] on li "Niveau 4" at bounding box center [248, 166] width 128 height 16
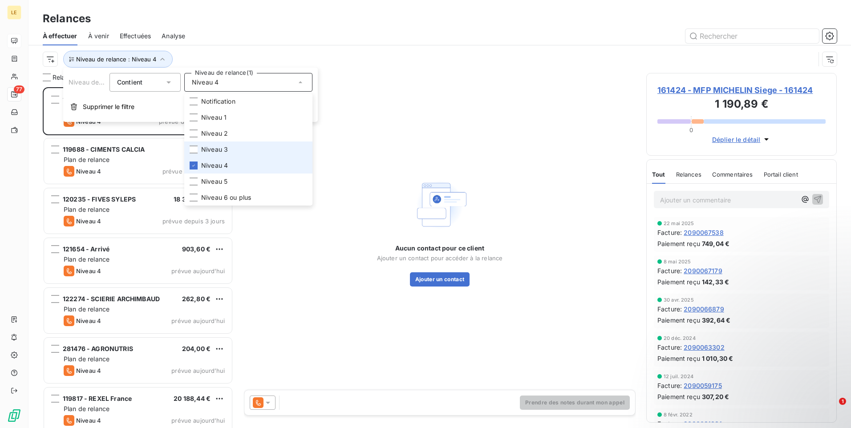
drag, startPoint x: 194, startPoint y: 149, endPoint x: 204, endPoint y: 159, distance: 13.9
click at [195, 149] on div at bounding box center [194, 150] width 8 height 8
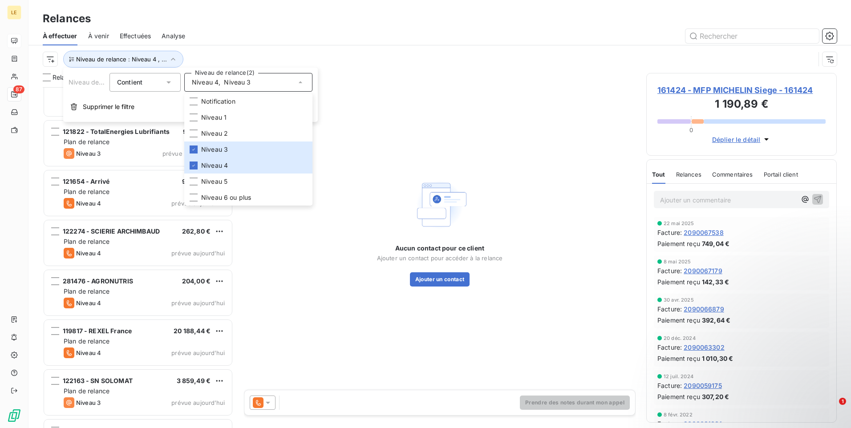
scroll to position [45, 0]
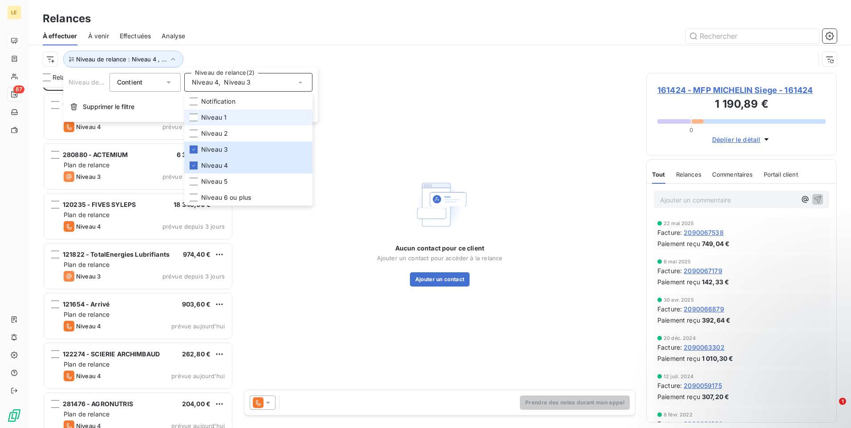
click at [191, 111] on li "Niveau 1" at bounding box center [248, 117] width 128 height 16
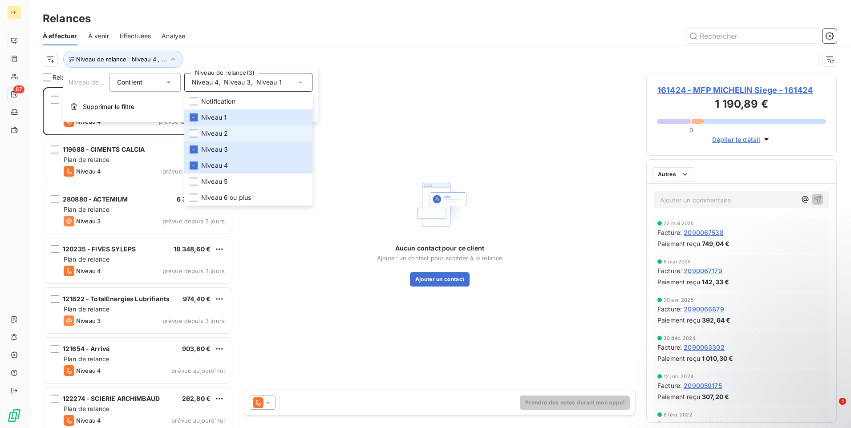
scroll to position [334, 184]
click at [199, 130] on li "Niveau 2" at bounding box center [248, 134] width 128 height 16
click at [206, 160] on li "Niveau 4" at bounding box center [248, 166] width 128 height 16
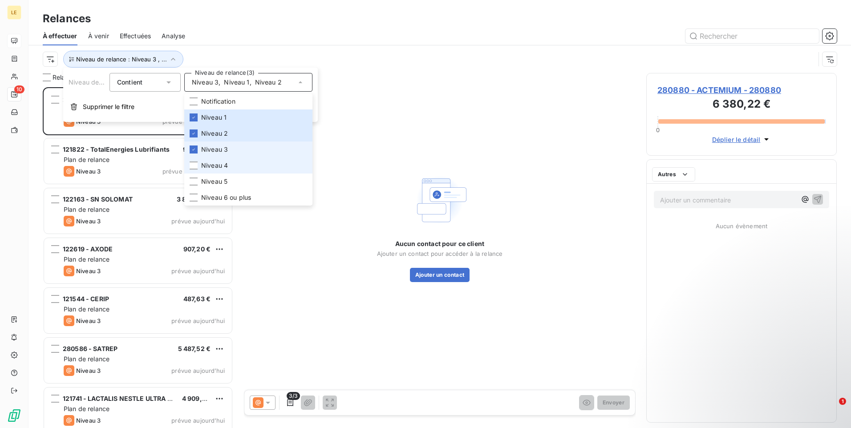
scroll to position [334, 184]
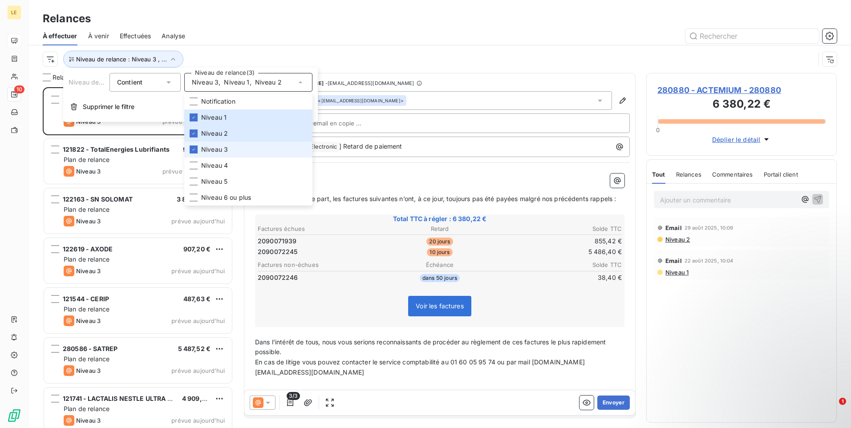
click at [202, 154] on span "Niveau 3" at bounding box center [214, 149] width 27 height 9
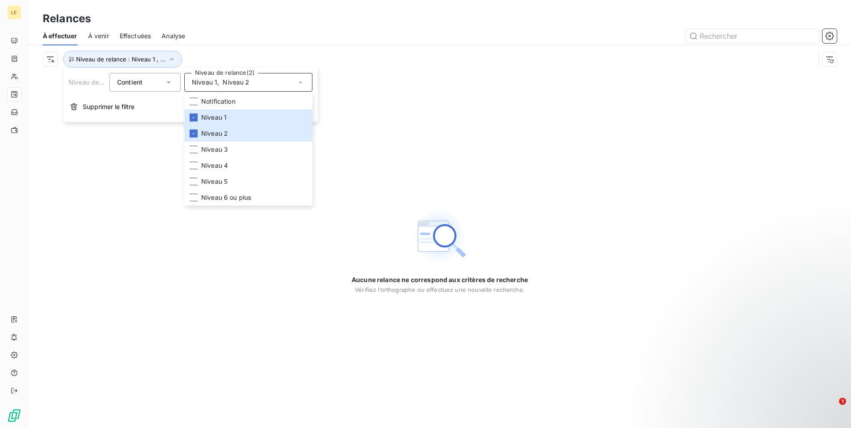
click at [361, 31] on div at bounding box center [516, 36] width 641 height 14
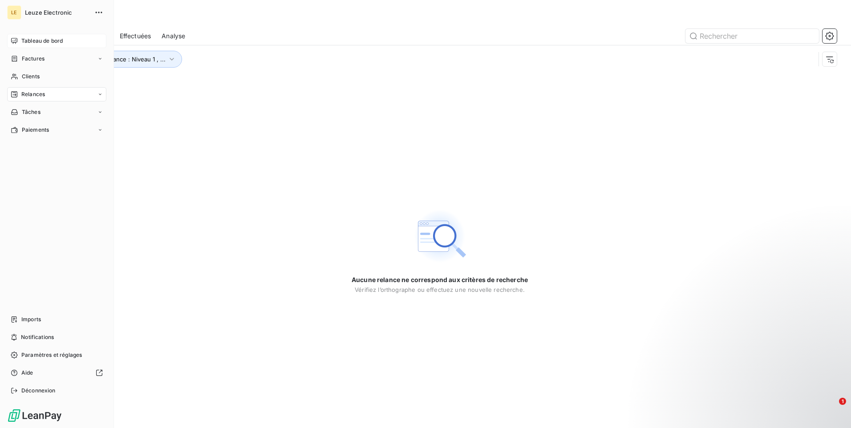
click at [32, 45] on span "Tableau de bord" at bounding box center [41, 41] width 41 height 8
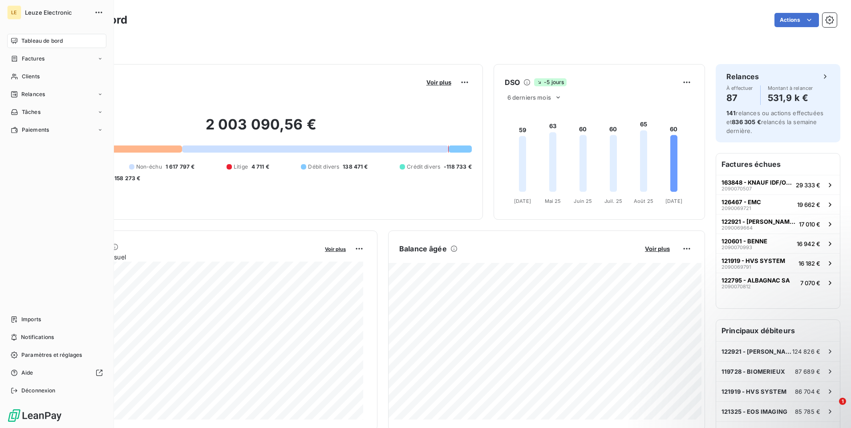
click at [37, 91] on span "Relances" at bounding box center [33, 94] width 24 height 8
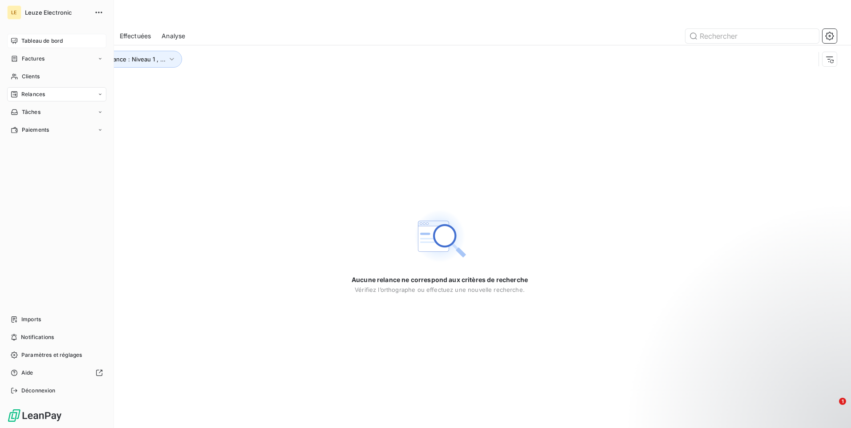
click at [27, 41] on span "Tableau de bord" at bounding box center [41, 41] width 41 height 8
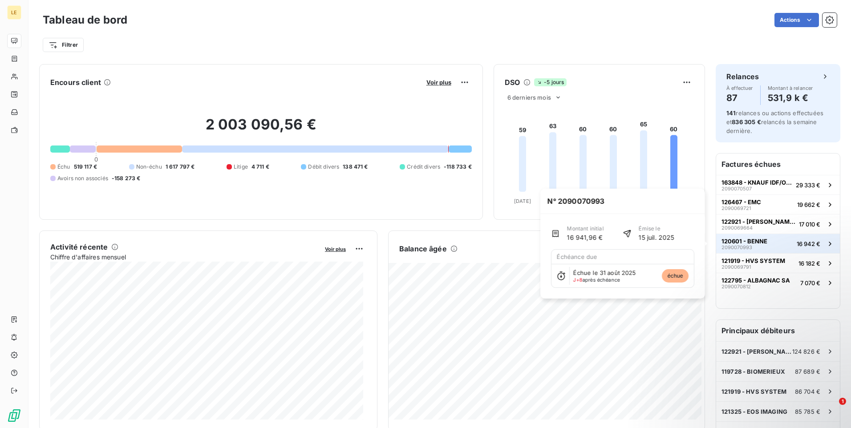
click at [749, 246] on div "120601 - BENNE 2090070993" at bounding box center [744, 244] width 46 height 12
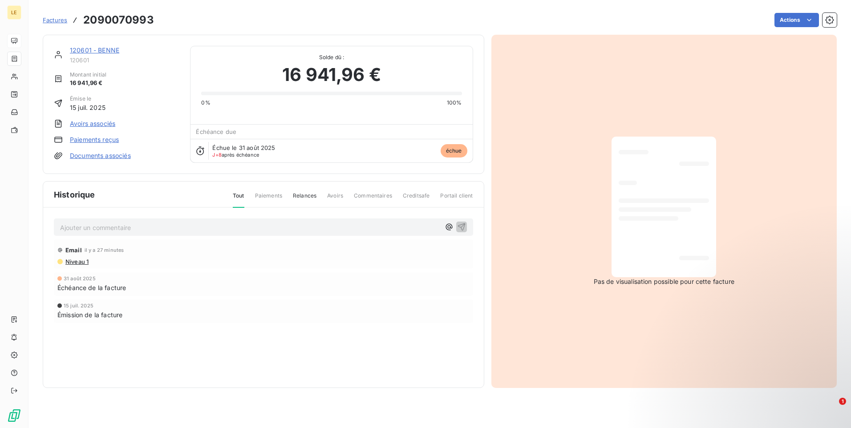
click at [95, 49] on link "120601 - BENNE" at bounding box center [94, 50] width 49 height 8
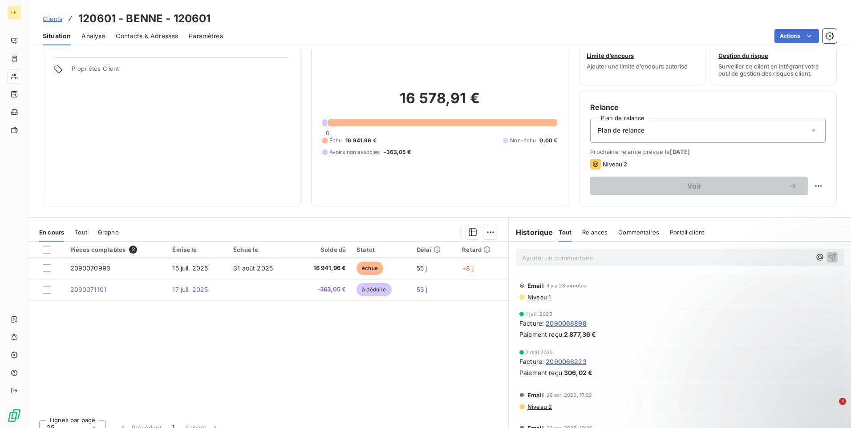
scroll to position [37, 0]
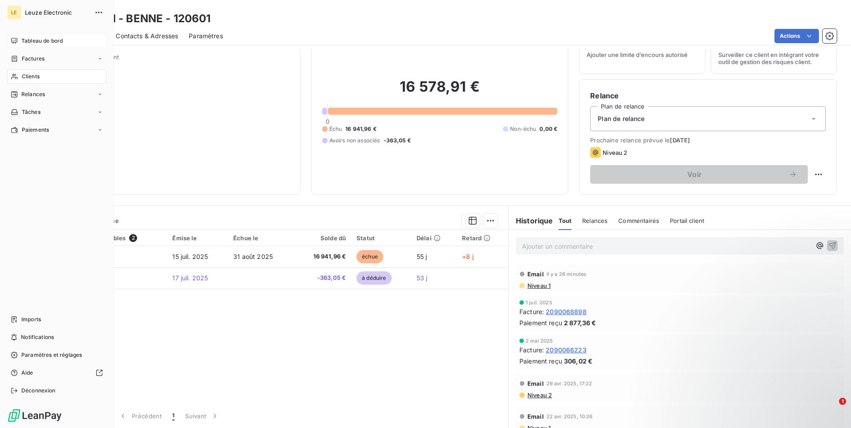
click at [40, 73] on div "Clients" at bounding box center [56, 76] width 99 height 14
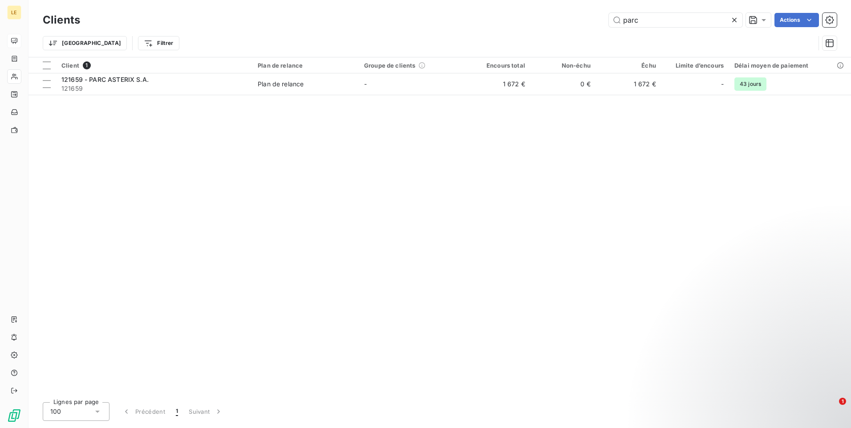
click at [734, 19] on icon at bounding box center [734, 20] width 9 height 9
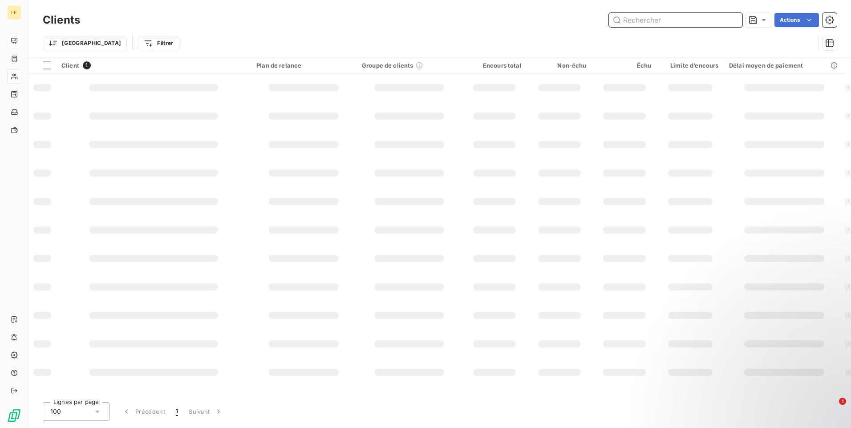
click at [688, 21] on input "text" at bounding box center [676, 20] width 134 height 14
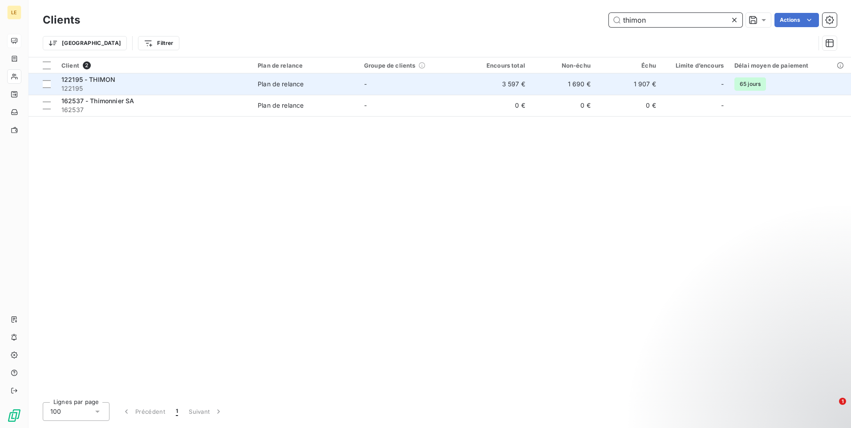
type input "thimon"
click at [229, 76] on div "122195 - THIMON" at bounding box center [154, 79] width 186 height 9
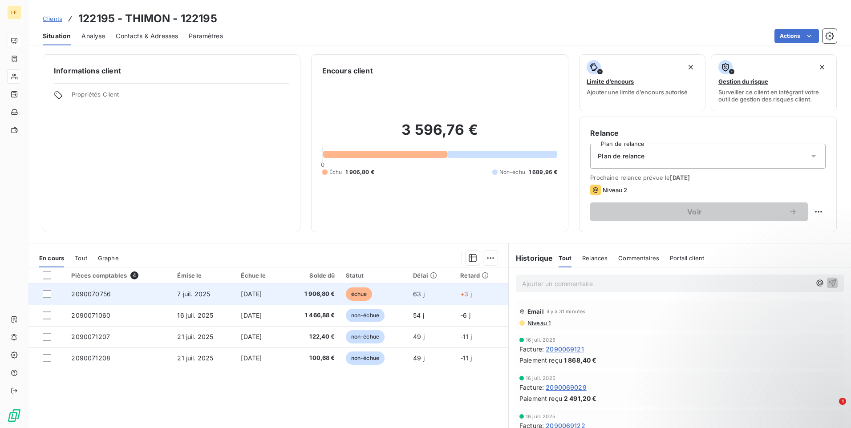
click at [73, 290] on span "2090070756" at bounding box center [91, 294] width 40 height 8
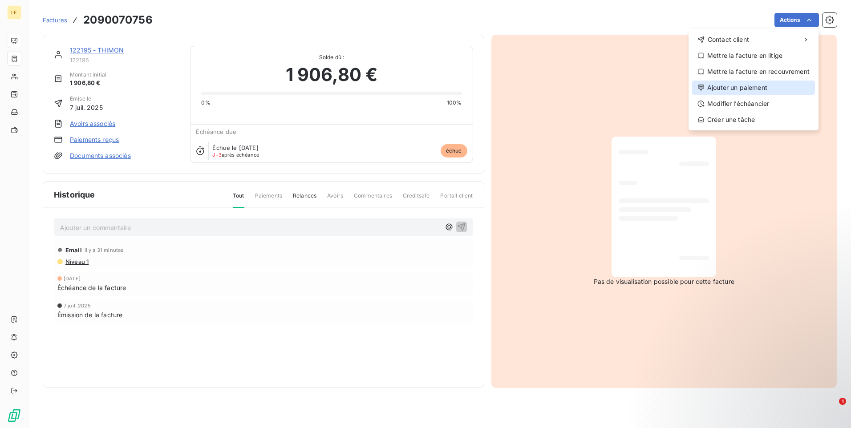
click at [757, 90] on div "Ajouter un paiement" at bounding box center [753, 88] width 123 height 14
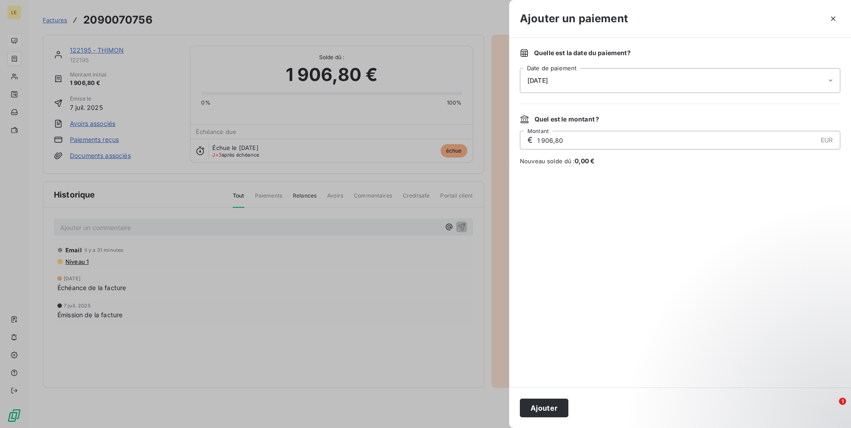
click at [697, 80] on div "[DATE]" at bounding box center [680, 80] width 320 height 25
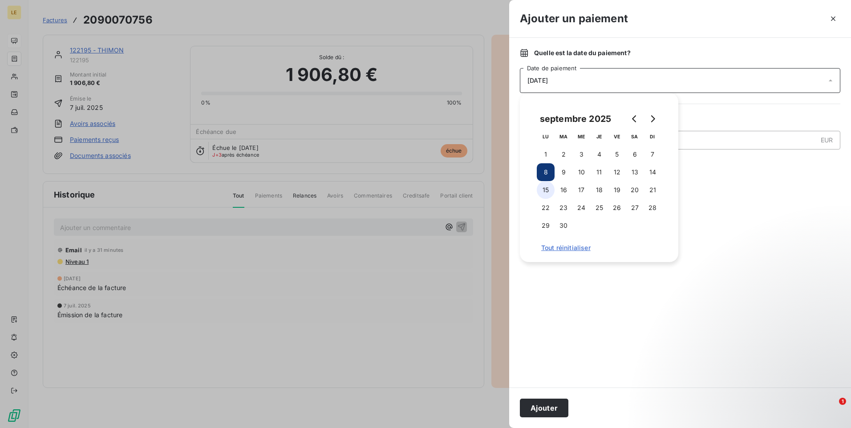
click at [549, 190] on button "15" at bounding box center [546, 190] width 18 height 18
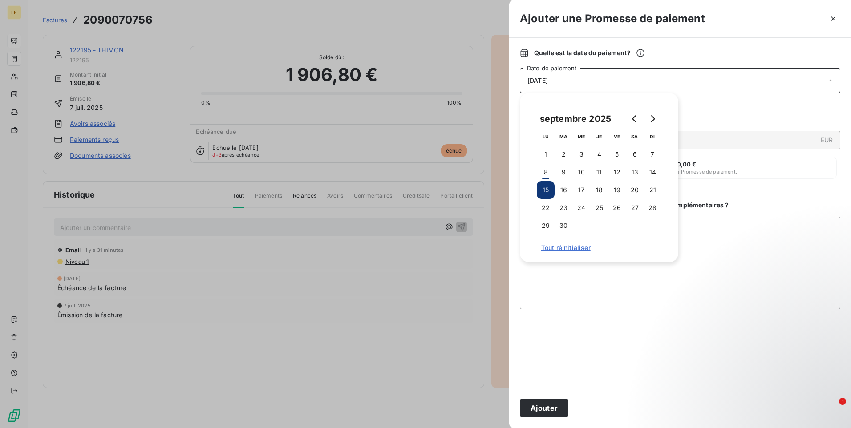
click at [573, 340] on div at bounding box center [680, 348] width 320 height 57
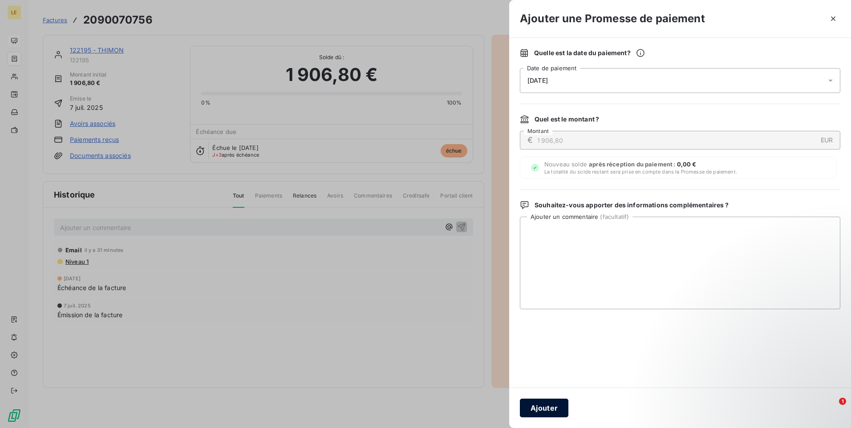
click at [552, 414] on button "Ajouter" at bounding box center [544, 408] width 49 height 19
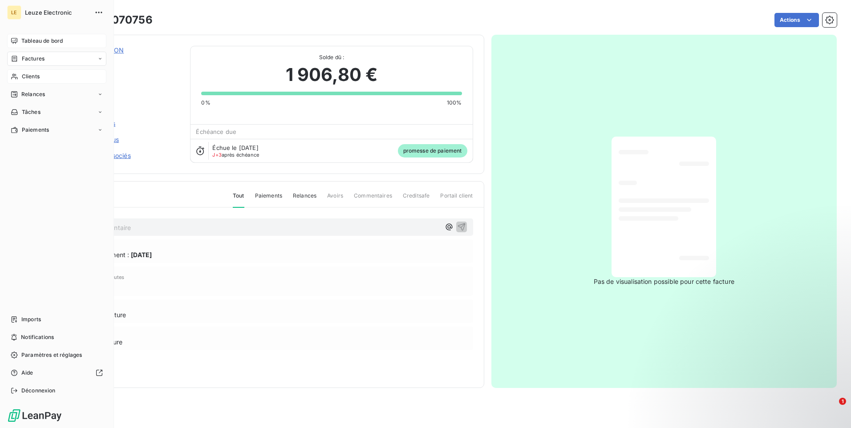
click at [23, 78] on span "Clients" at bounding box center [31, 77] width 18 height 8
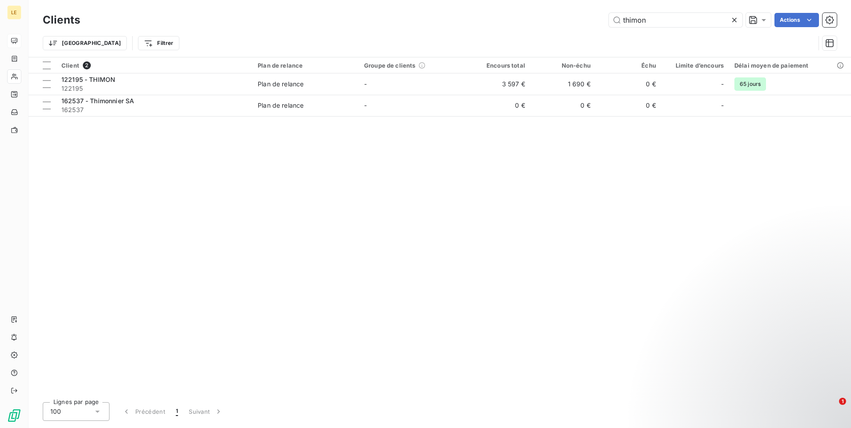
click at [733, 22] on icon at bounding box center [734, 20] width 9 height 9
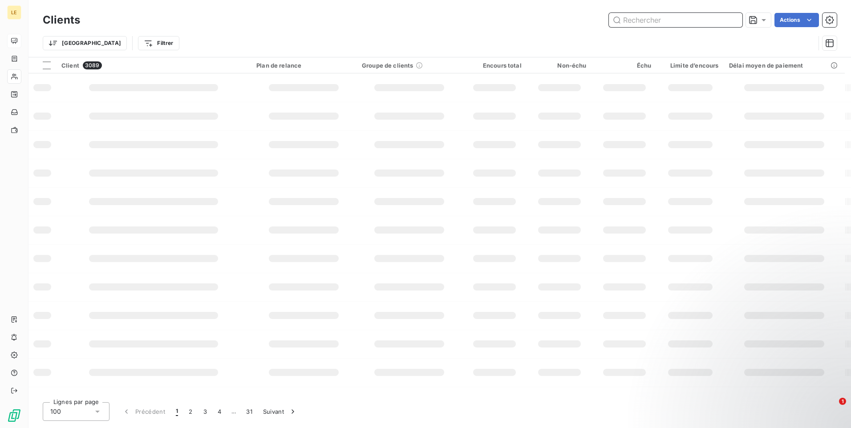
click at [663, 22] on input "text" at bounding box center [676, 20] width 134 height 14
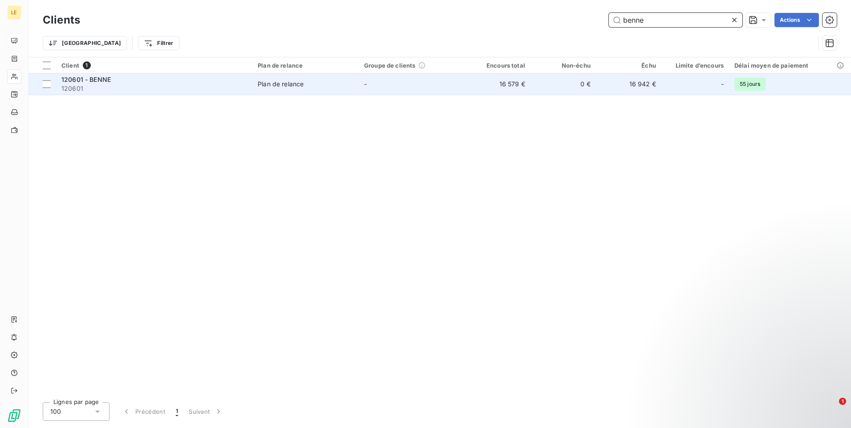
type input "benne"
click at [478, 90] on td "16 579 €" at bounding box center [497, 83] width 65 height 21
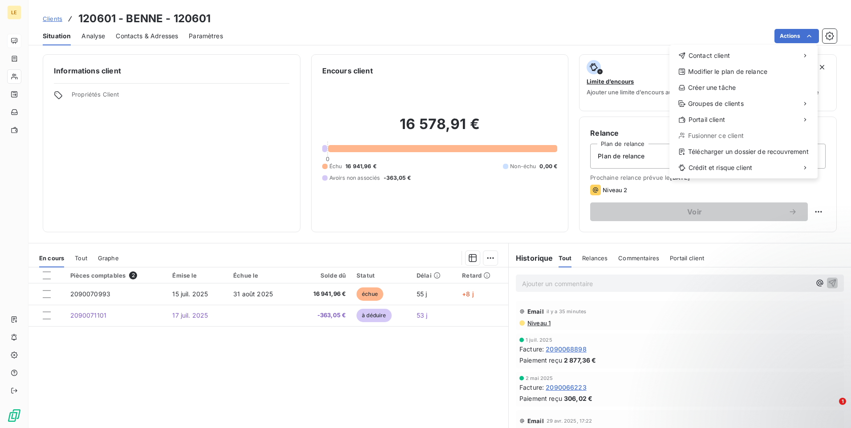
click at [812, 36] on html "LE Clients 120601 - BENNE - 120601 Situation Analyse Contacts & Adresses Paramè…" at bounding box center [425, 214] width 851 height 428
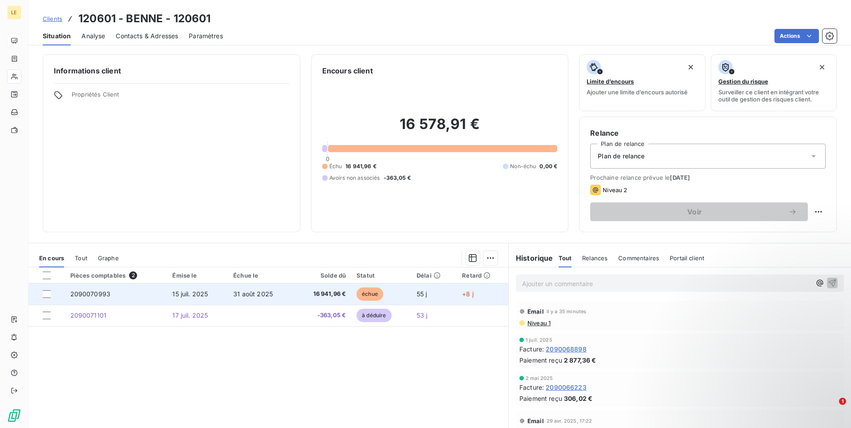
click at [90, 297] on span "2090070993" at bounding box center [90, 294] width 40 height 8
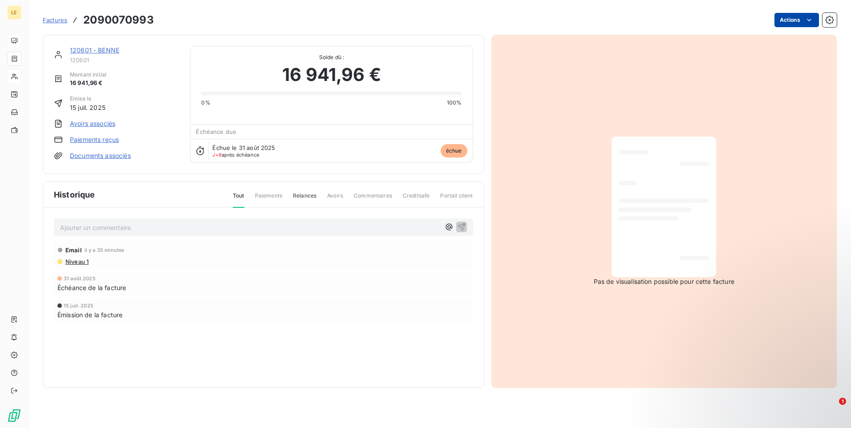
click at [814, 17] on html "LE Factures 2090070993 Actions 120601 - BENNE 120601 Montant initial 16 941,96 …" at bounding box center [425, 214] width 851 height 428
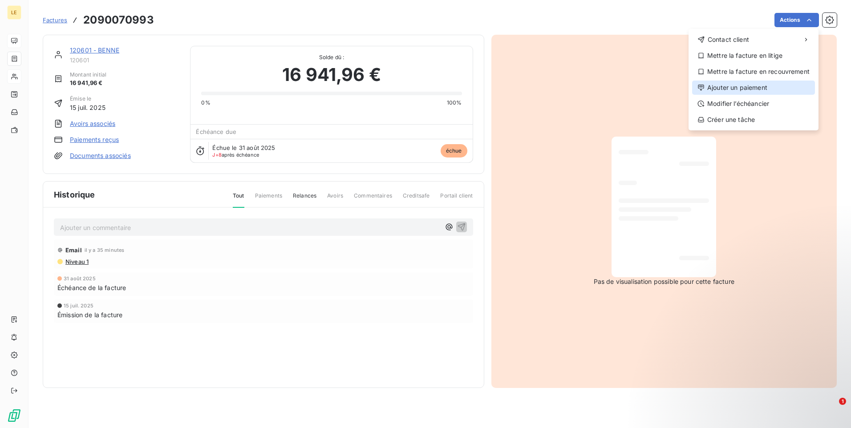
click at [742, 89] on div "Ajouter un paiement" at bounding box center [753, 88] width 123 height 14
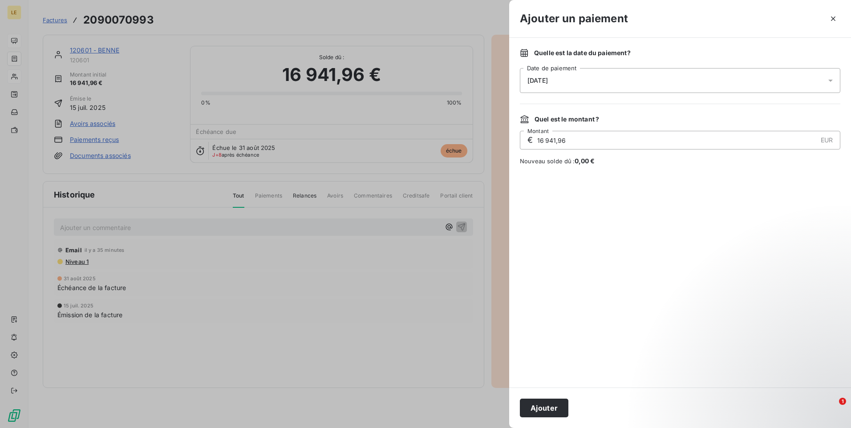
click at [725, 77] on div "[DATE]" at bounding box center [680, 80] width 320 height 25
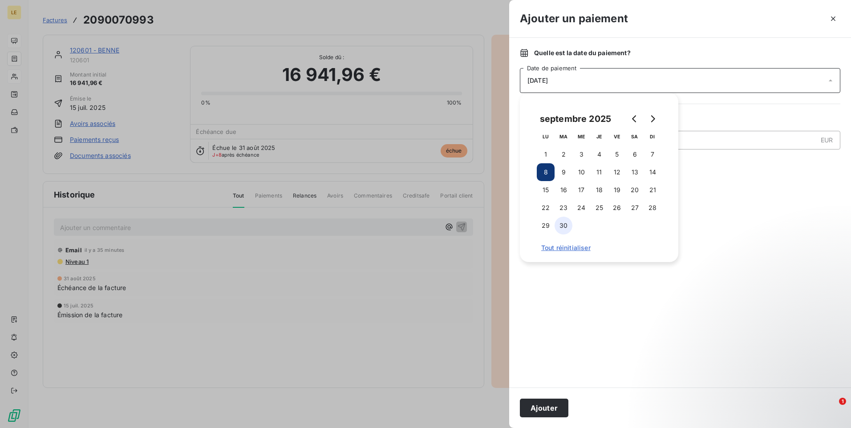
click at [563, 226] on button "30" at bounding box center [564, 226] width 18 height 18
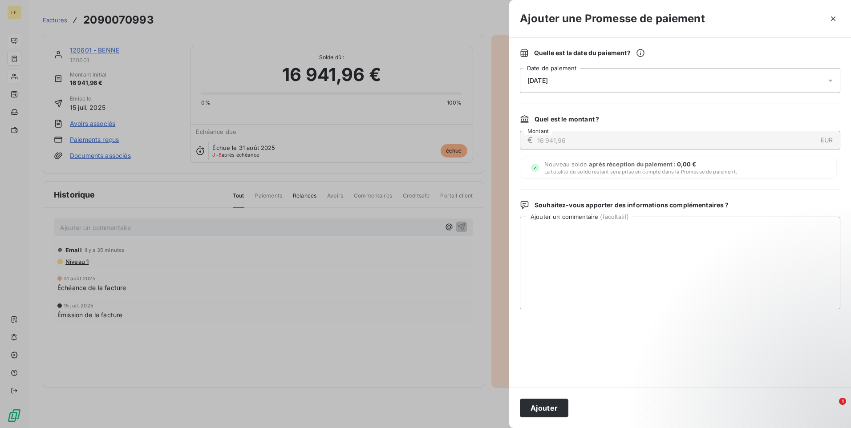
click at [578, 360] on div at bounding box center [680, 348] width 320 height 57
click at [555, 404] on button "Ajouter" at bounding box center [544, 408] width 49 height 19
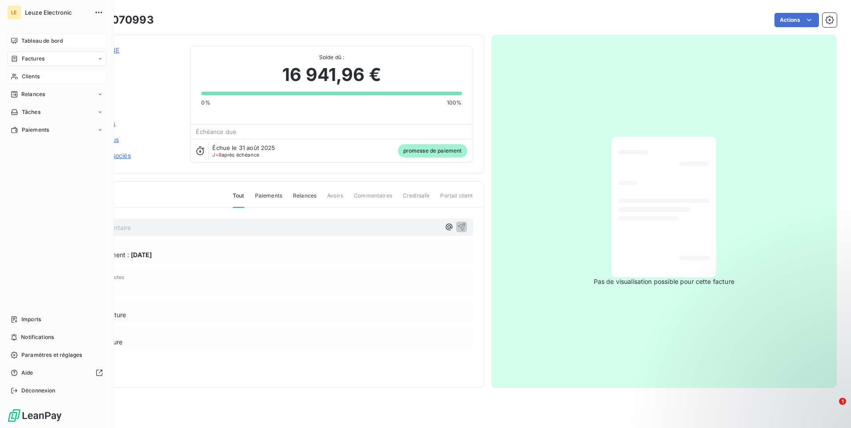
click at [52, 78] on div "Clients" at bounding box center [56, 76] width 99 height 14
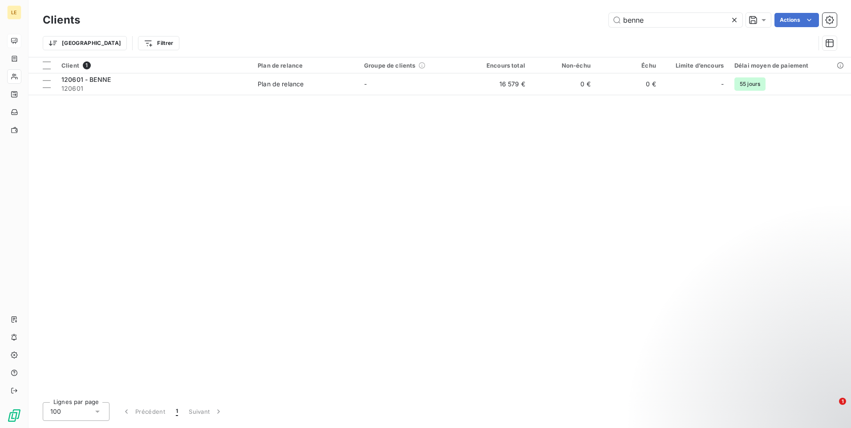
click at [733, 20] on icon at bounding box center [734, 20] width 4 height 4
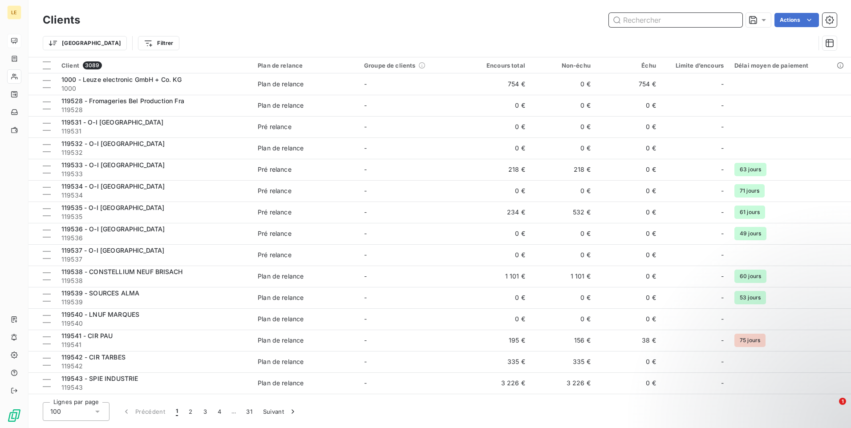
click at [655, 19] on input "text" at bounding box center [676, 20] width 134 height 14
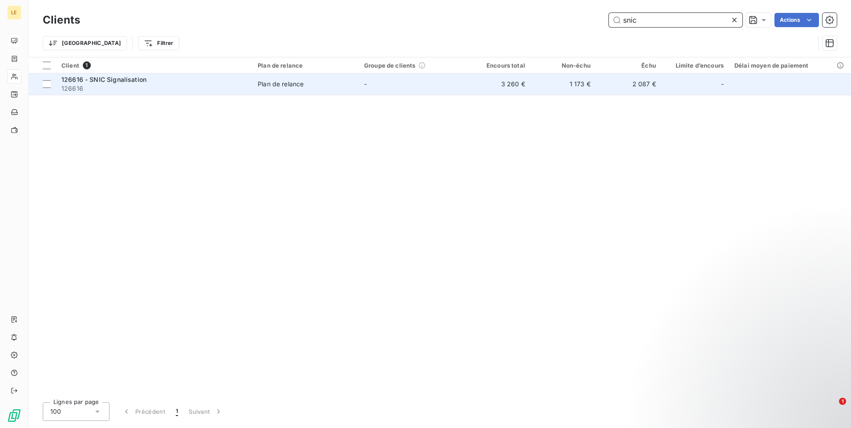
type input "snic"
click at [158, 80] on div "126616 - SNIC Signalisation" at bounding box center [154, 79] width 186 height 9
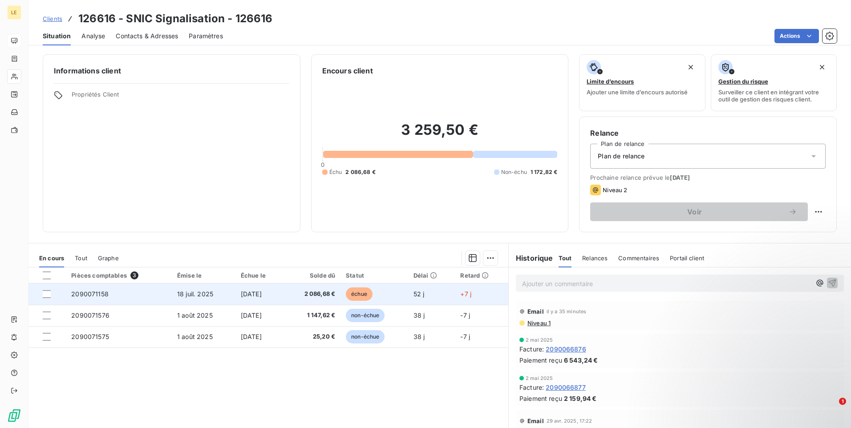
click at [85, 296] on span "2090071158" at bounding box center [89, 294] width 37 height 8
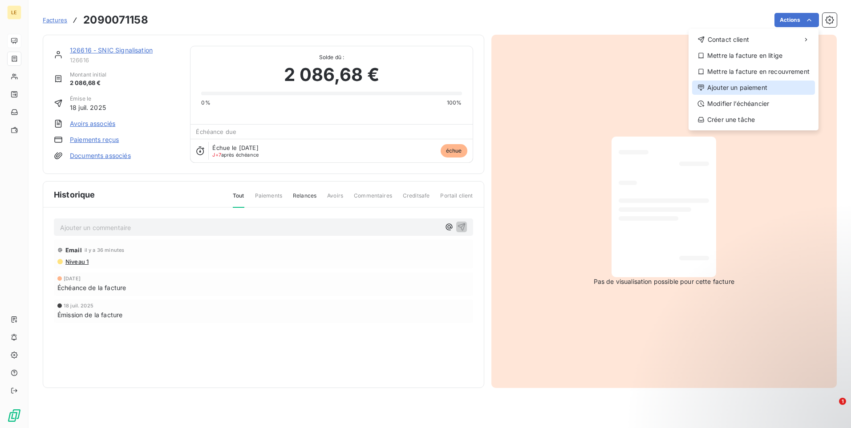
click at [722, 90] on div "Ajouter un paiement" at bounding box center [753, 88] width 123 height 14
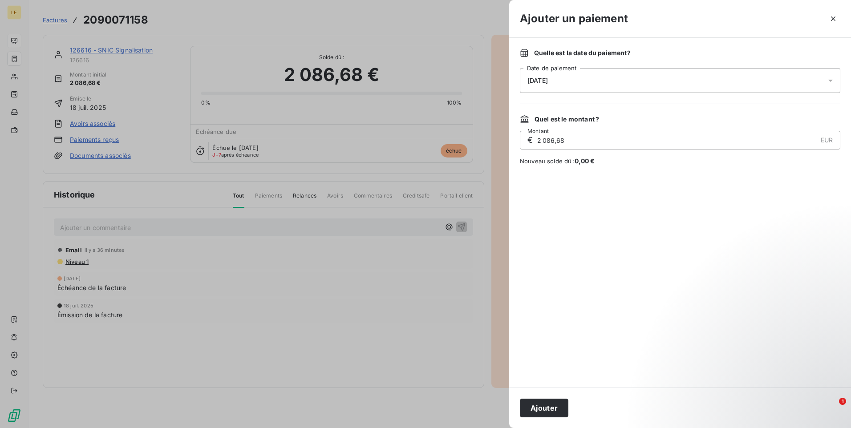
click at [636, 84] on div "[DATE]" at bounding box center [680, 80] width 320 height 25
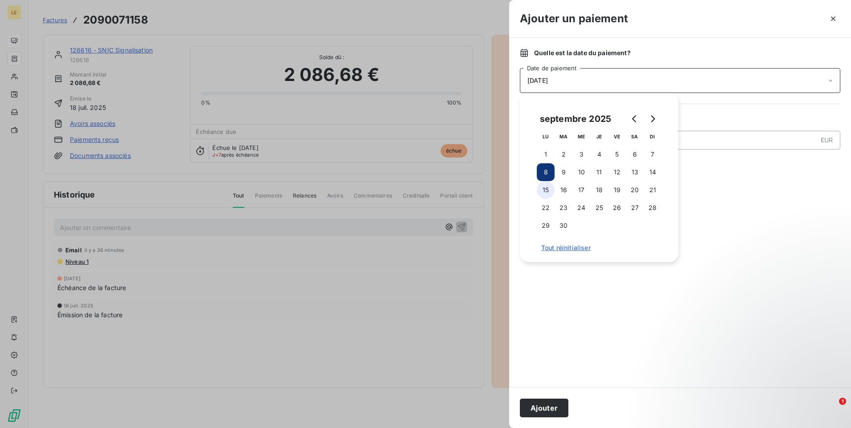
click at [548, 196] on button "15" at bounding box center [546, 190] width 18 height 18
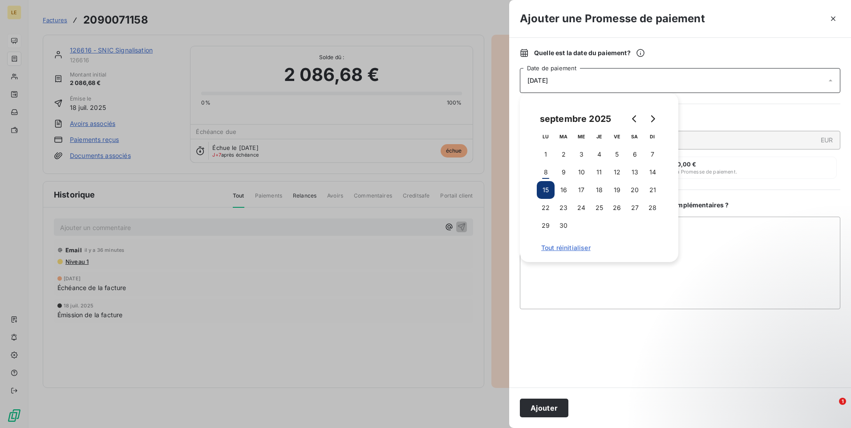
click at [590, 378] on div "Quelle est la date du paiement ? [DATE] Date de paiement Quel est le montant ? …" at bounding box center [680, 213] width 342 height 350
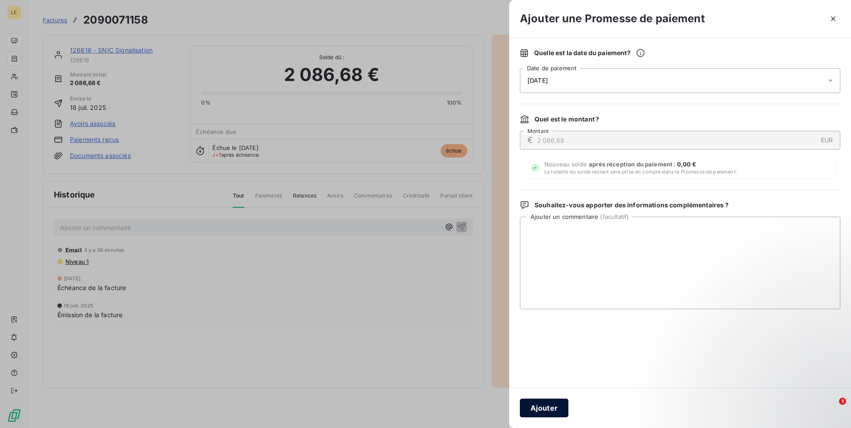
click at [549, 410] on button "Ajouter" at bounding box center [544, 408] width 49 height 19
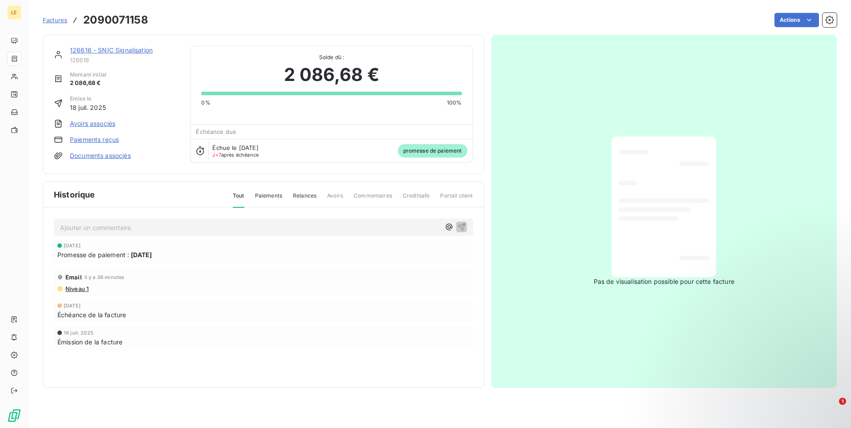
click at [323, 318] on div "Échéance de la facture" at bounding box center [263, 314] width 412 height 9
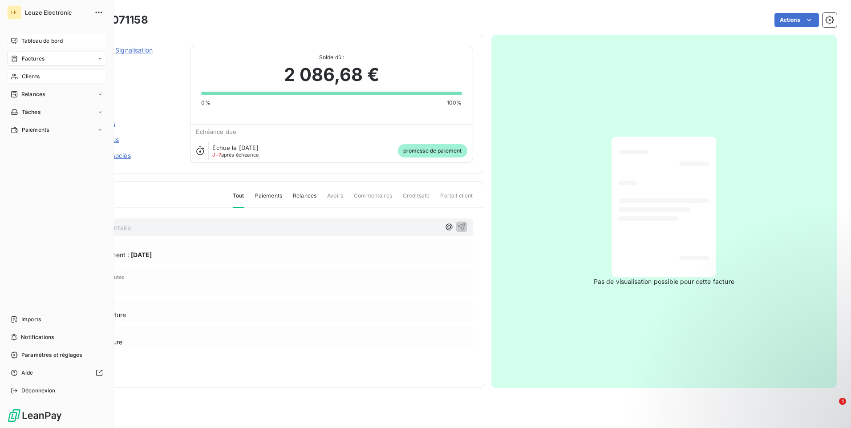
click at [37, 75] on span "Clients" at bounding box center [31, 77] width 18 height 8
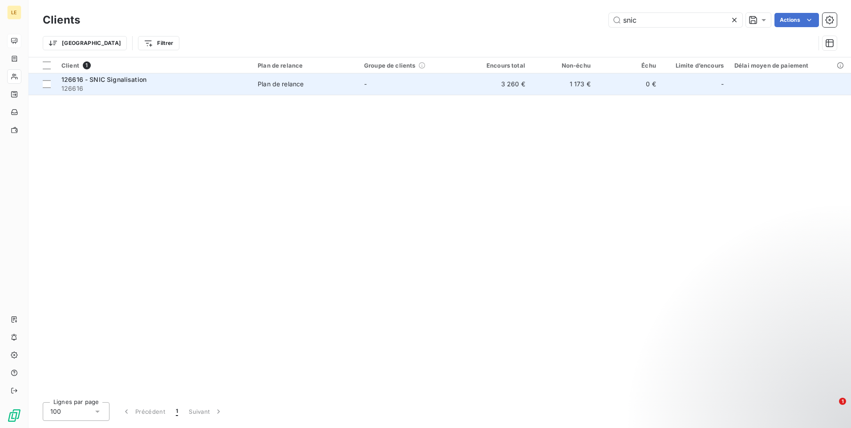
click at [324, 89] on td "Plan de relance" at bounding box center [305, 83] width 106 height 21
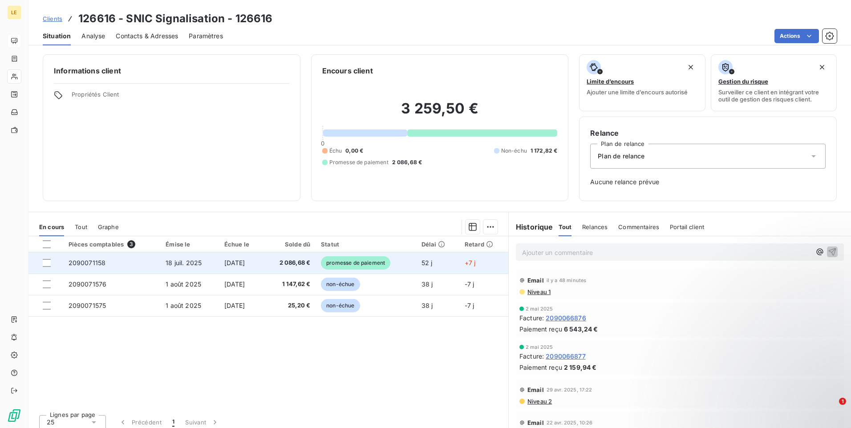
click at [85, 267] on td "2090071158" at bounding box center [111, 262] width 97 height 21
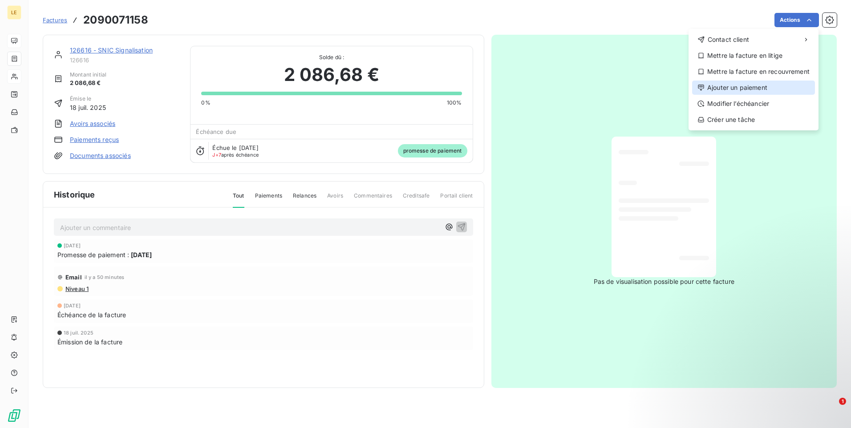
click at [741, 91] on div "Ajouter un paiement" at bounding box center [753, 88] width 123 height 14
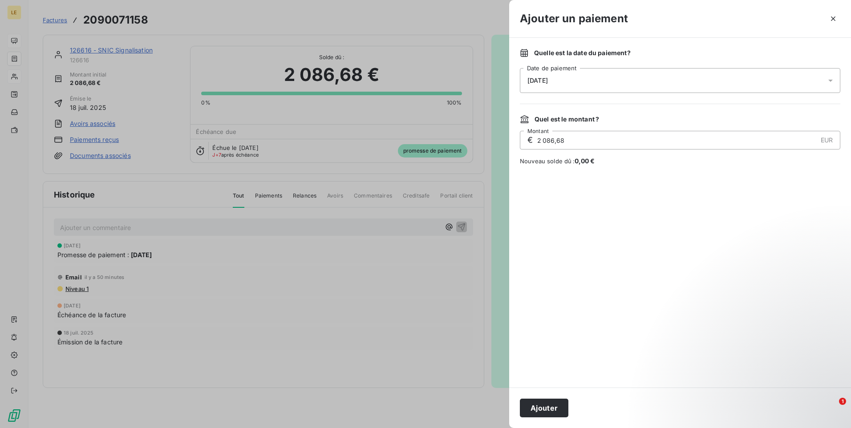
click at [836, 83] on div at bounding box center [833, 80] width 14 height 25
click at [830, 20] on icon "button" at bounding box center [833, 18] width 9 height 9
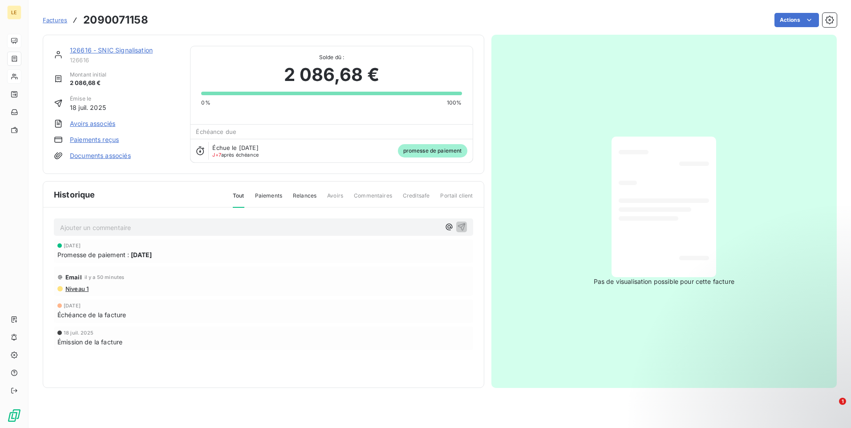
click at [259, 286] on div "Niveau 1" at bounding box center [263, 288] width 412 height 7
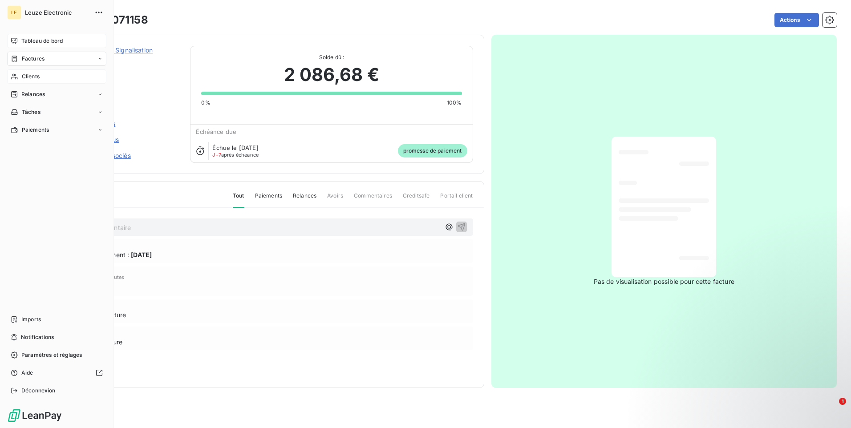
click at [28, 78] on span "Clients" at bounding box center [31, 77] width 18 height 8
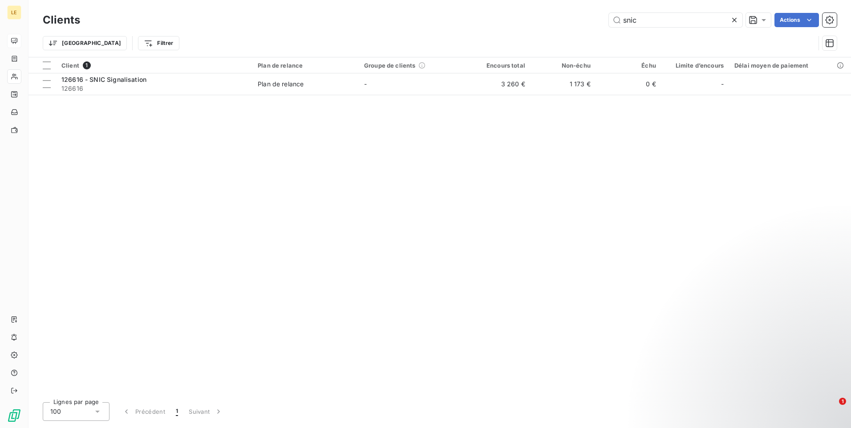
click at [737, 21] on icon at bounding box center [734, 20] width 9 height 9
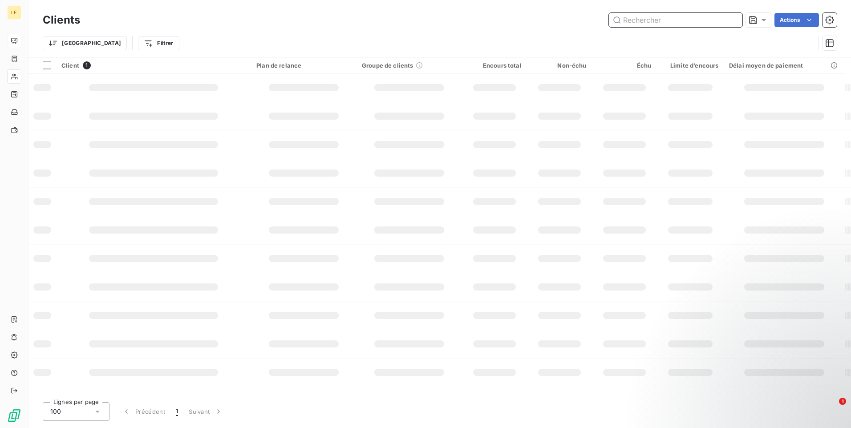
click at [694, 21] on input "text" at bounding box center [676, 20] width 134 height 14
type input "c"
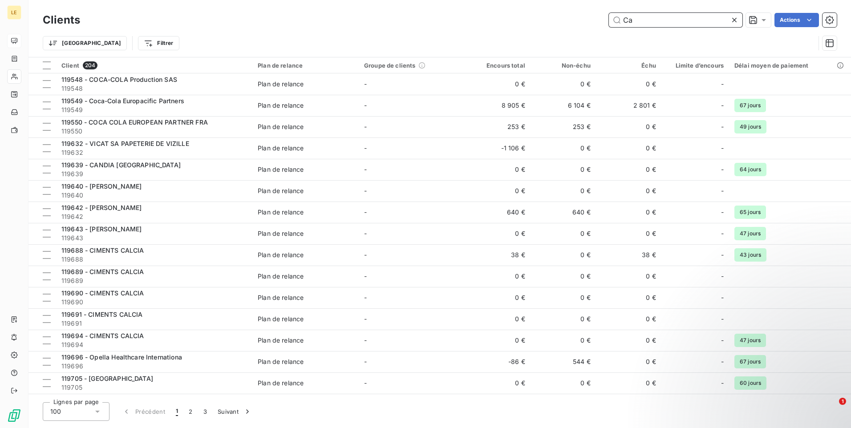
click at [705, 24] on input "Ca" at bounding box center [676, 20] width 134 height 14
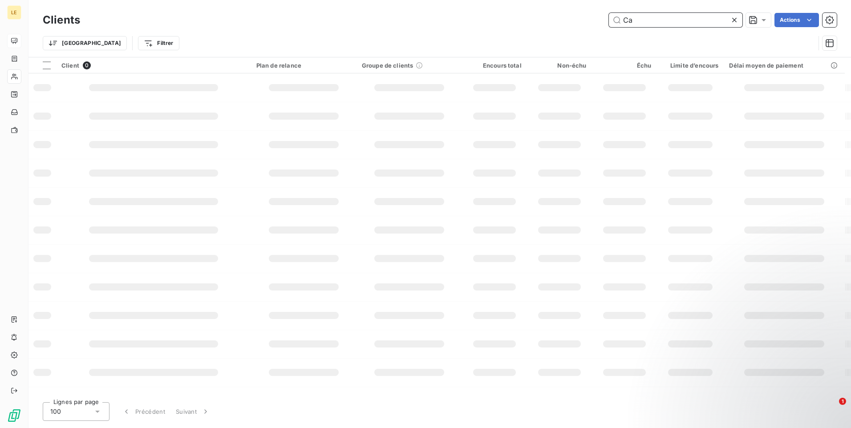
type input "C"
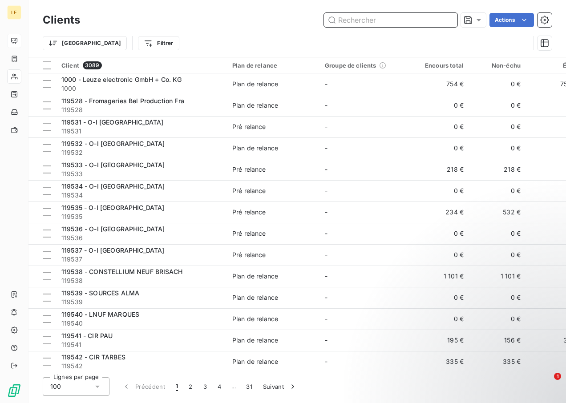
click at [414, 21] on input "text" at bounding box center [391, 20] width 134 height 14
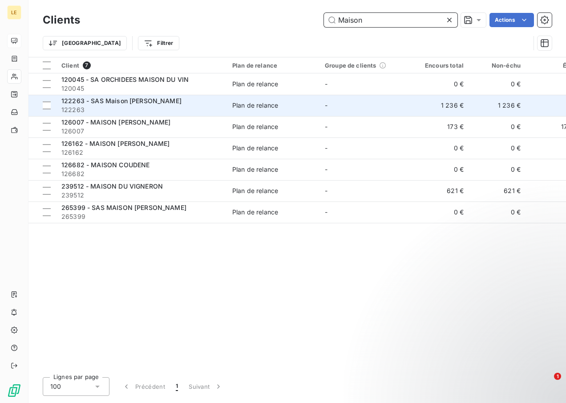
type input "Maison"
click at [157, 106] on span "122263" at bounding box center [141, 109] width 160 height 9
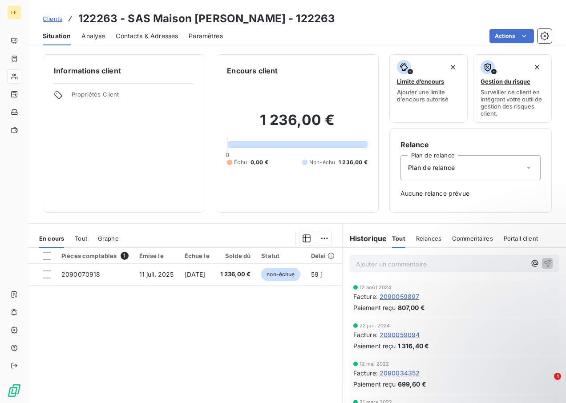
click at [419, 238] on span "Relances" at bounding box center [428, 238] width 25 height 7
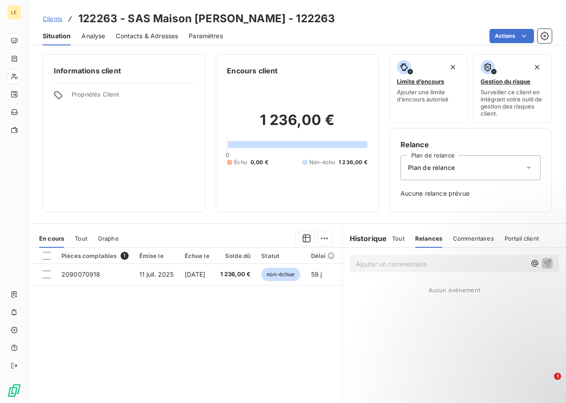
click at [385, 239] on div "Historique" at bounding box center [368, 238] width 50 height 11
click at [392, 239] on span "Tout" at bounding box center [398, 238] width 12 height 7
